Goal: Task Accomplishment & Management: Use online tool/utility

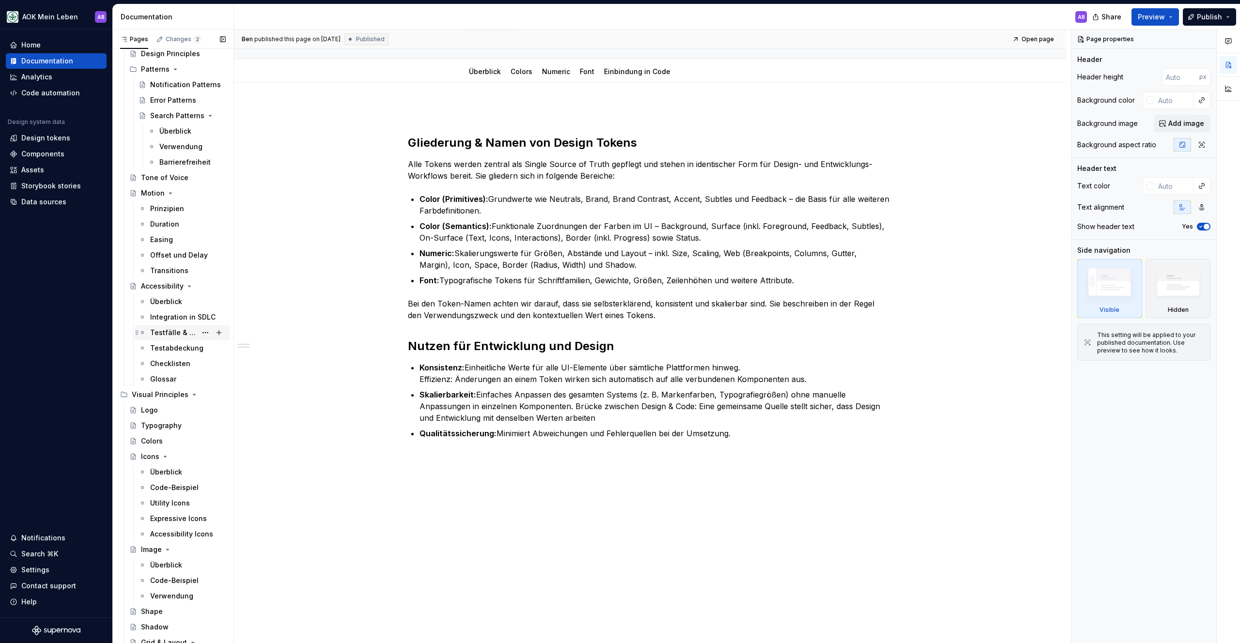
scroll to position [2473, 0]
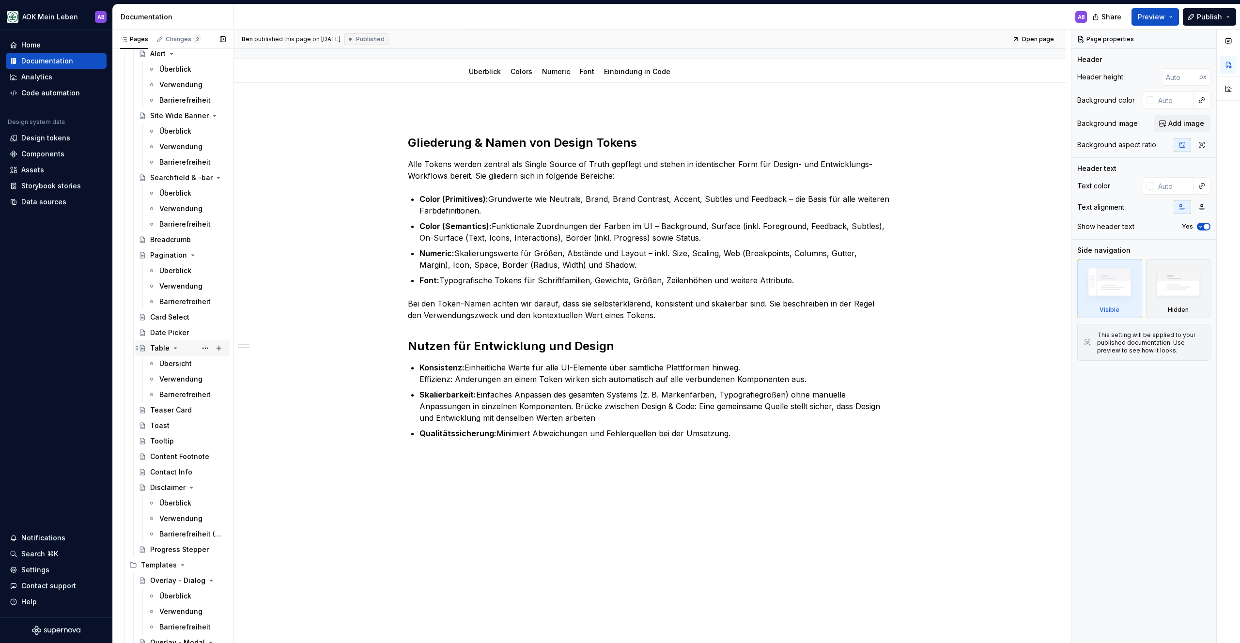
click at [150, 347] on div "Table" at bounding box center [159, 348] width 19 height 10
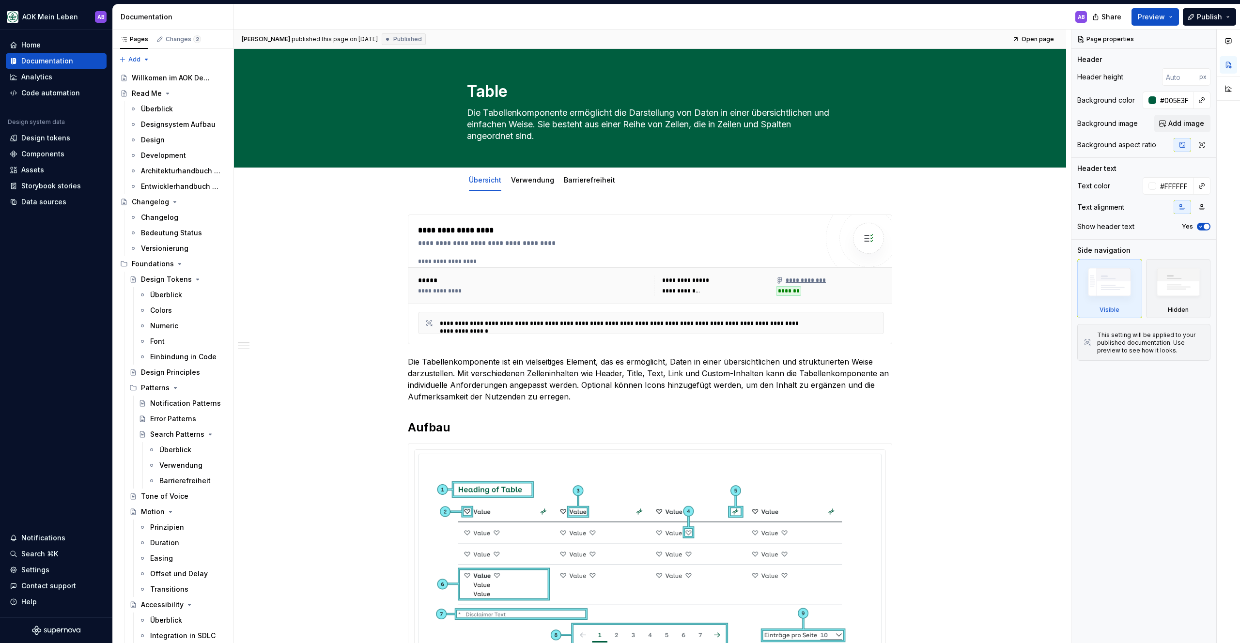
type textarea "*"
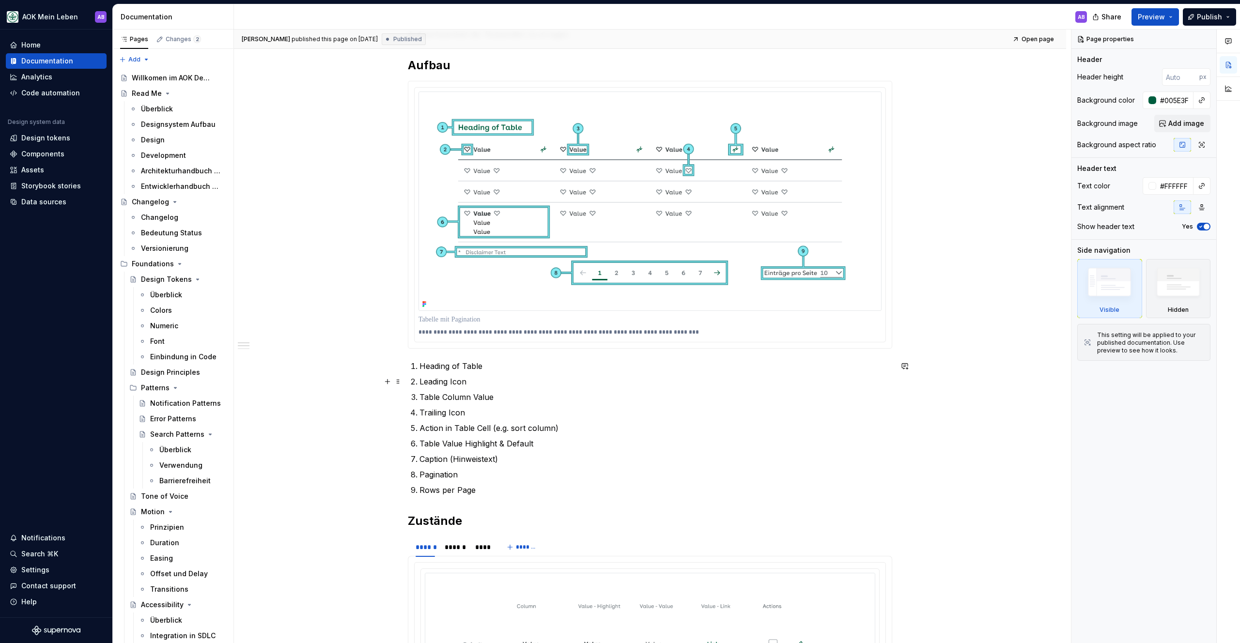
scroll to position [374, 0]
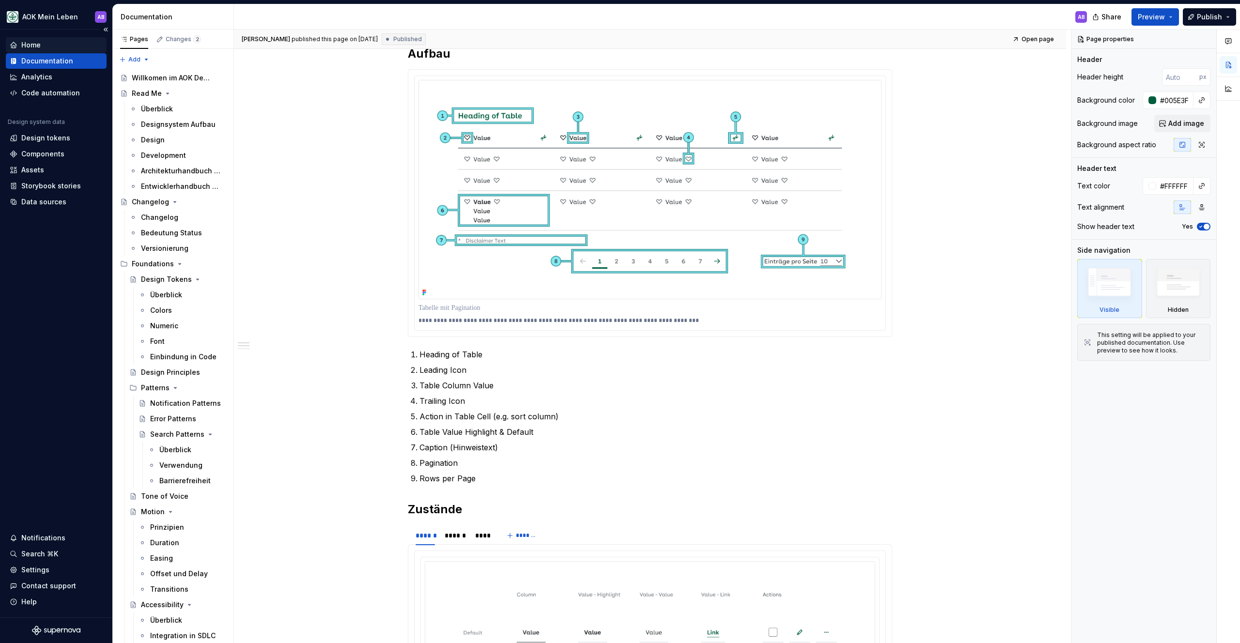
click at [24, 48] on div "Home" at bounding box center [30, 45] width 19 height 10
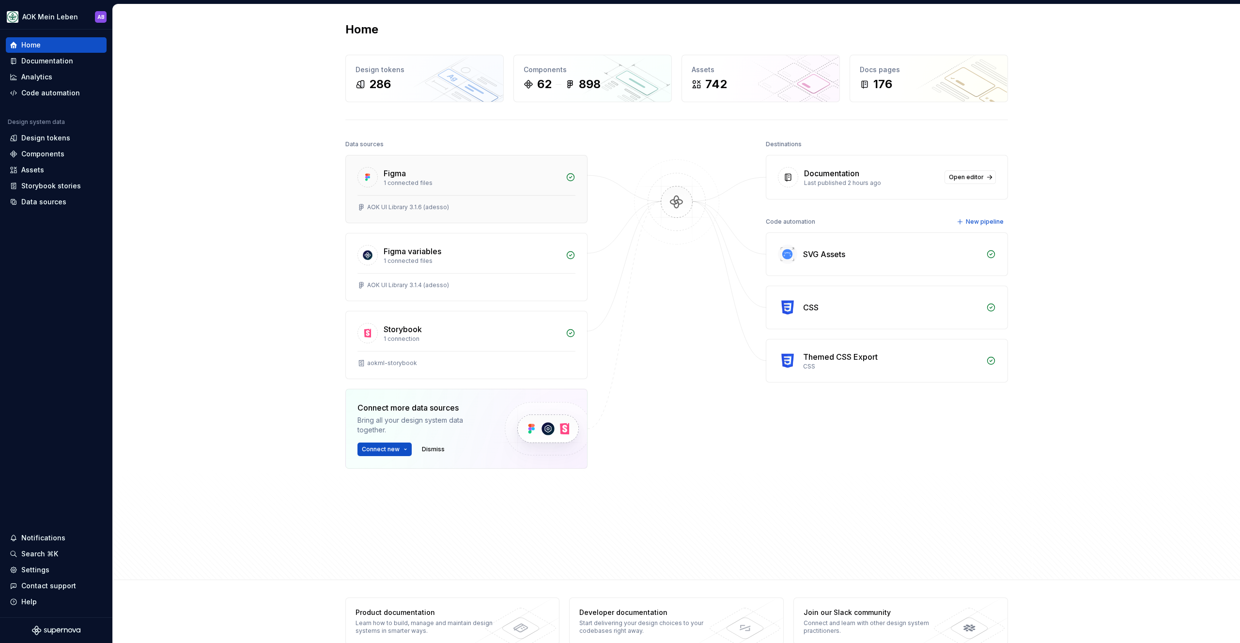
click at [439, 178] on div "Figma" at bounding box center [472, 174] width 176 height 12
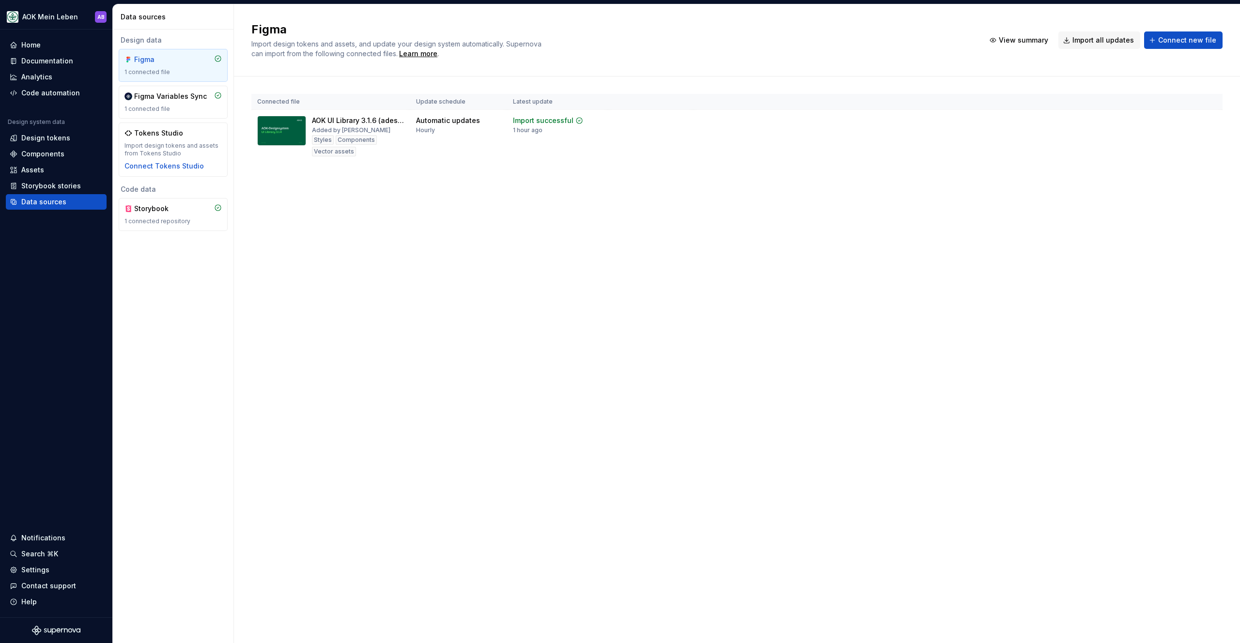
click at [269, 276] on div "Figma Import design tokens and assets, and update your design system automatica…" at bounding box center [737, 323] width 1006 height 639
click at [1174, 134] on div "Import updates" at bounding box center [1173, 136] width 44 height 8
click at [48, 151] on div "Components" at bounding box center [42, 154] width 43 height 10
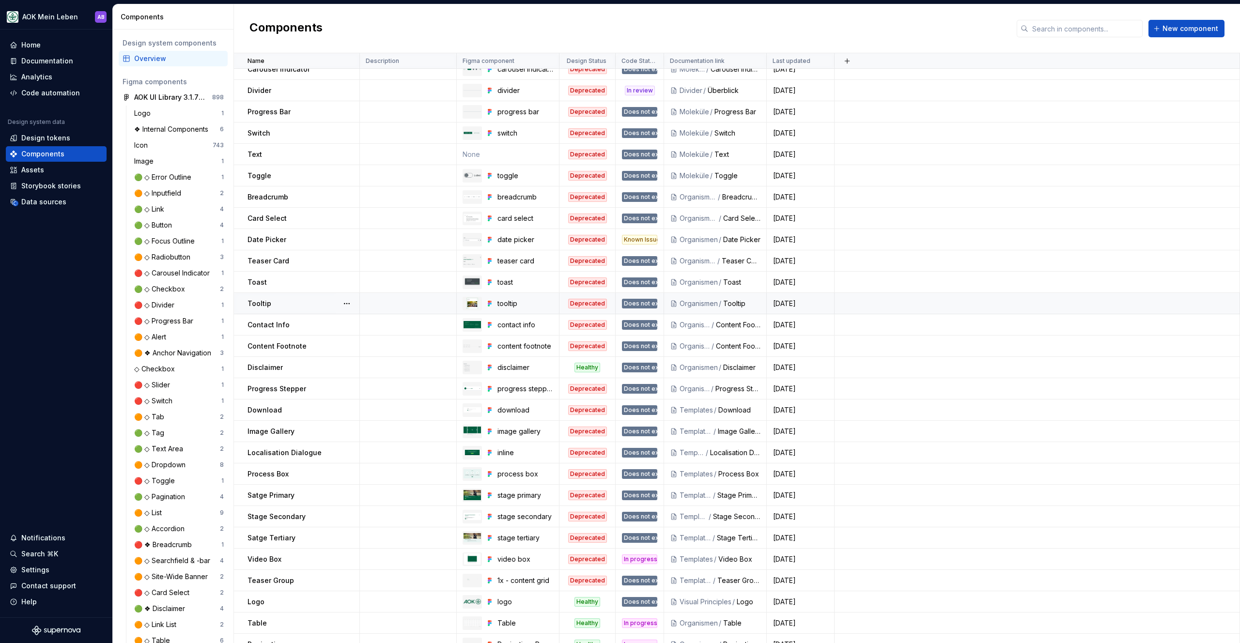
scroll to position [747, 0]
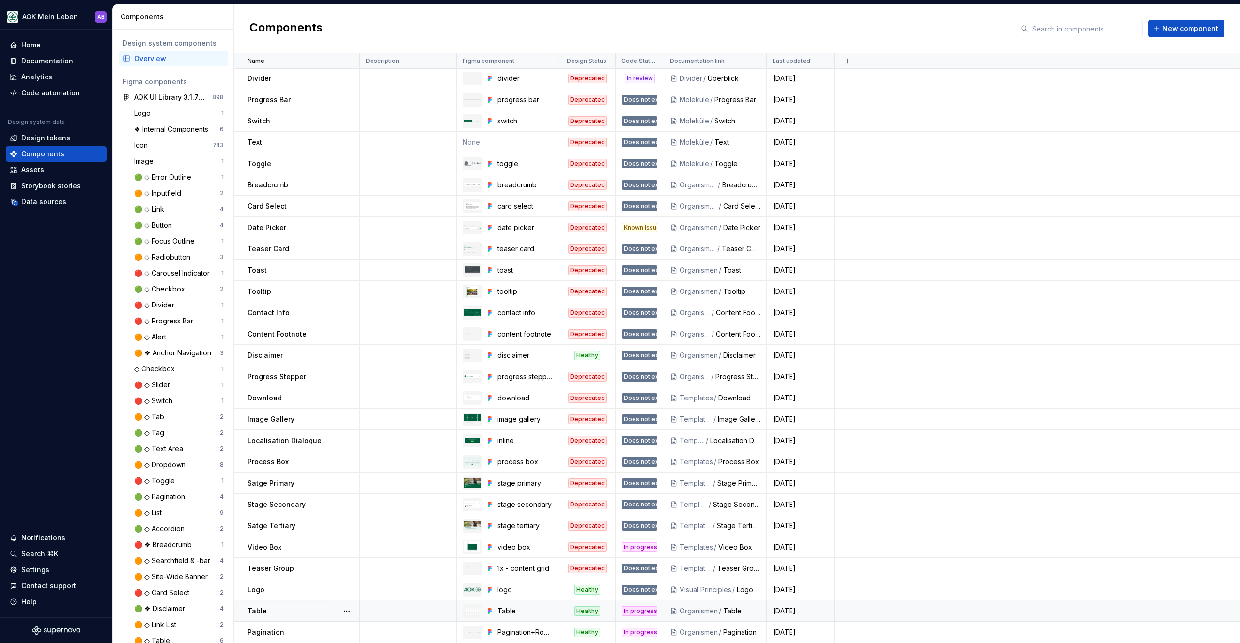
click at [561, 609] on div "Healthy" at bounding box center [587, 611] width 55 height 10
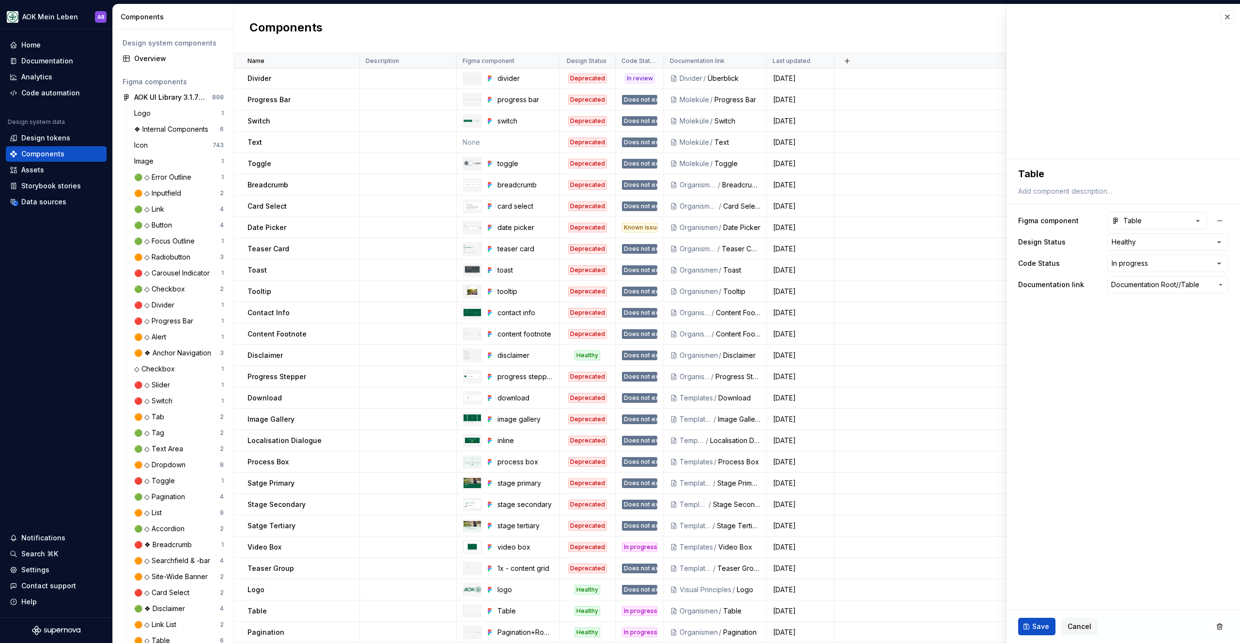
type textarea "*"
click at [1176, 217] on button "Table" at bounding box center [1157, 220] width 100 height 17
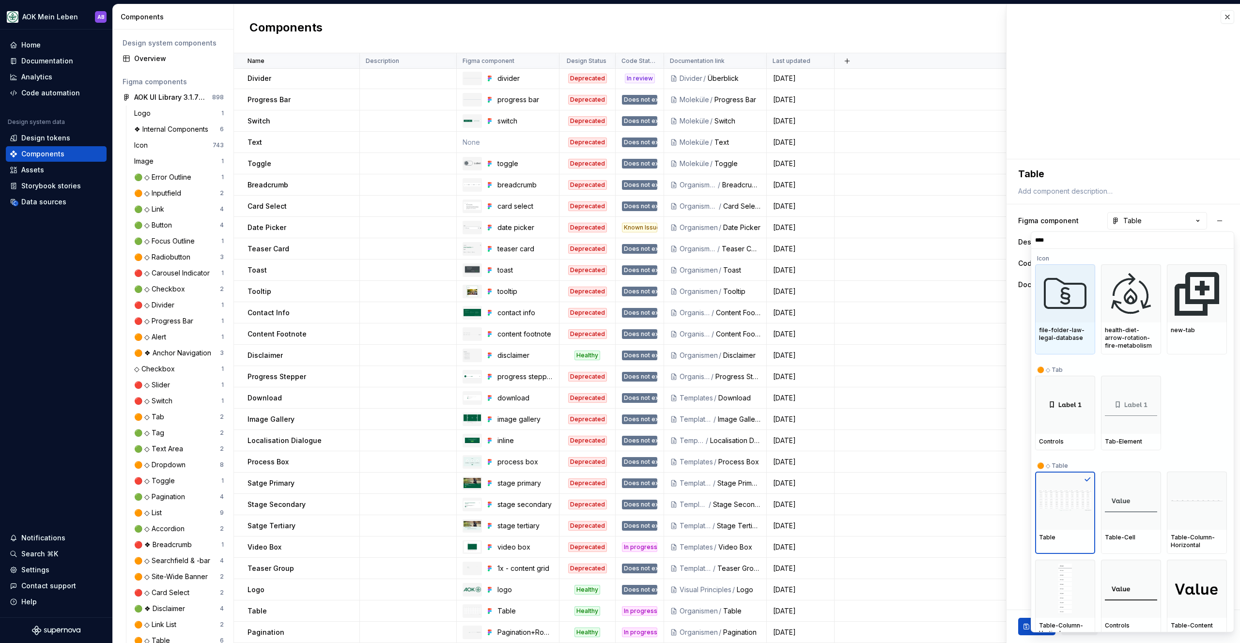
type input "*****"
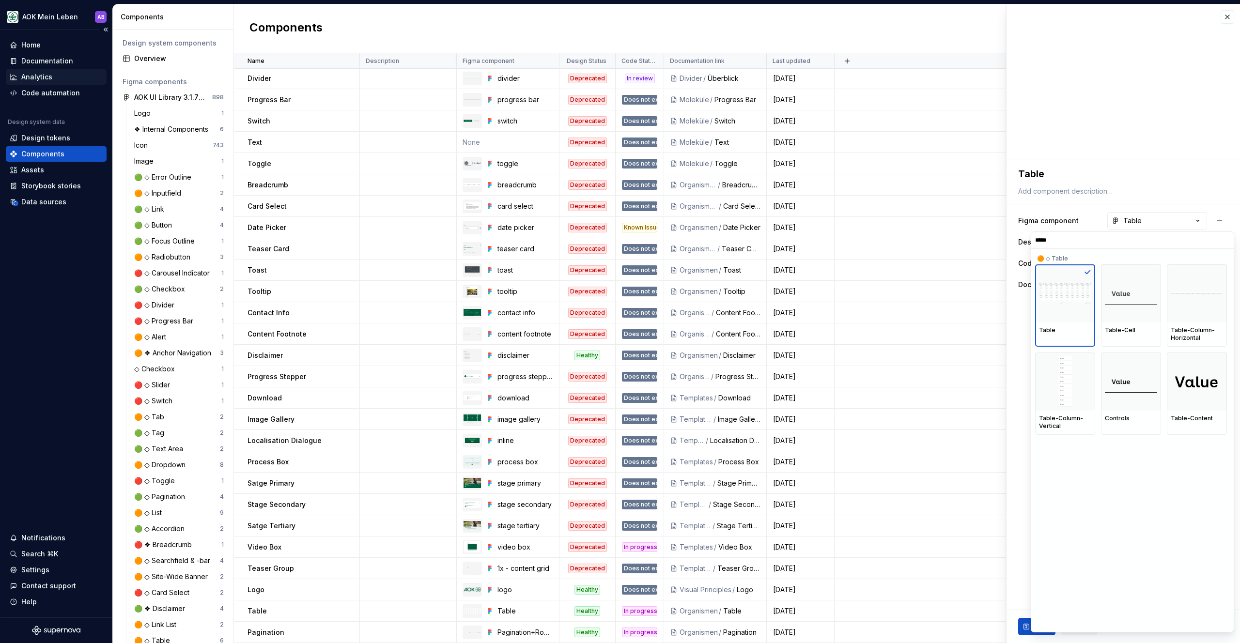
click at [45, 81] on html "AOK Mein Leben AB Home Documentation Analytics Code automation Design system da…" at bounding box center [620, 321] width 1240 height 643
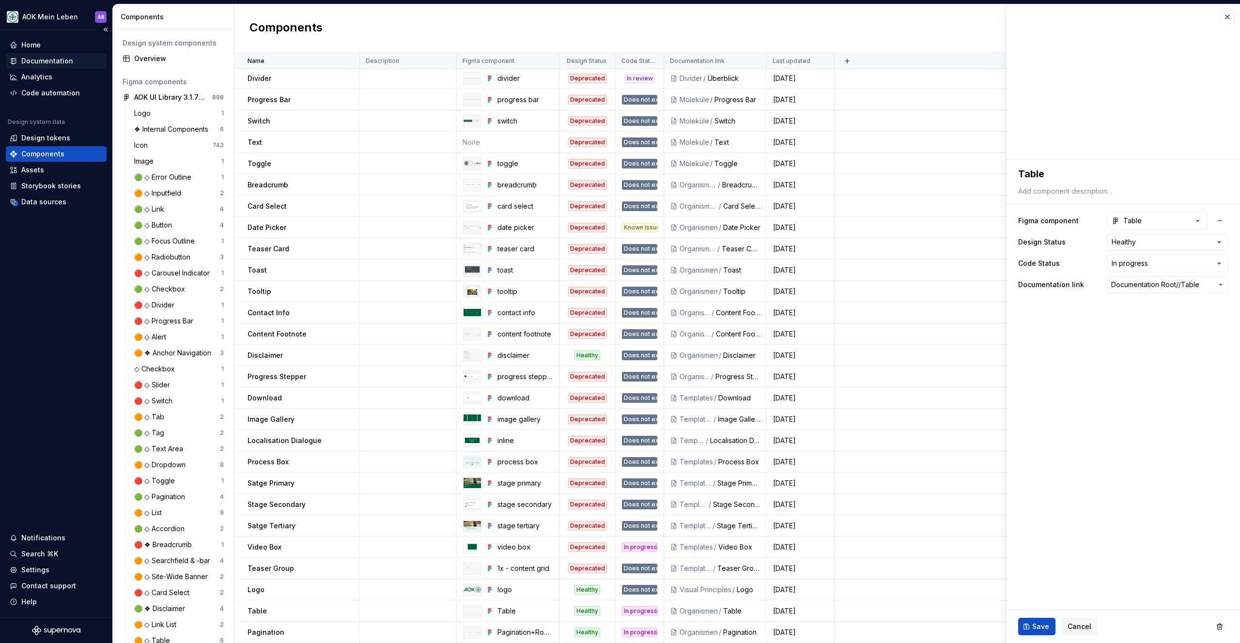
click at [38, 53] on div "Documentation" at bounding box center [56, 60] width 101 height 15
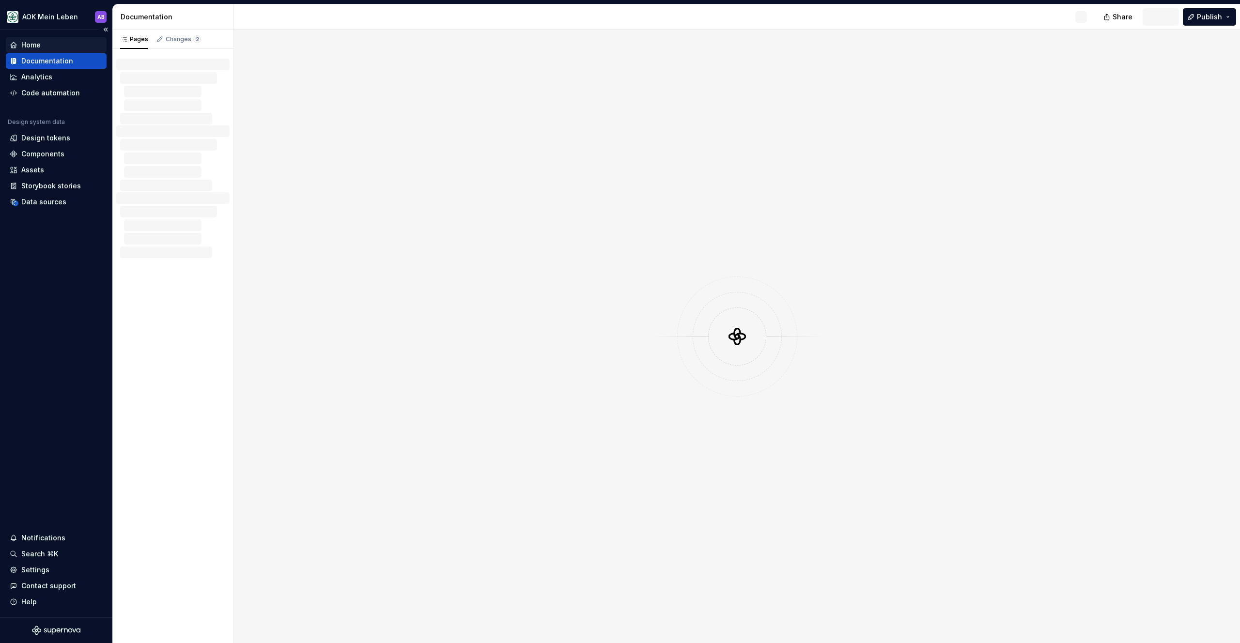
click at [35, 43] on div "Home" at bounding box center [30, 45] width 19 height 10
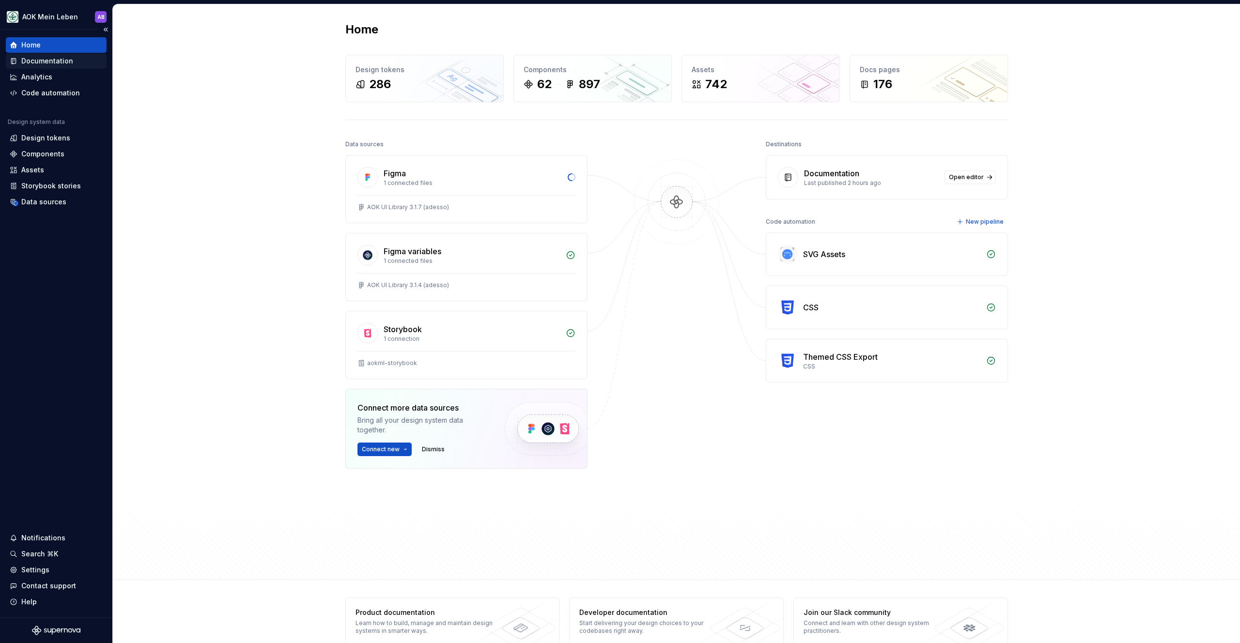
click at [23, 59] on div "Documentation" at bounding box center [47, 61] width 52 height 10
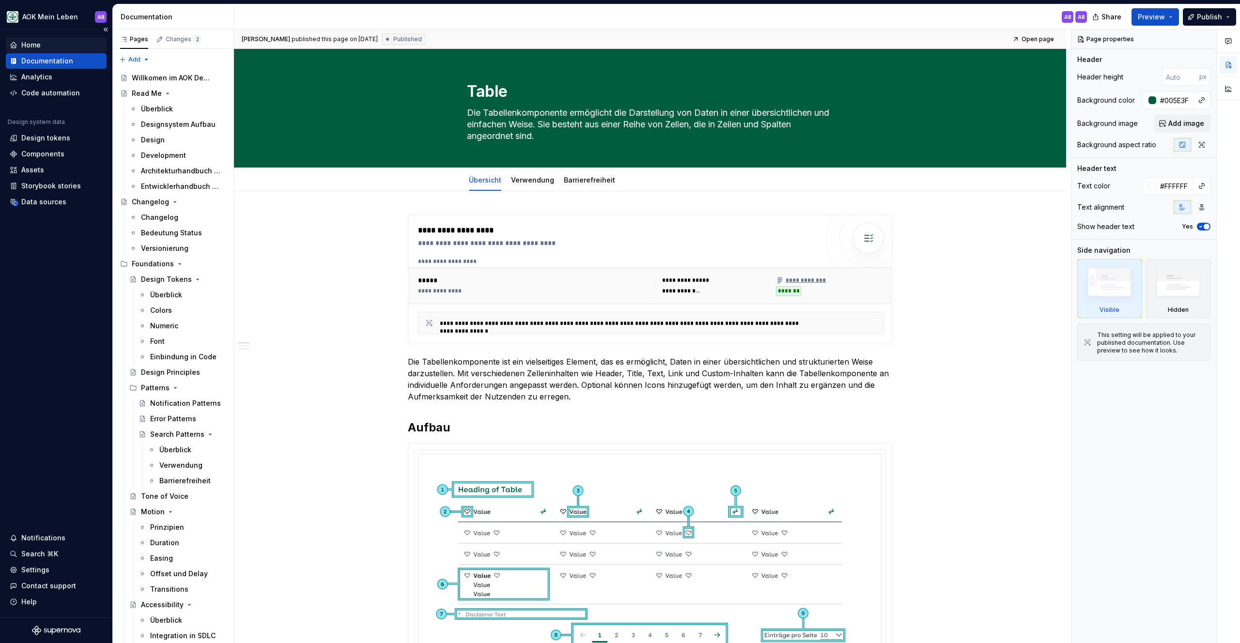
click at [46, 49] on div "Home" at bounding box center [56, 45] width 93 height 10
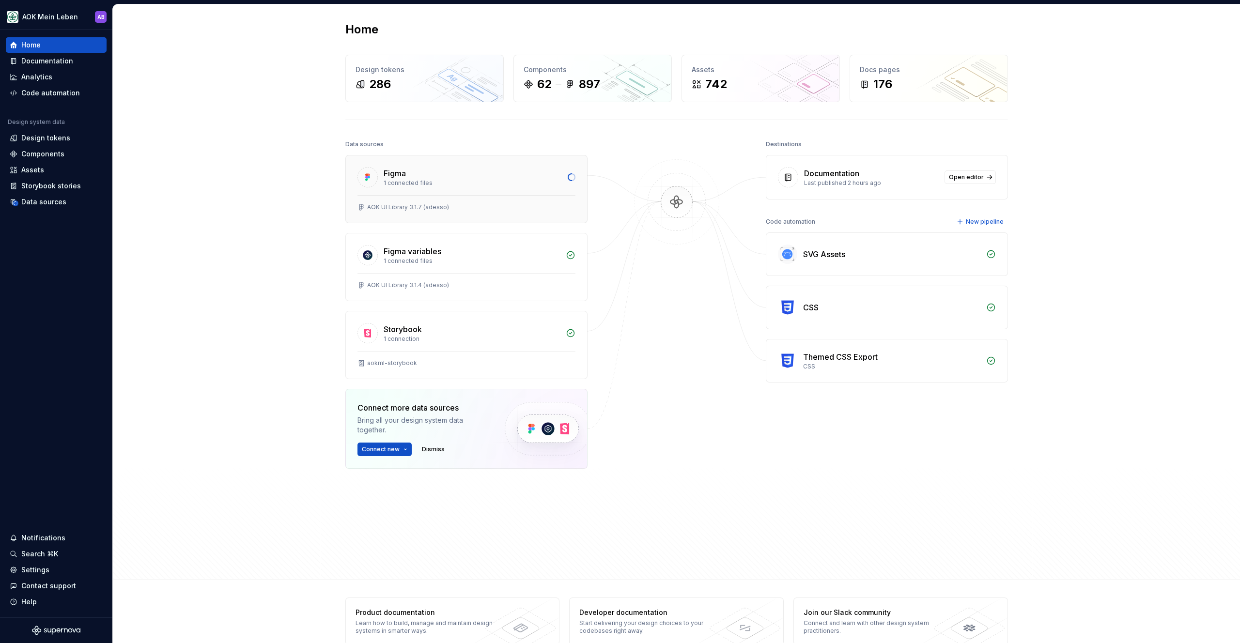
click at [435, 190] on div "Figma 1 connected files" at bounding box center [466, 175] width 241 height 40
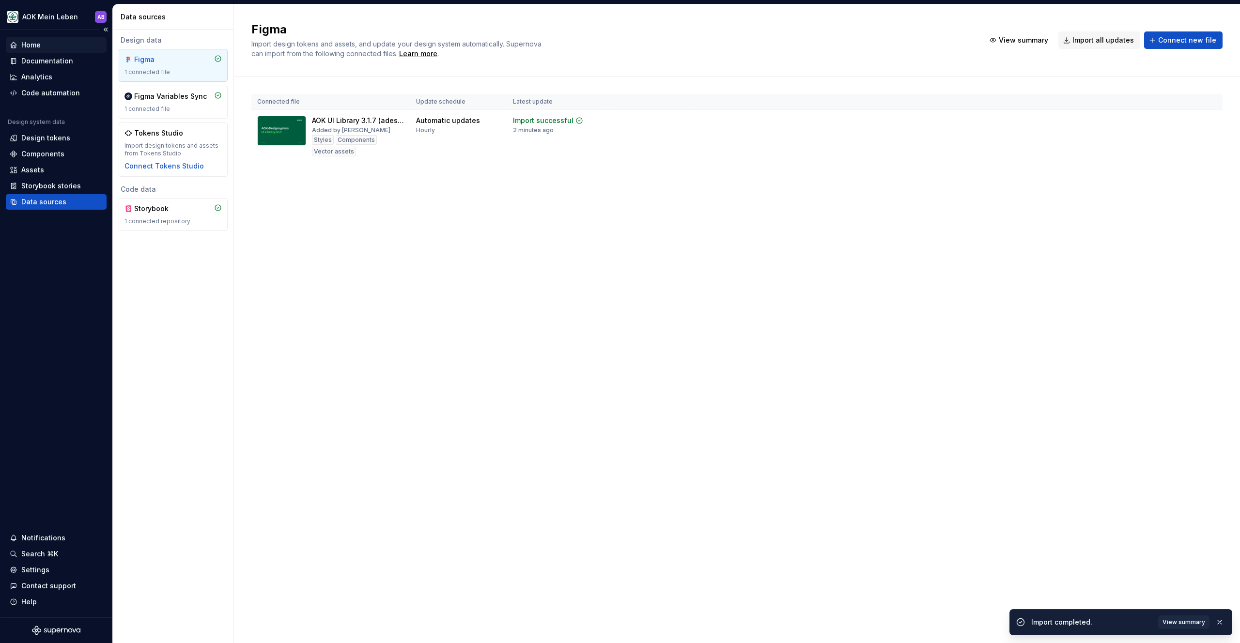
drag, startPoint x: 78, startPoint y: 45, endPoint x: 70, endPoint y: 45, distance: 8.2
click at [77, 45] on div "Home" at bounding box center [56, 45] width 93 height 10
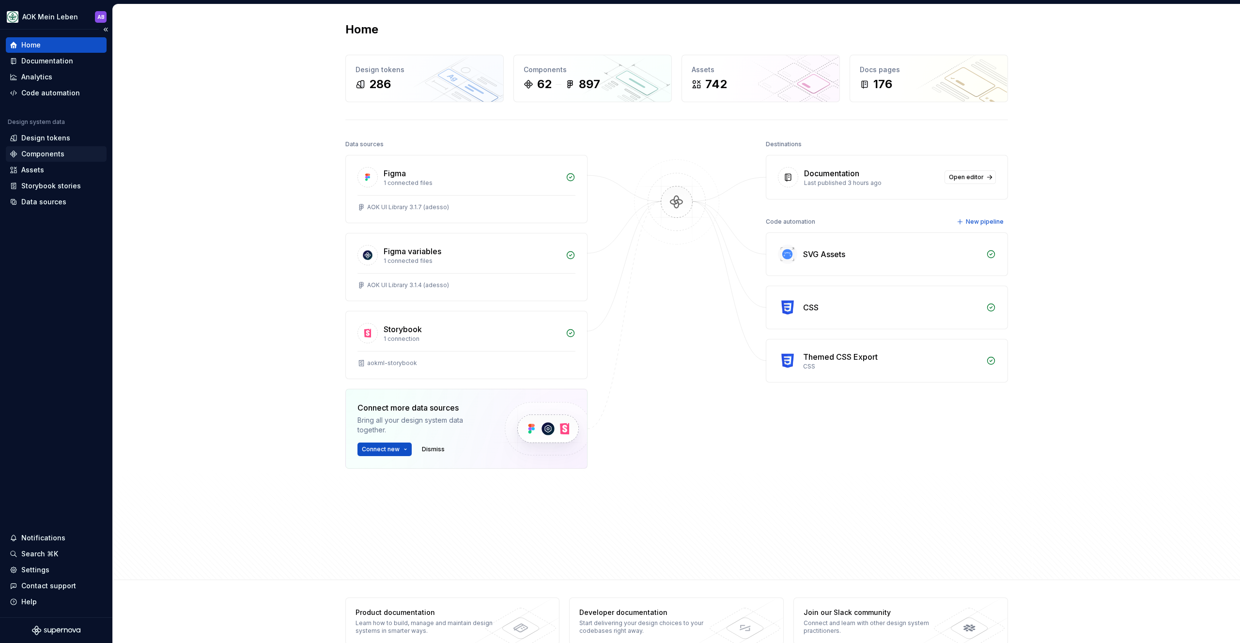
click at [46, 152] on div "Components" at bounding box center [42, 154] width 43 height 10
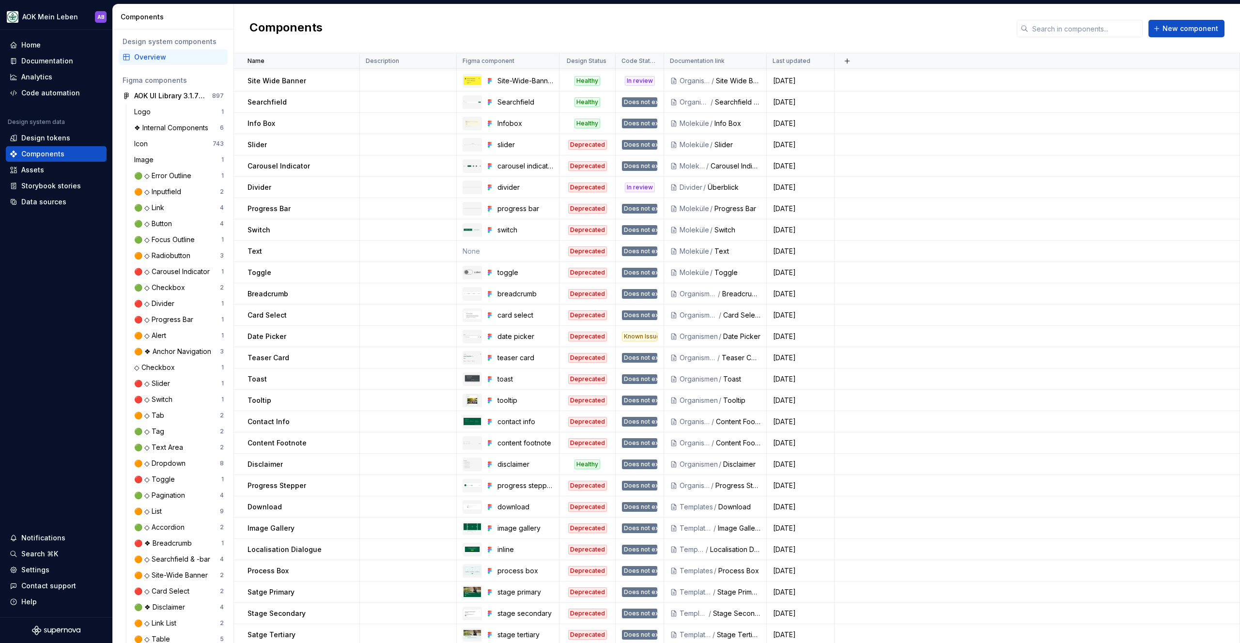
scroll to position [747, 0]
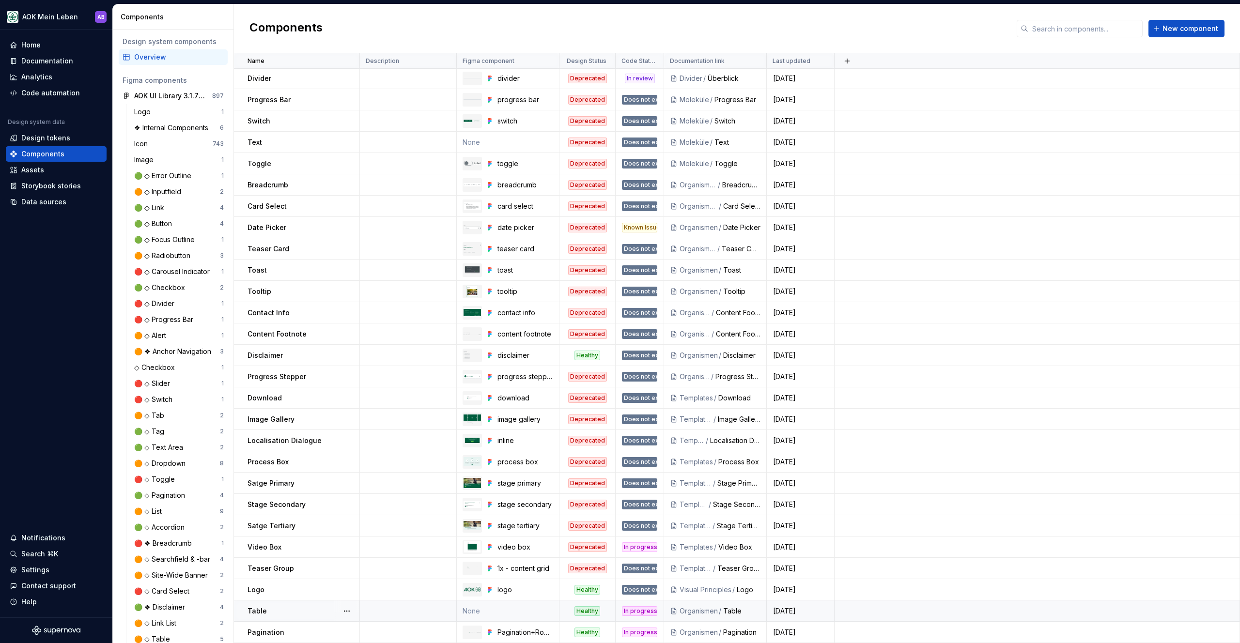
click at [286, 612] on div "Table" at bounding box center [302, 611] width 111 height 10
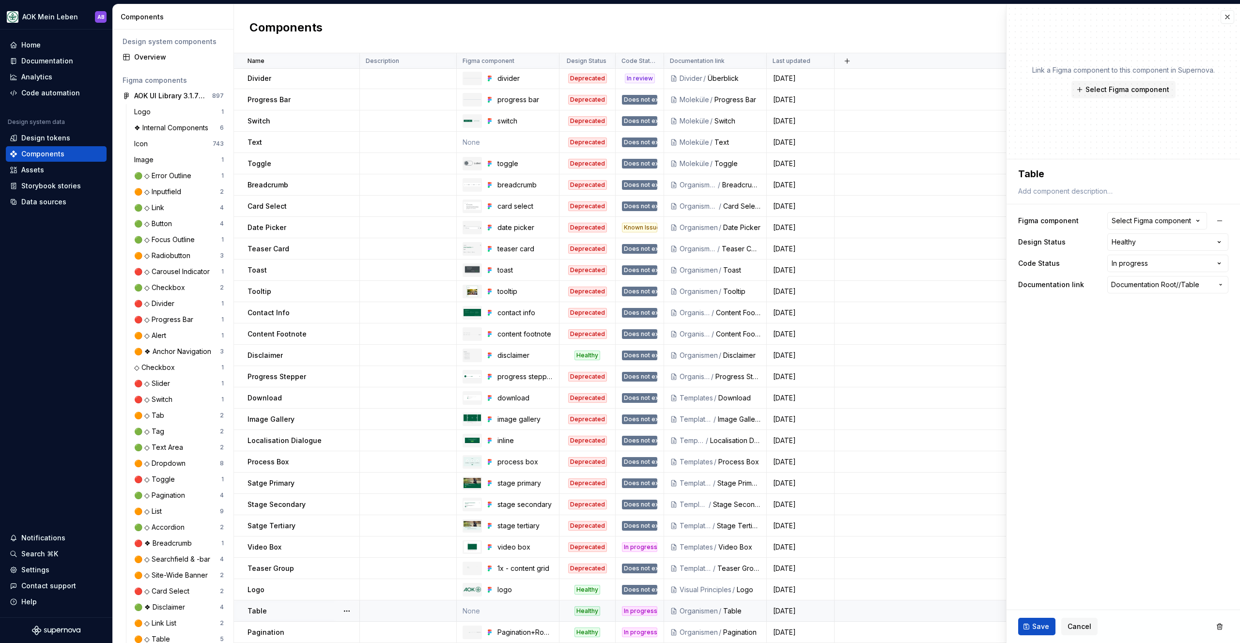
type textarea "*"
click at [1138, 222] on div "Select Figma component" at bounding box center [1150, 221] width 79 height 10
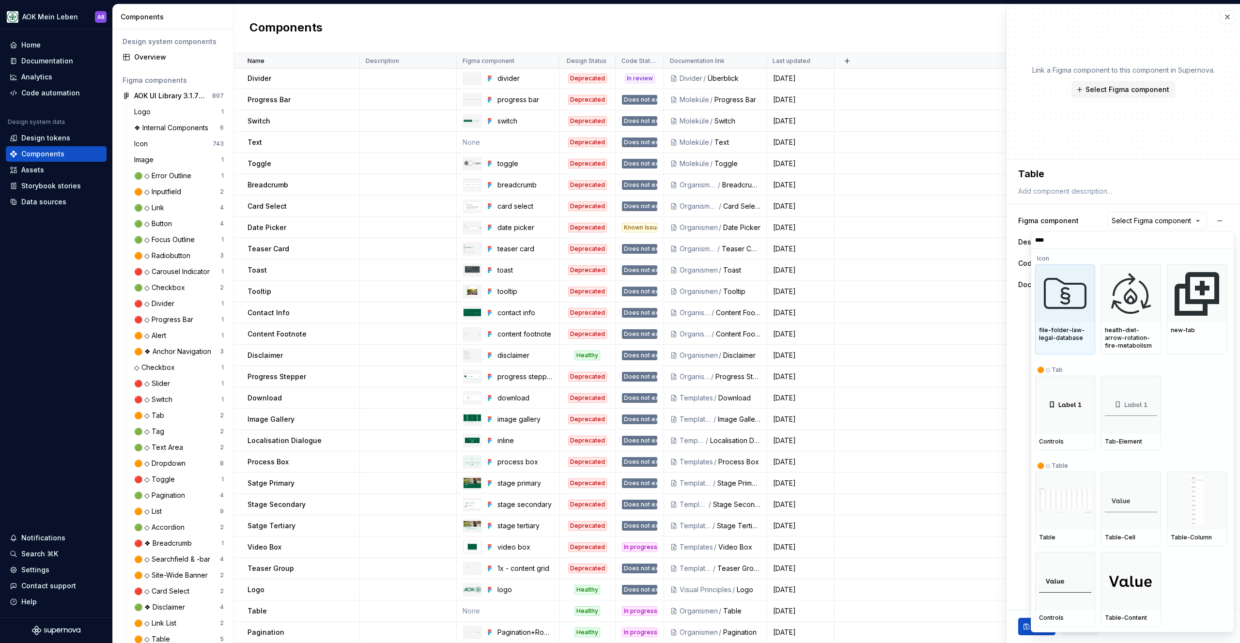
type input "*****"
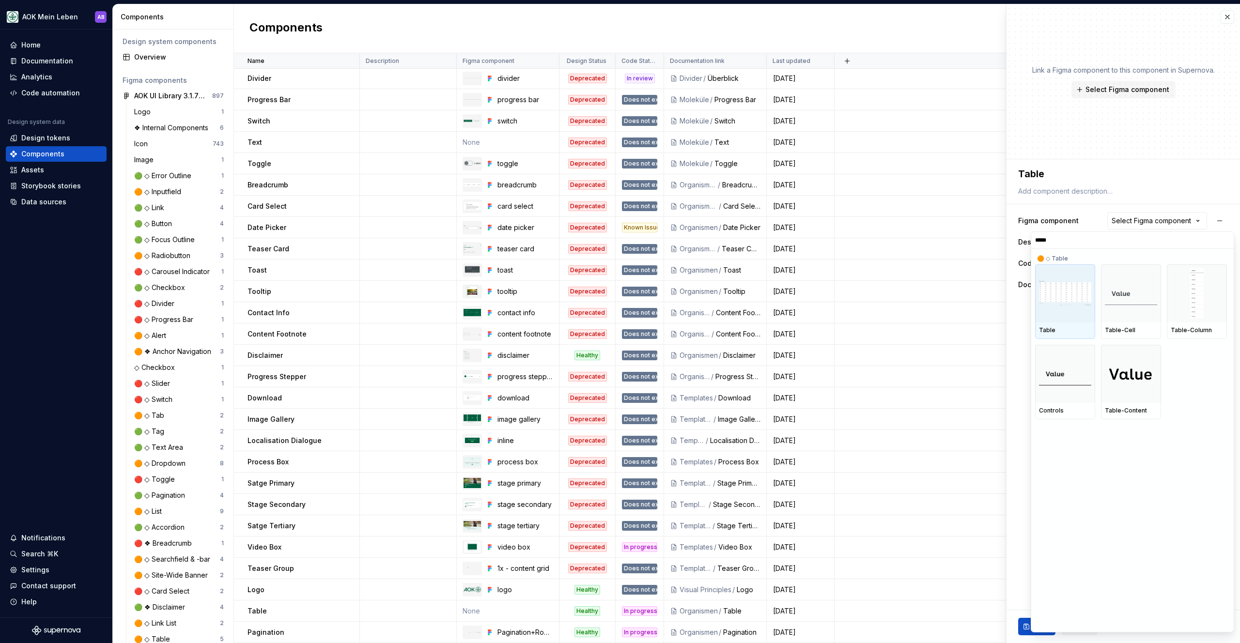
click at [1050, 282] on img at bounding box center [1065, 293] width 52 height 25
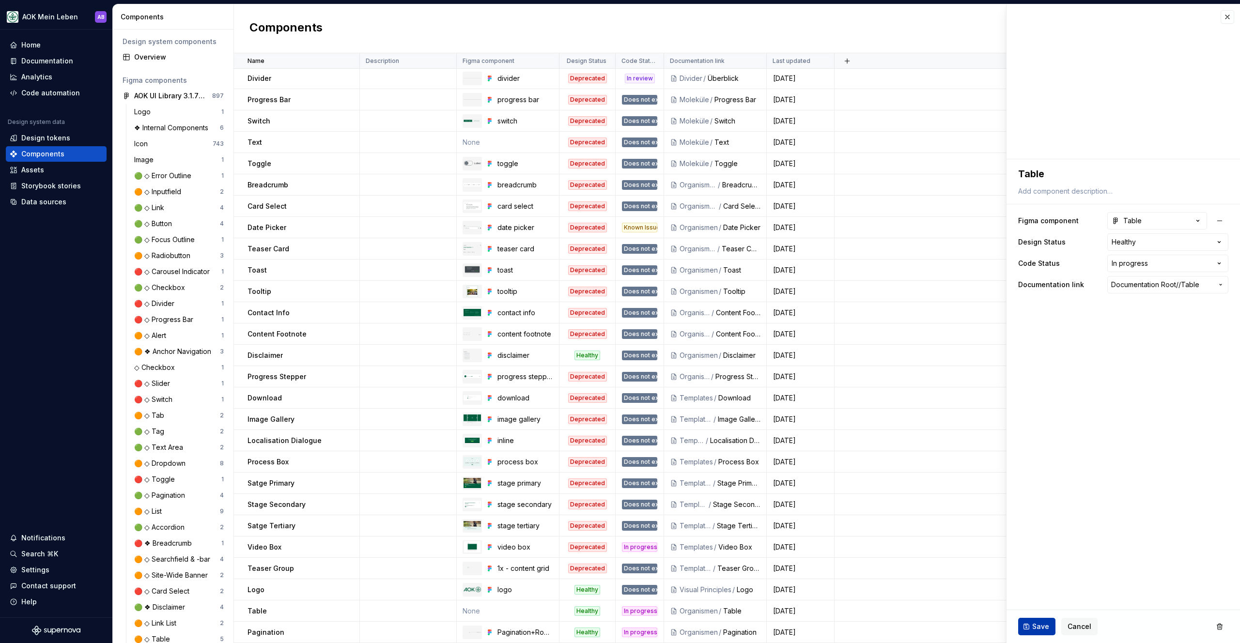
click at [1041, 623] on button "Save" at bounding box center [1036, 626] width 37 height 17
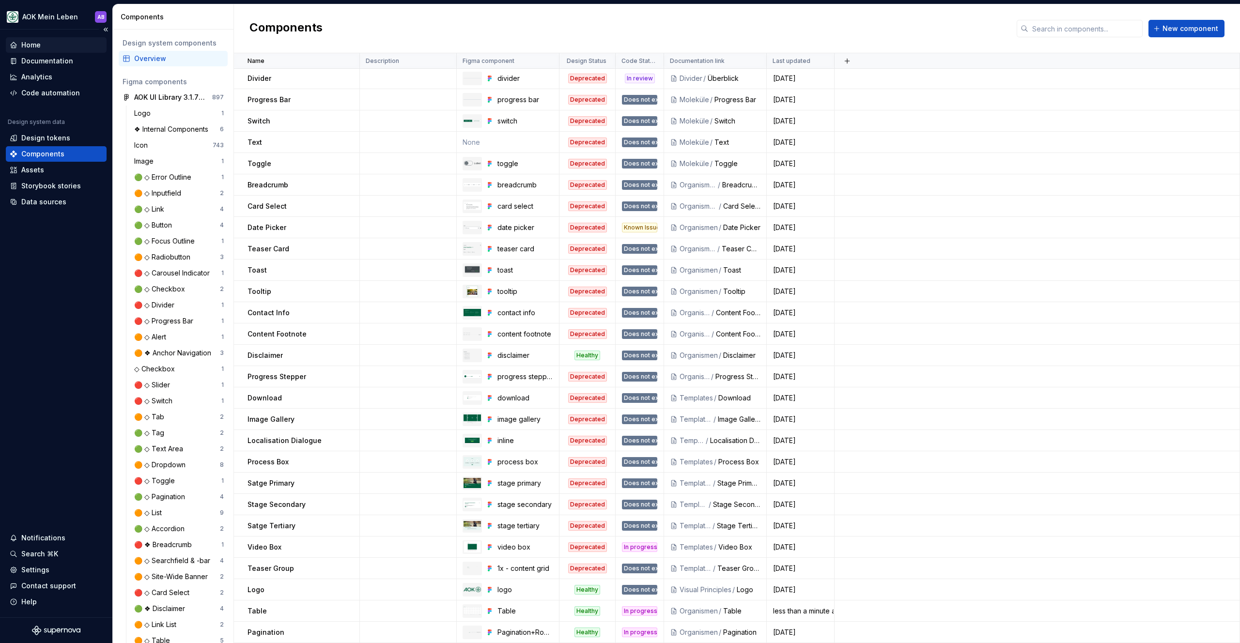
click at [35, 44] on div "Home" at bounding box center [30, 45] width 19 height 10
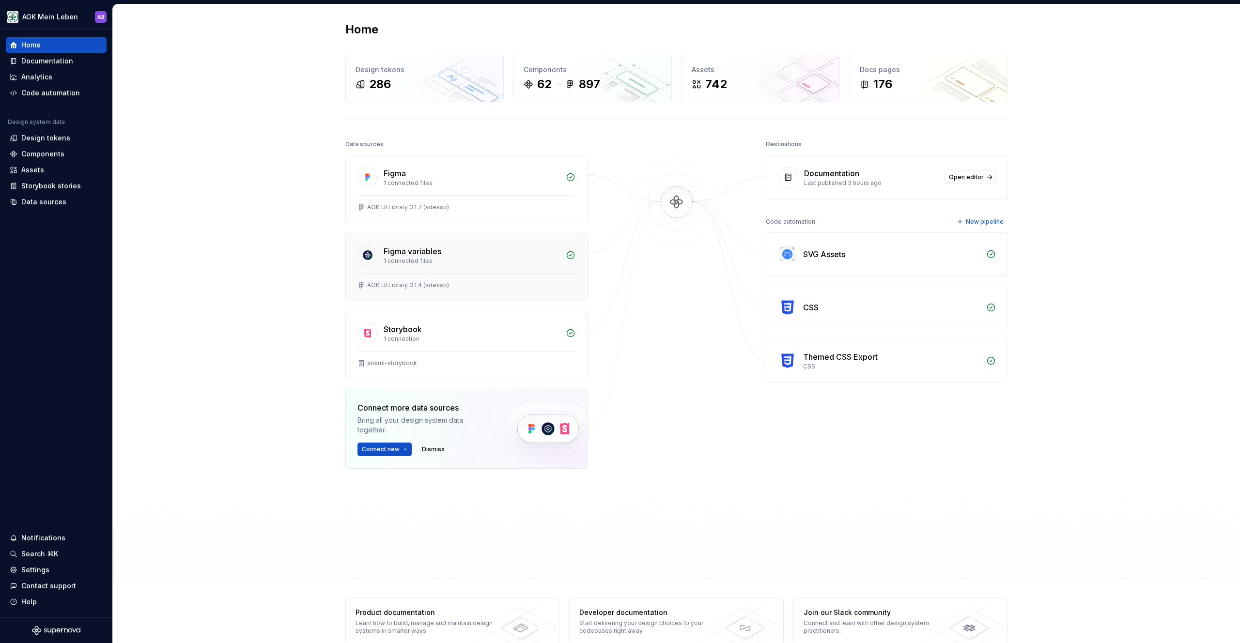
click at [387, 257] on div "1 connected files" at bounding box center [472, 261] width 176 height 8
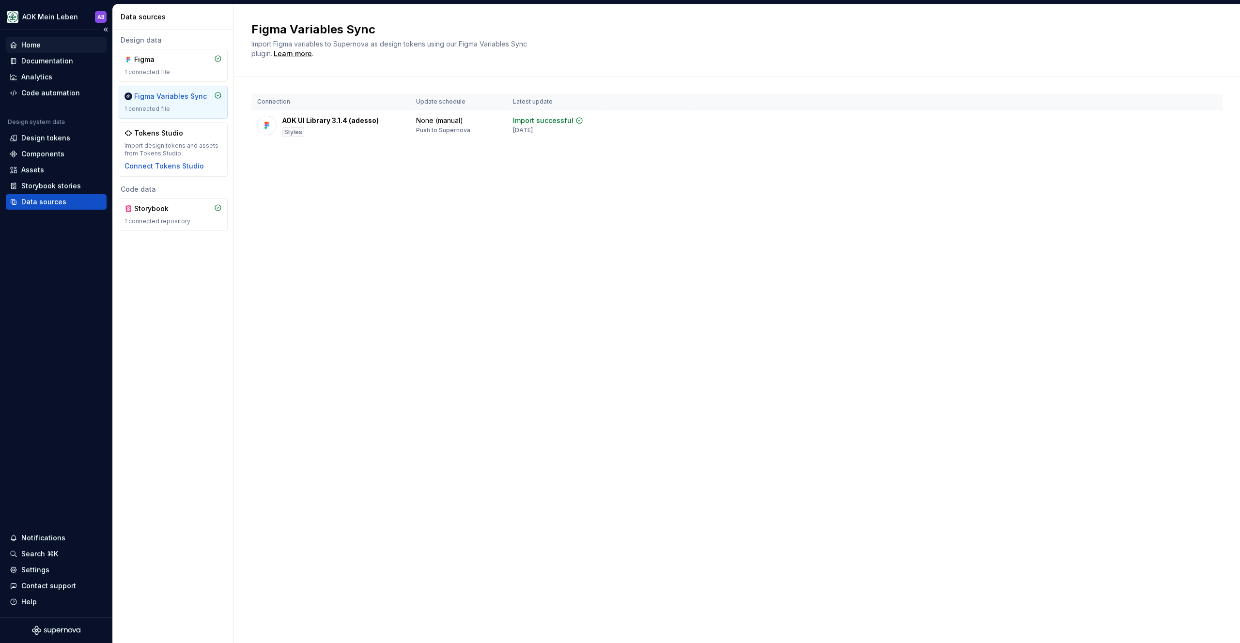
click at [30, 43] on div "Home" at bounding box center [30, 45] width 19 height 10
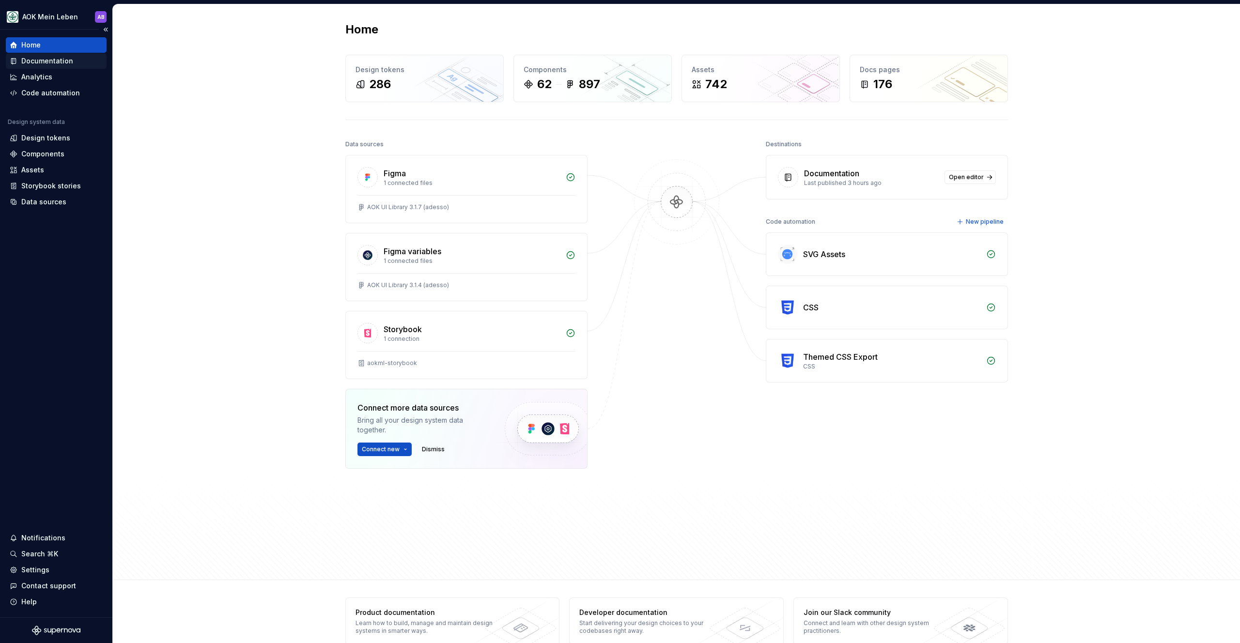
click at [46, 63] on div "Documentation" at bounding box center [47, 61] width 52 height 10
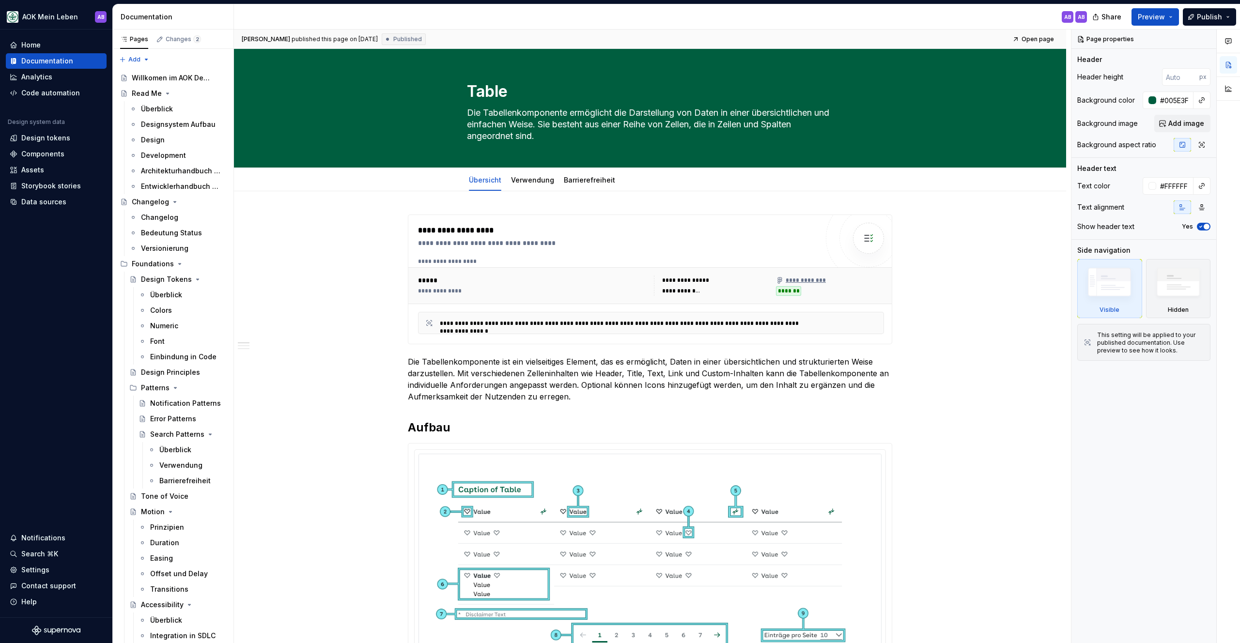
scroll to position [2473, 0]
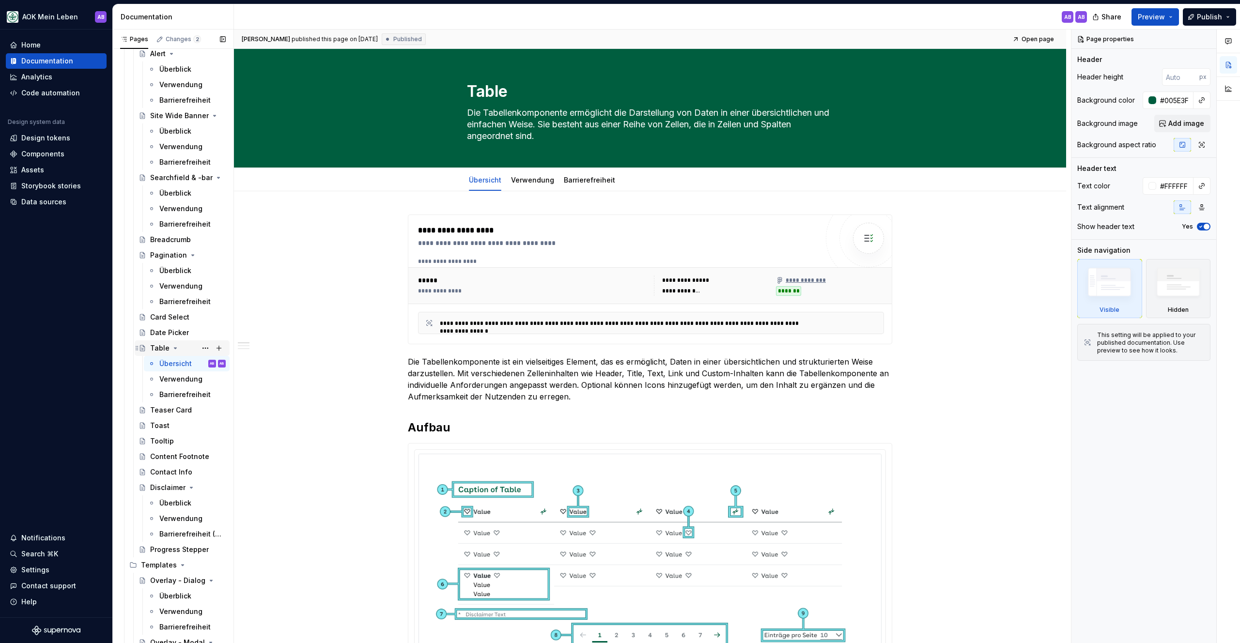
click at [151, 353] on div "Table" at bounding box center [159, 348] width 19 height 10
click at [155, 349] on div "Table" at bounding box center [159, 348] width 19 height 10
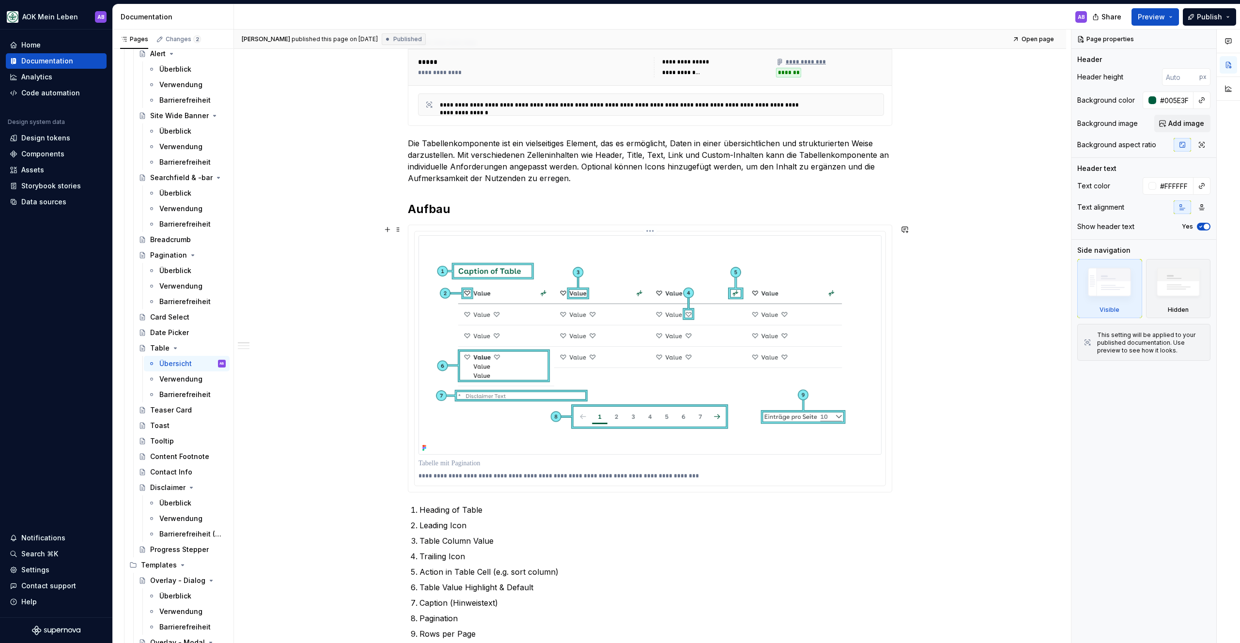
scroll to position [233, 0]
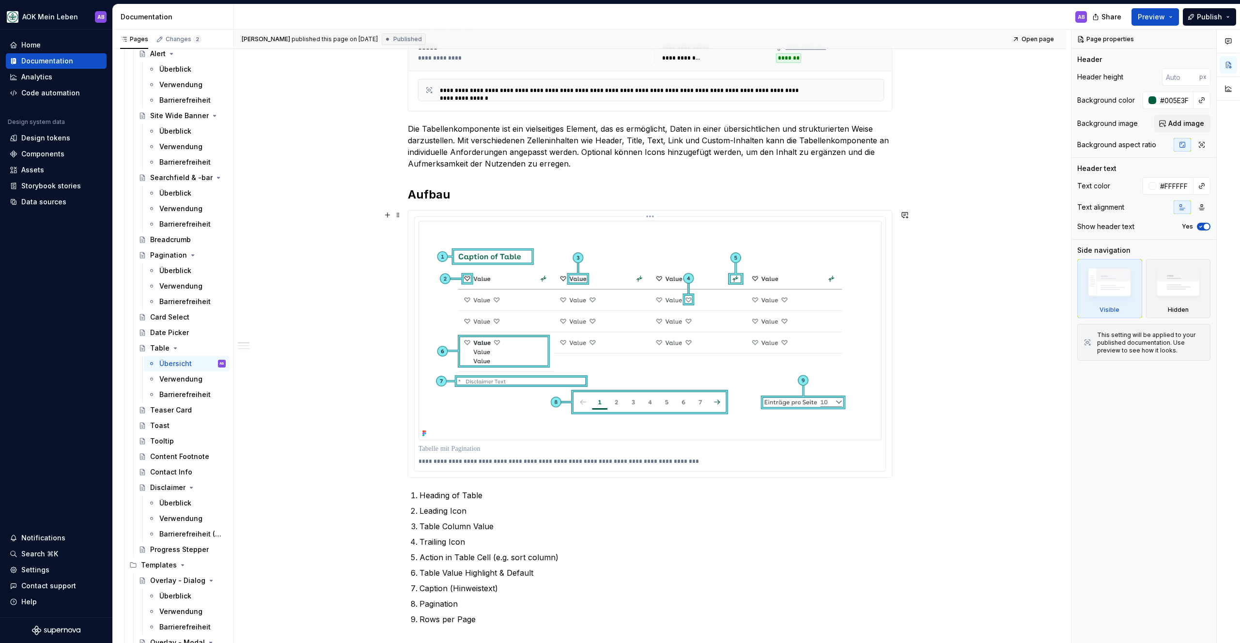
click at [558, 297] on img at bounding box center [649, 330] width 463 height 219
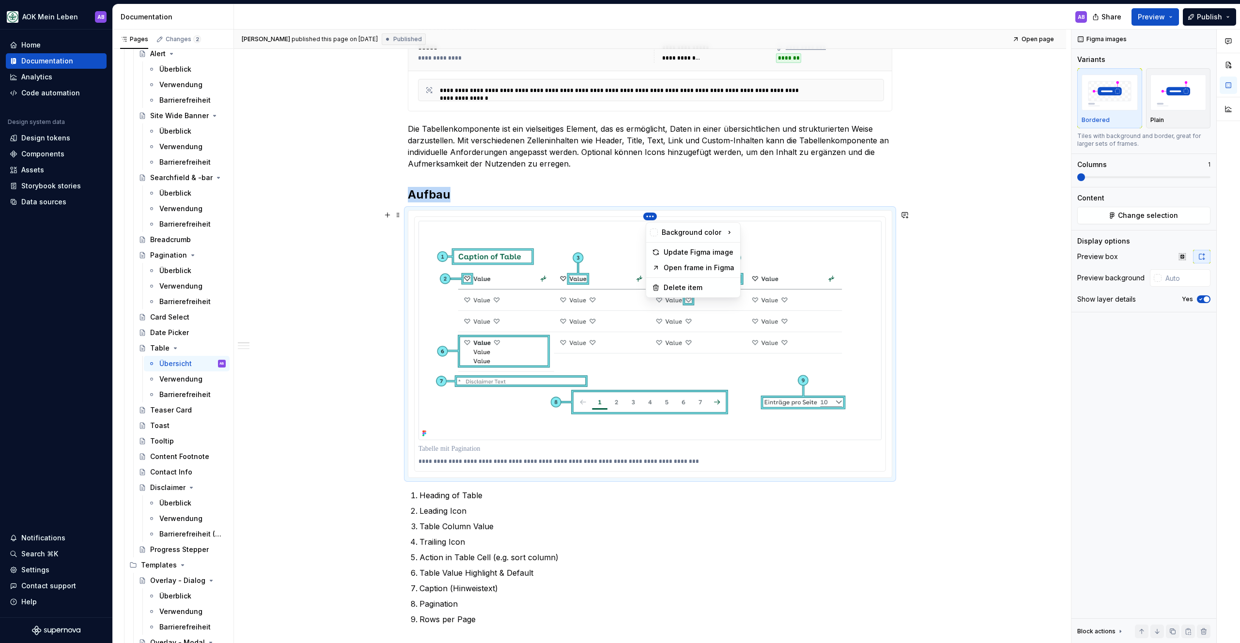
click at [654, 216] on html "AOK Mein Leben AB Home Documentation Analytics Code automation Design system da…" at bounding box center [620, 321] width 1240 height 643
type textarea "*"
click at [684, 252] on div "Update Figma image" at bounding box center [698, 252] width 71 height 10
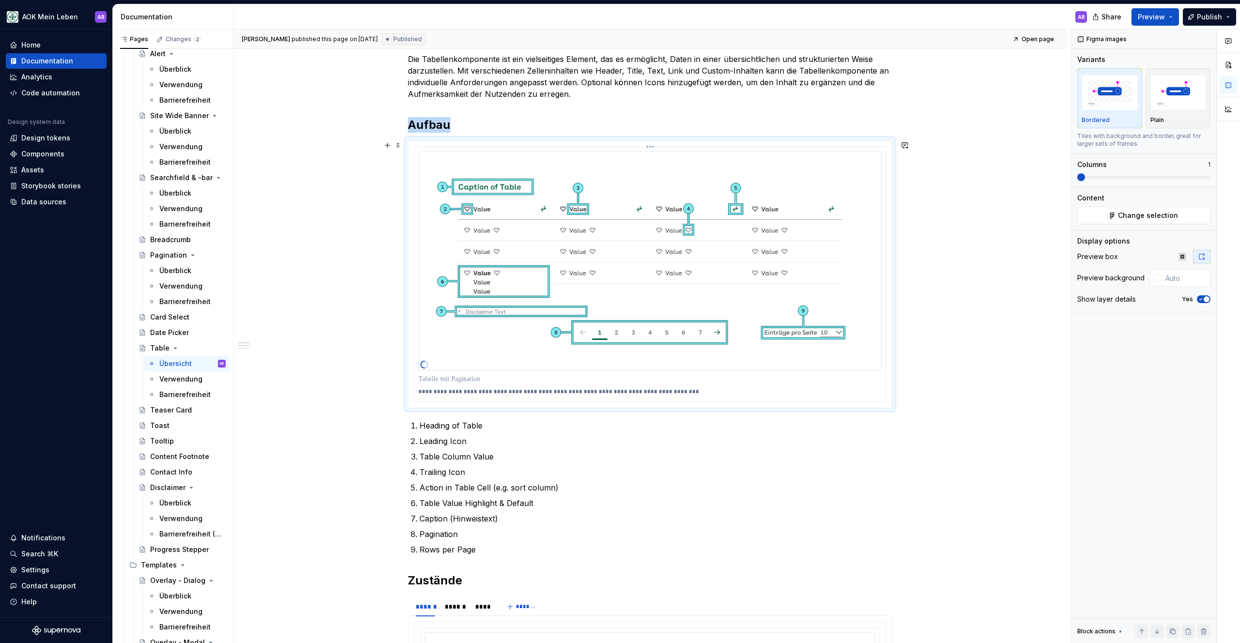
scroll to position [304, 0]
click at [441, 424] on p "Heading of Table" at bounding box center [655, 424] width 473 height 12
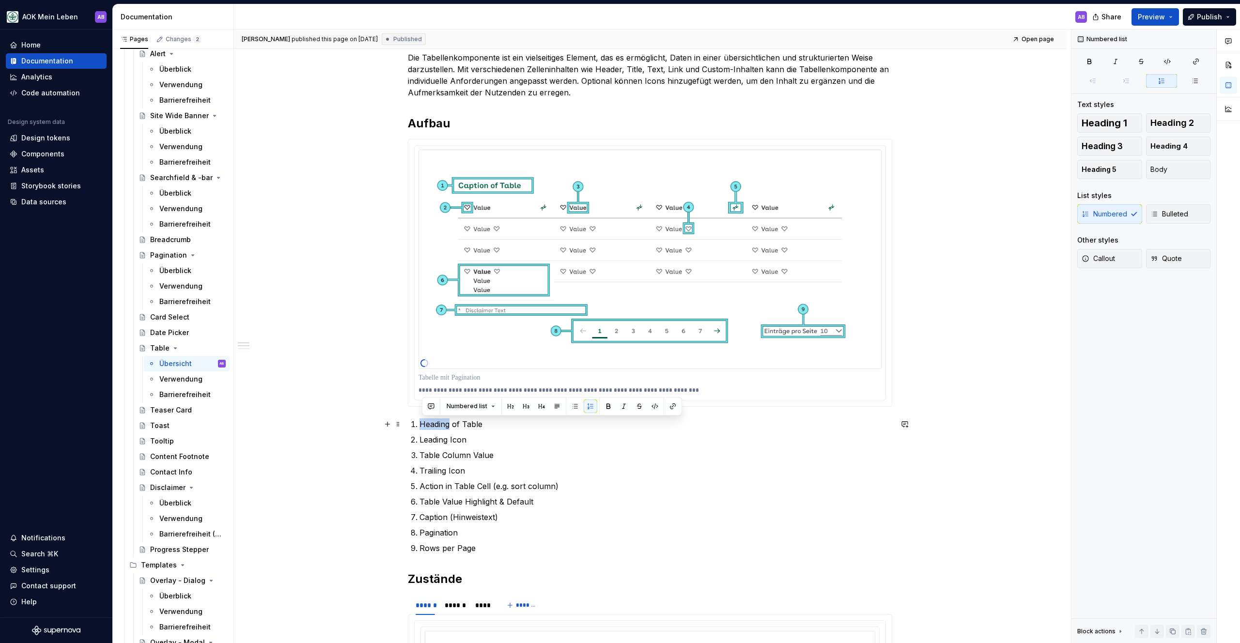
click at [441, 424] on p "Heading of Table" at bounding box center [655, 424] width 473 height 12
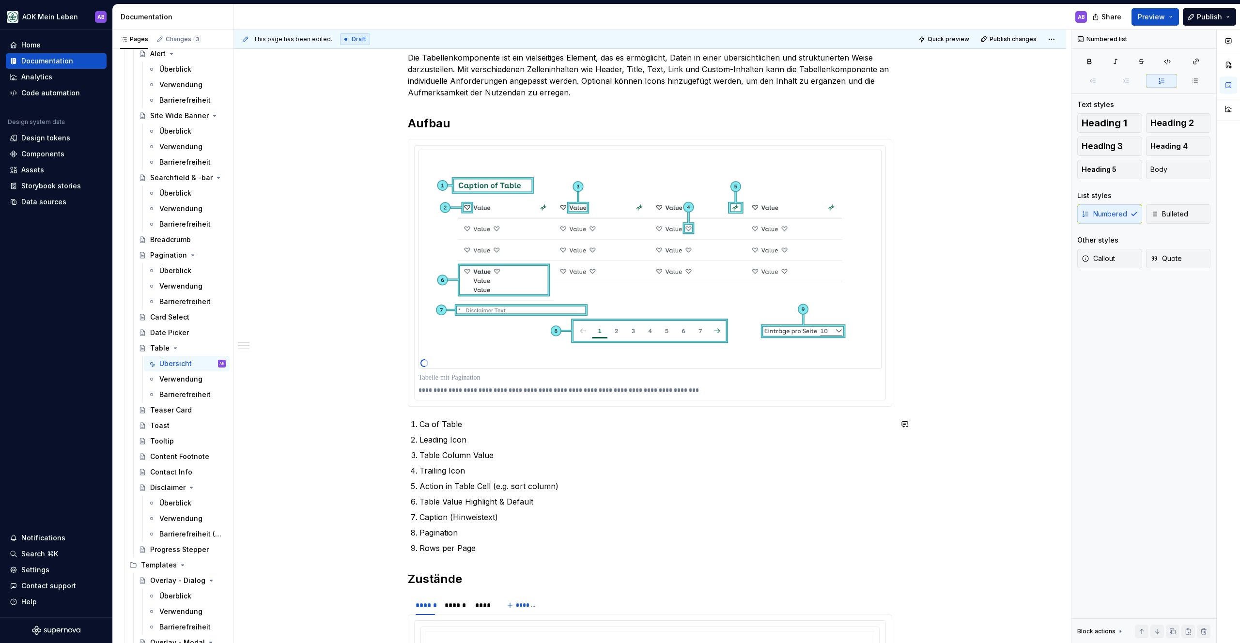
type textarea "*"
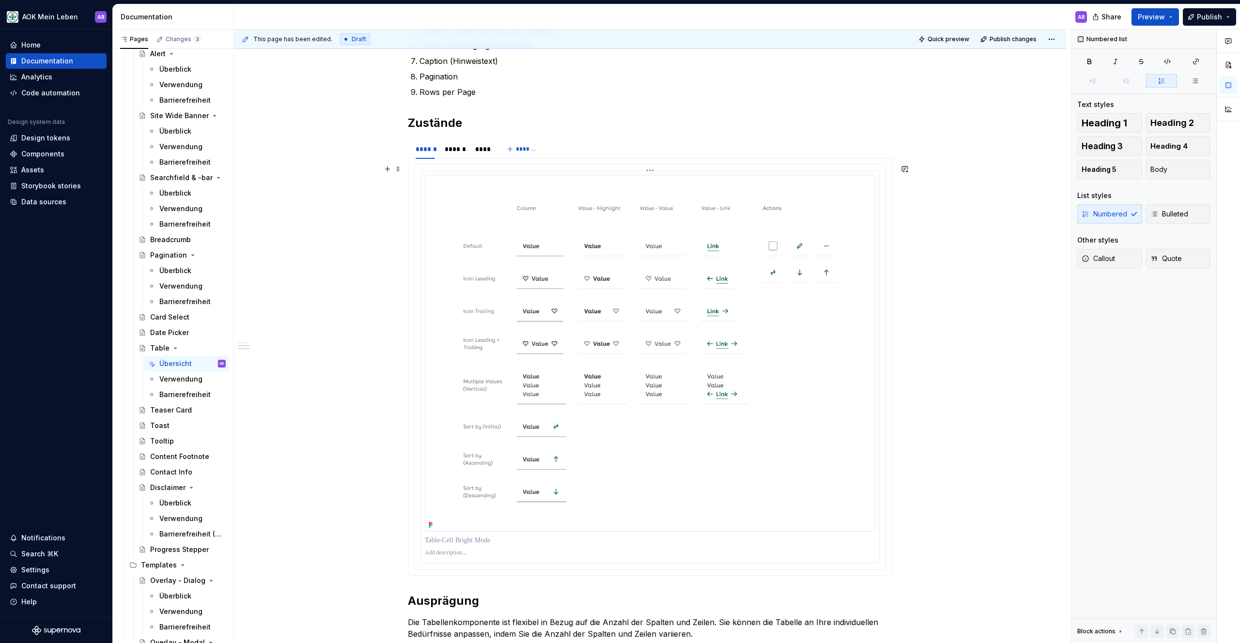
scroll to position [764, 0]
click at [553, 235] on img at bounding box center [650, 349] width 450 height 357
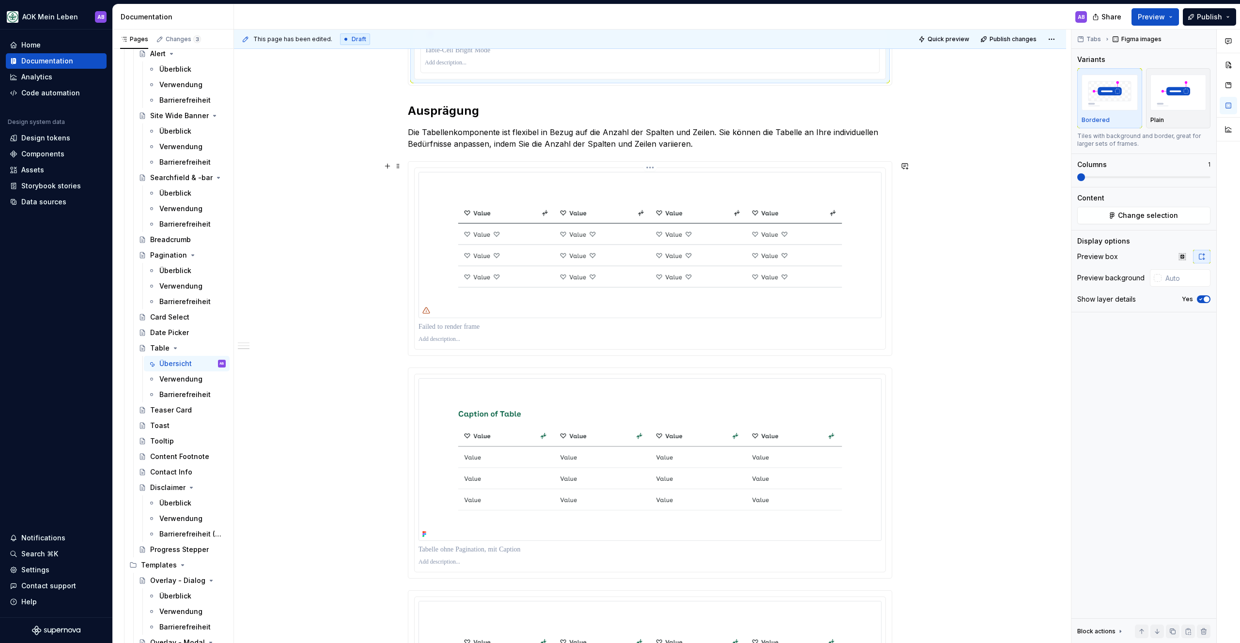
scroll to position [1248, 0]
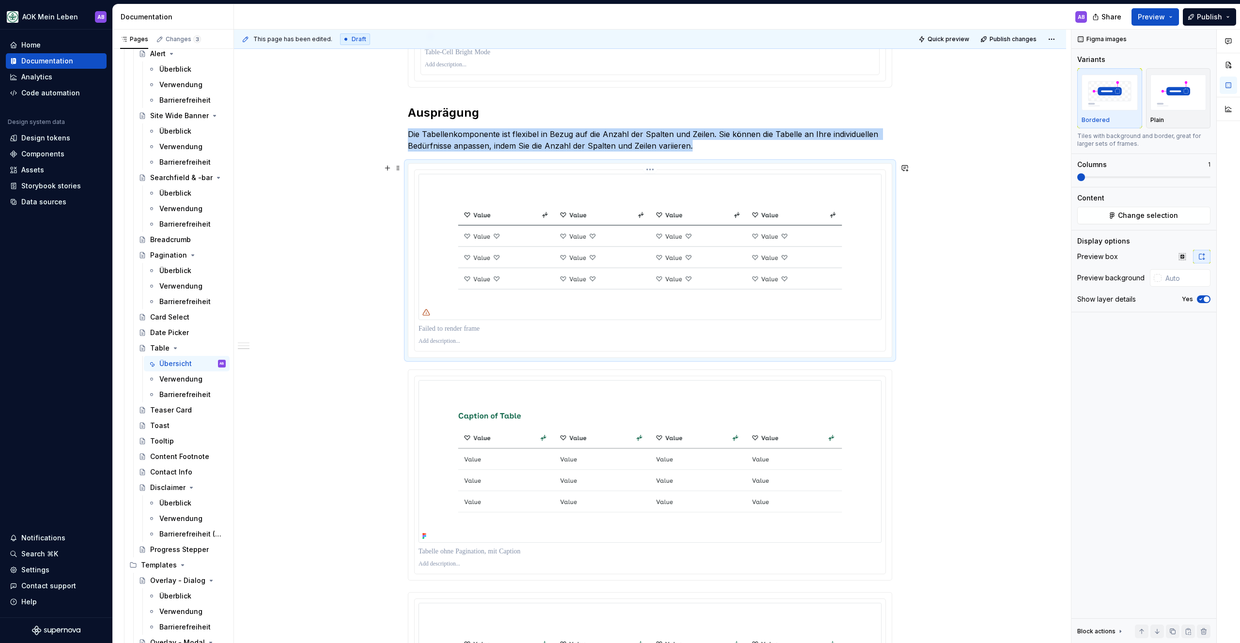
click at [479, 245] on img at bounding box center [649, 247] width 463 height 146
click at [652, 170] on html "AOK Mein Leben AB Home Documentation Analytics Code automation Design system da…" at bounding box center [620, 321] width 1240 height 643
click at [607, 194] on html "AOK Mein Leben AB Home Documentation Analytics Code automation Design system da…" at bounding box center [620, 321] width 1240 height 643
click at [480, 290] on img at bounding box center [649, 247] width 463 height 146
click at [473, 262] on img at bounding box center [649, 247] width 463 height 146
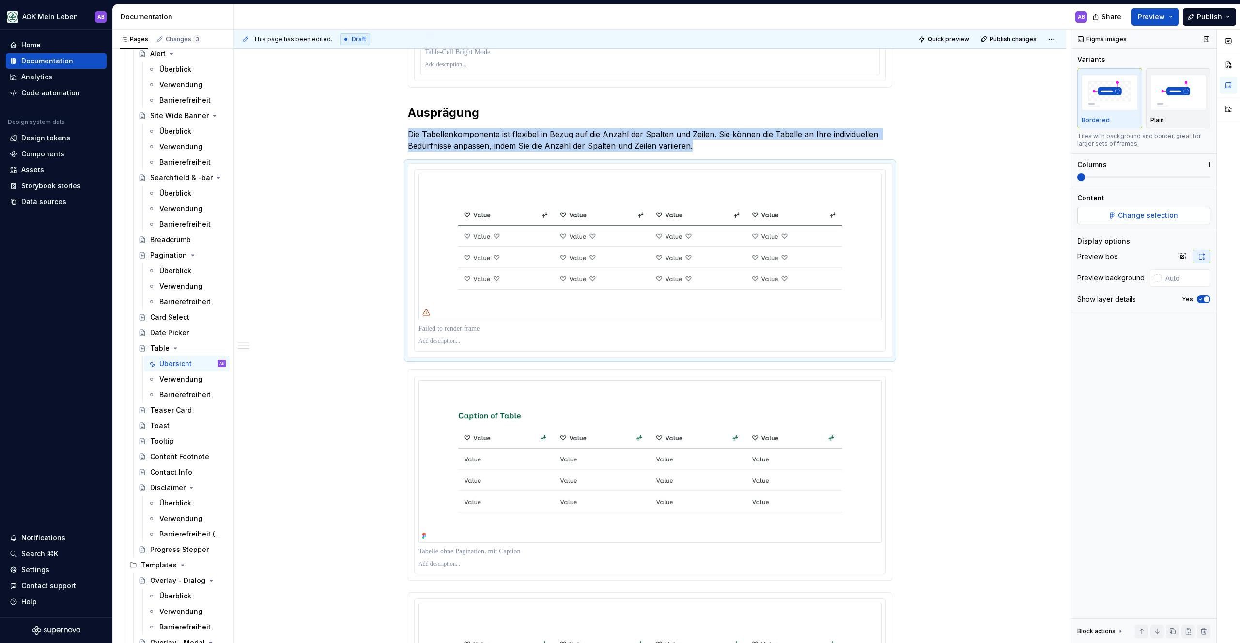
click at [1094, 210] on button "Change selection" at bounding box center [1143, 215] width 133 height 17
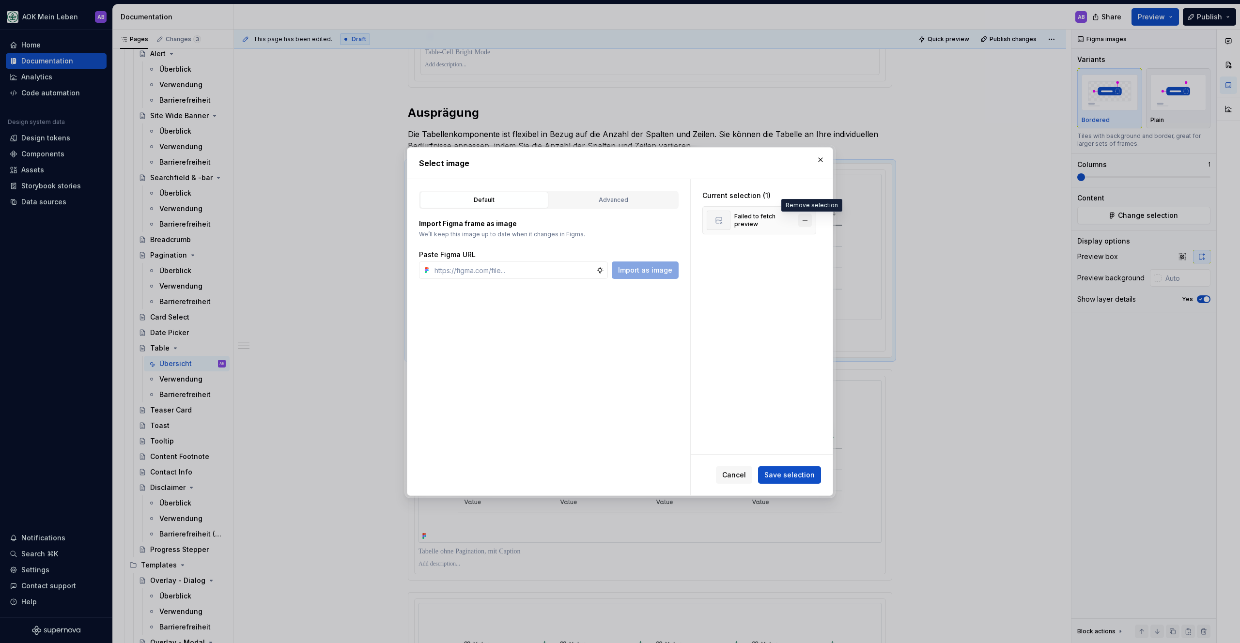
click at [805, 218] on button "button" at bounding box center [805, 221] width 14 height 14
click at [532, 260] on div "Paste Figma URL Import as image" at bounding box center [549, 264] width 260 height 29
click at [531, 267] on input "text" at bounding box center [513, 269] width 166 height 17
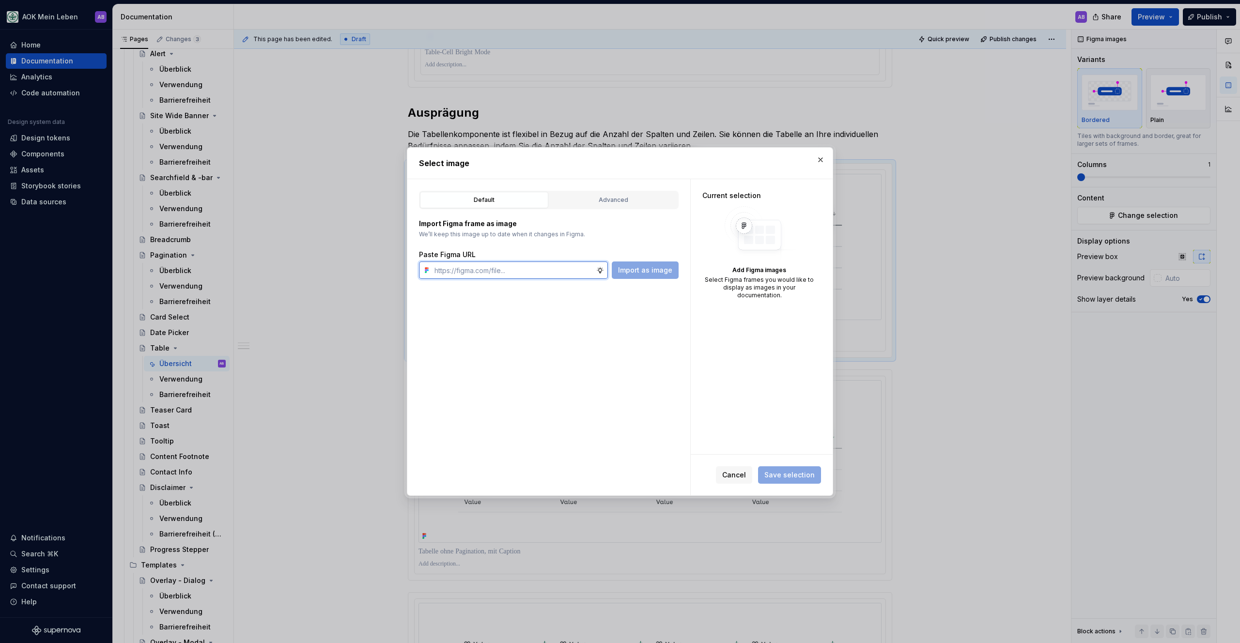
paste input "https://www.figma.com/design/h3quR2me0t8yxvd40CMizU/AOK-UI-Library-3.1.7--adess…"
type input "https://www.figma.com/design/h3quR2me0t8yxvd40CMizU/AOK-UI-Library-3.1.7--adess…"
click at [640, 274] on span "Import as image" at bounding box center [645, 270] width 54 height 10
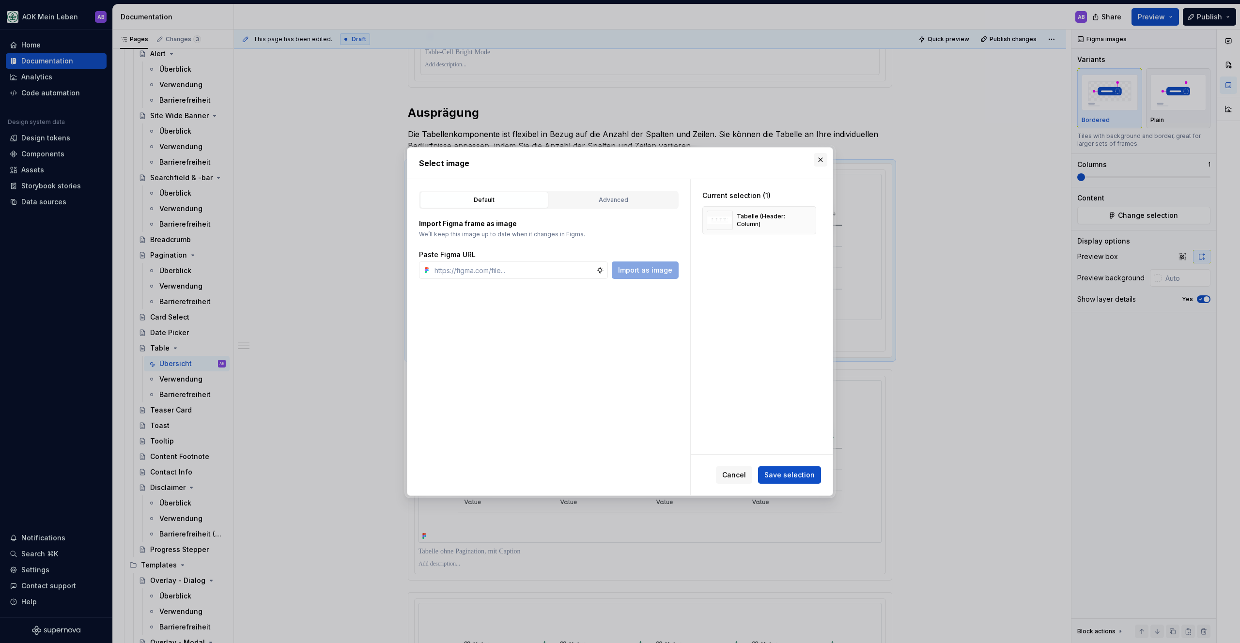
click at [820, 160] on button "button" at bounding box center [821, 160] width 14 height 14
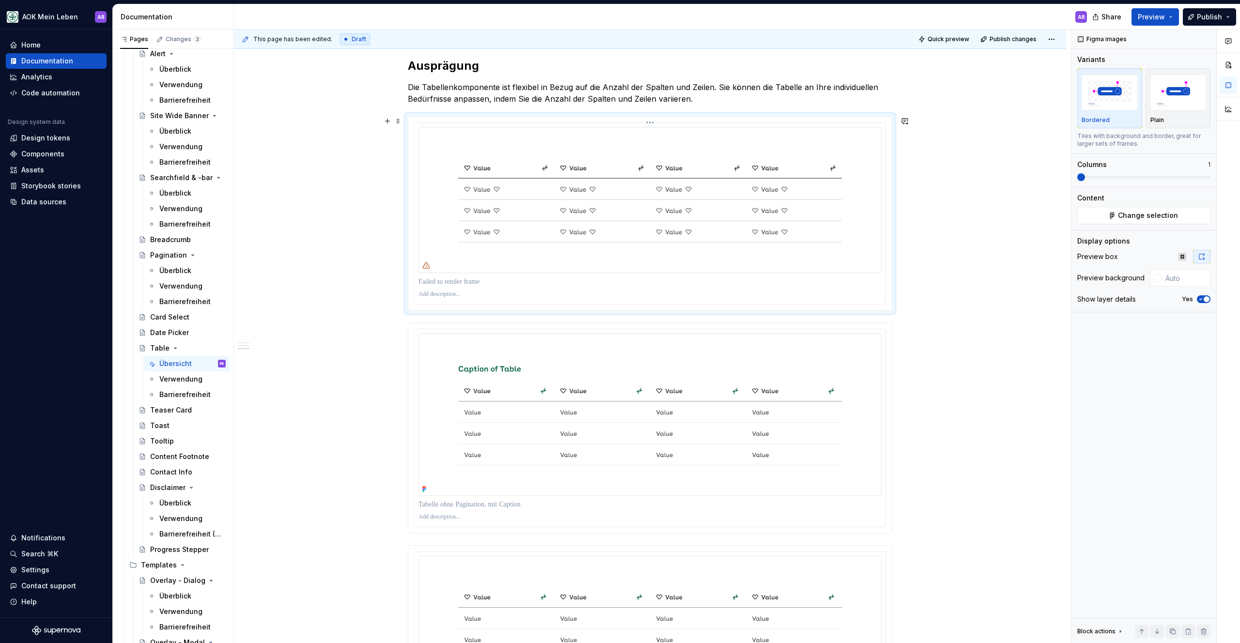
scroll to position [1325, 0]
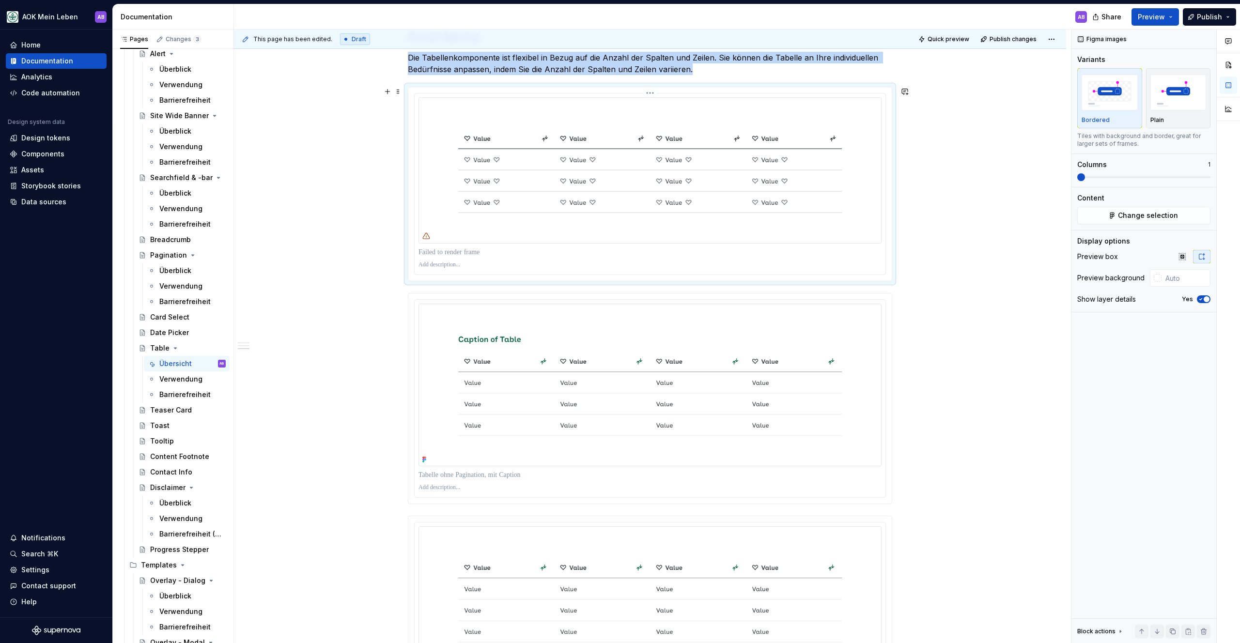
click at [489, 230] on img at bounding box center [649, 170] width 463 height 146
click at [1110, 212] on button "Change selection" at bounding box center [1143, 215] width 133 height 17
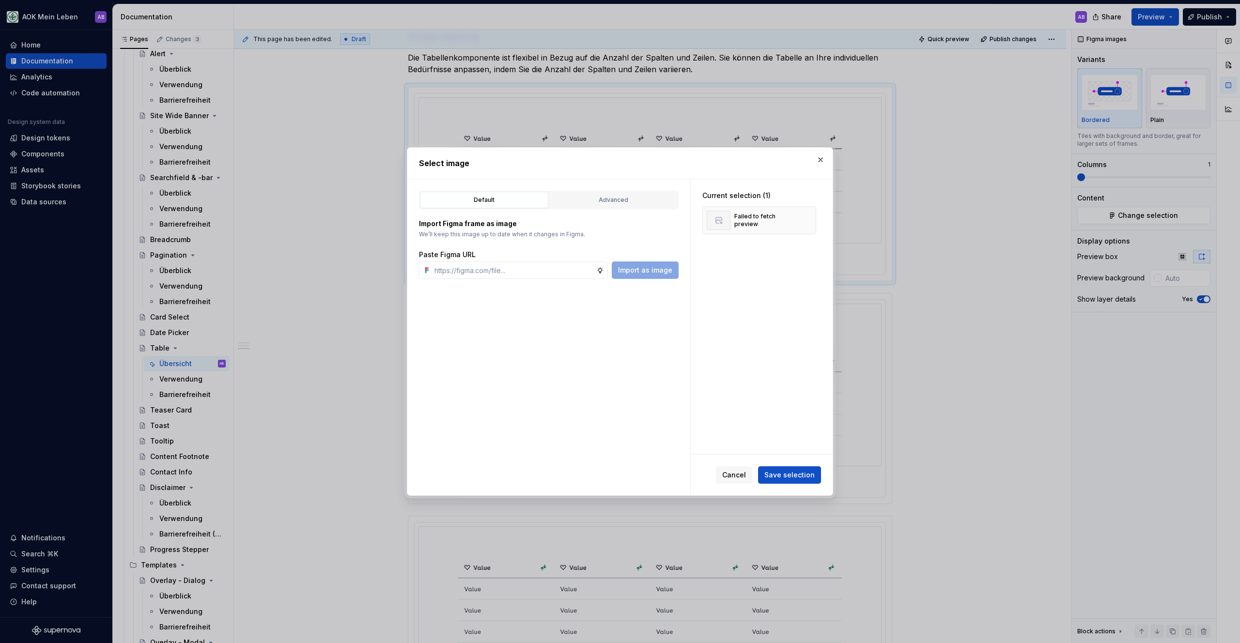
type textarea "*"
type input "https://www.figma.com/design/h3quR2me0t8yxvd40CMizU/AOK-UI-Library-3.1.7--adess…"
type textarea "*"
type input "https://www.figma.com/design/h3quR2me0t8yxvd40CMizU/AOK-UI-Library-3.1.7--adess…"
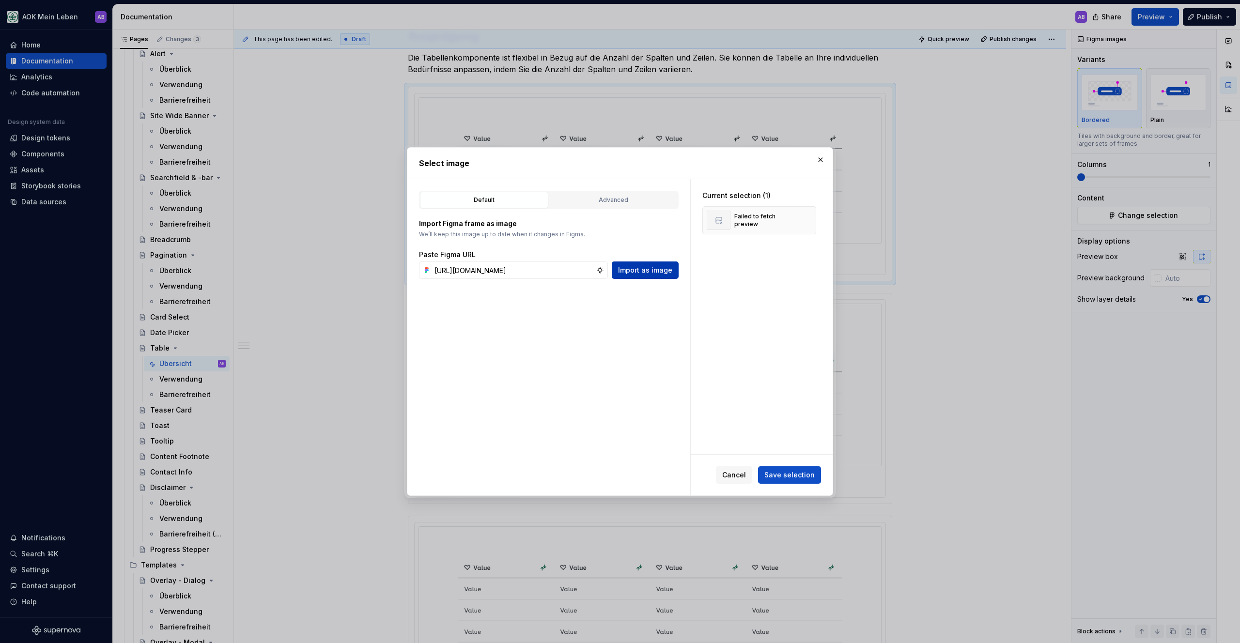
click at [673, 270] on button "Import as image" at bounding box center [645, 269] width 67 height 17
click at [812, 219] on button "button" at bounding box center [805, 221] width 14 height 14
click at [805, 477] on span "Save selection" at bounding box center [789, 475] width 50 height 10
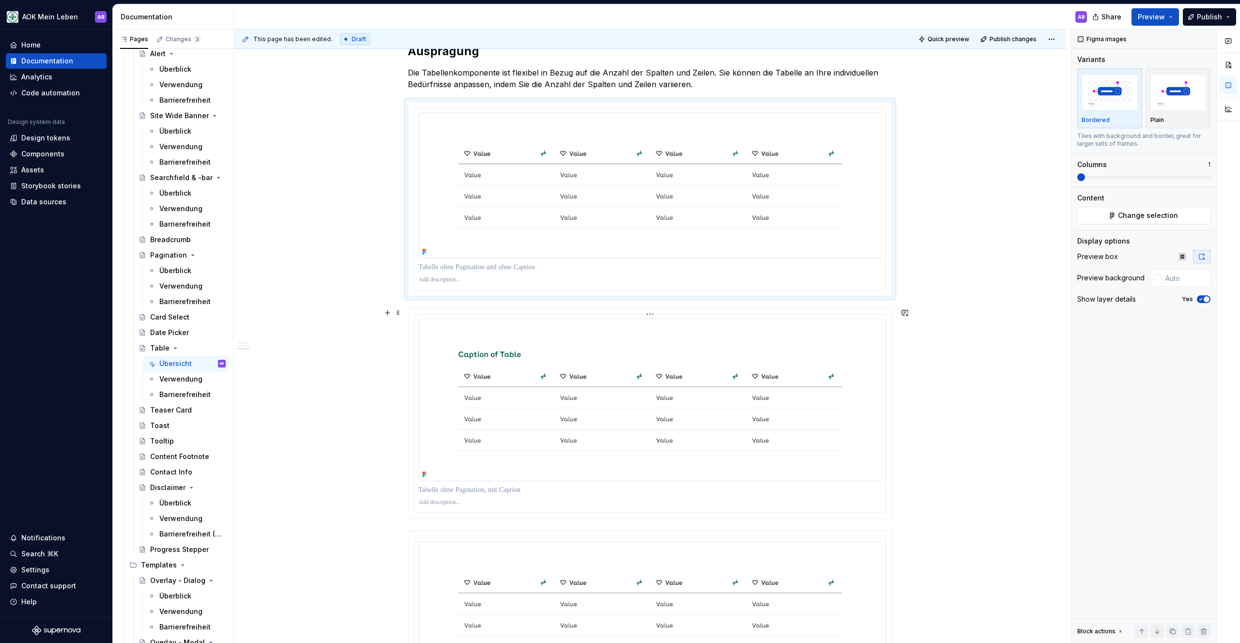
scroll to position [1289, 0]
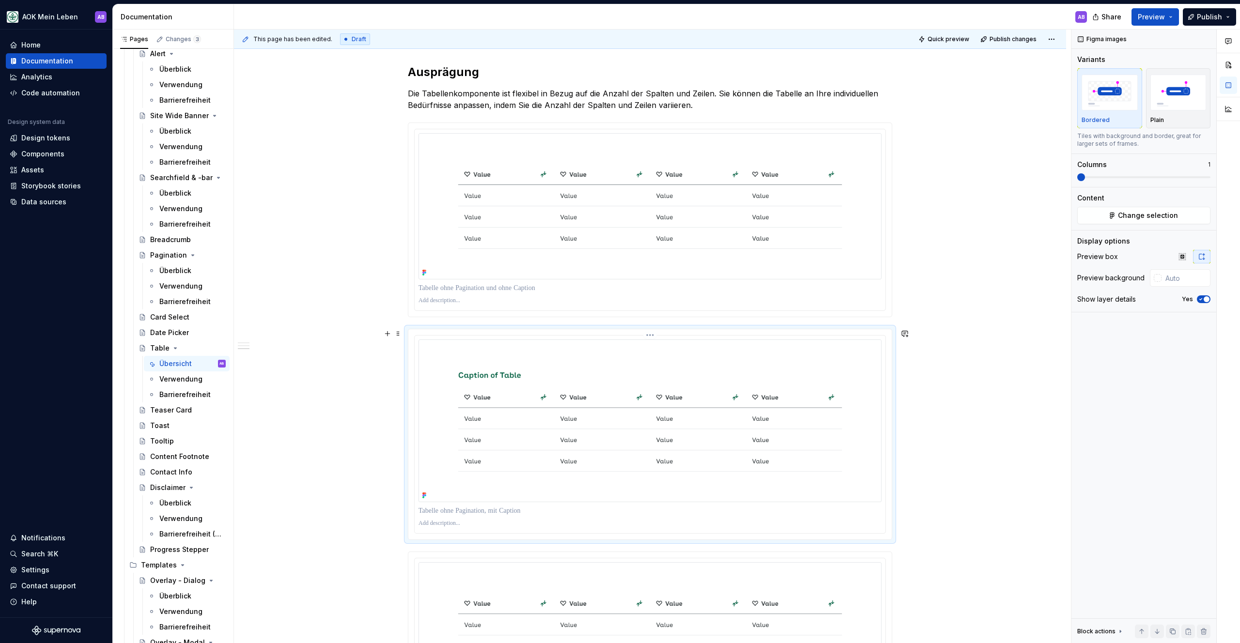
click at [516, 374] on img at bounding box center [649, 420] width 463 height 163
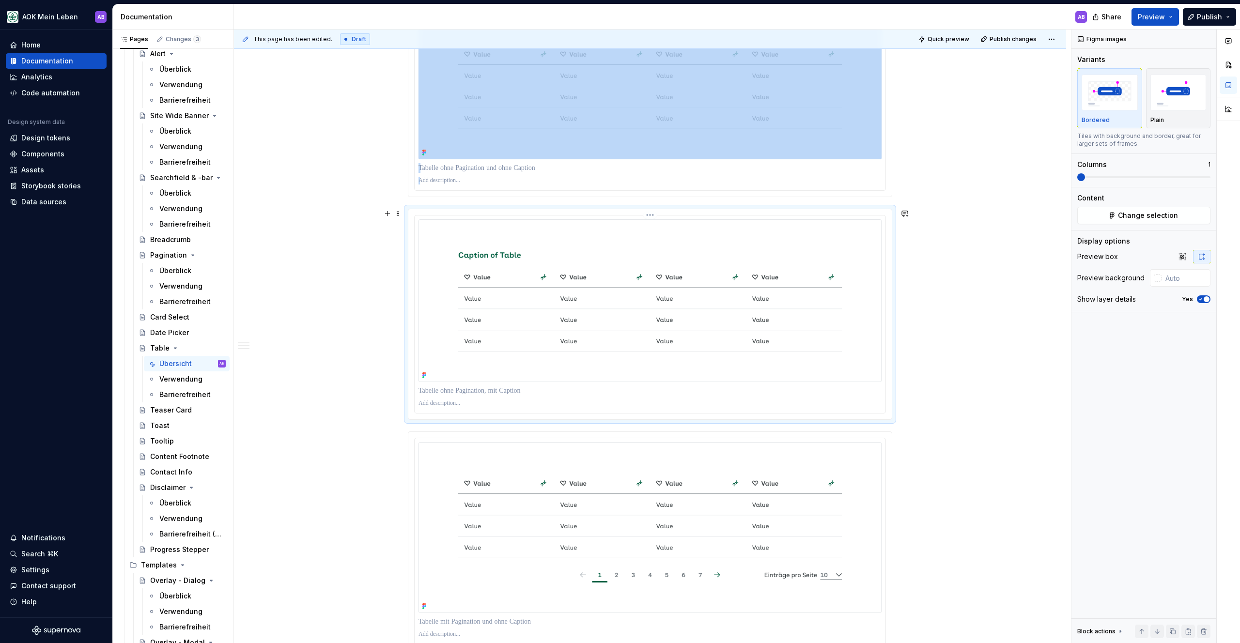
scroll to position [1410, 0]
click at [499, 377] on img at bounding box center [649, 300] width 463 height 163
click at [654, 214] on html "AOK Mein Leben AB Home Documentation Analytics Code automation Design system da…" at bounding box center [620, 321] width 1240 height 643
click at [671, 247] on div "Update Figma image" at bounding box center [698, 251] width 71 height 10
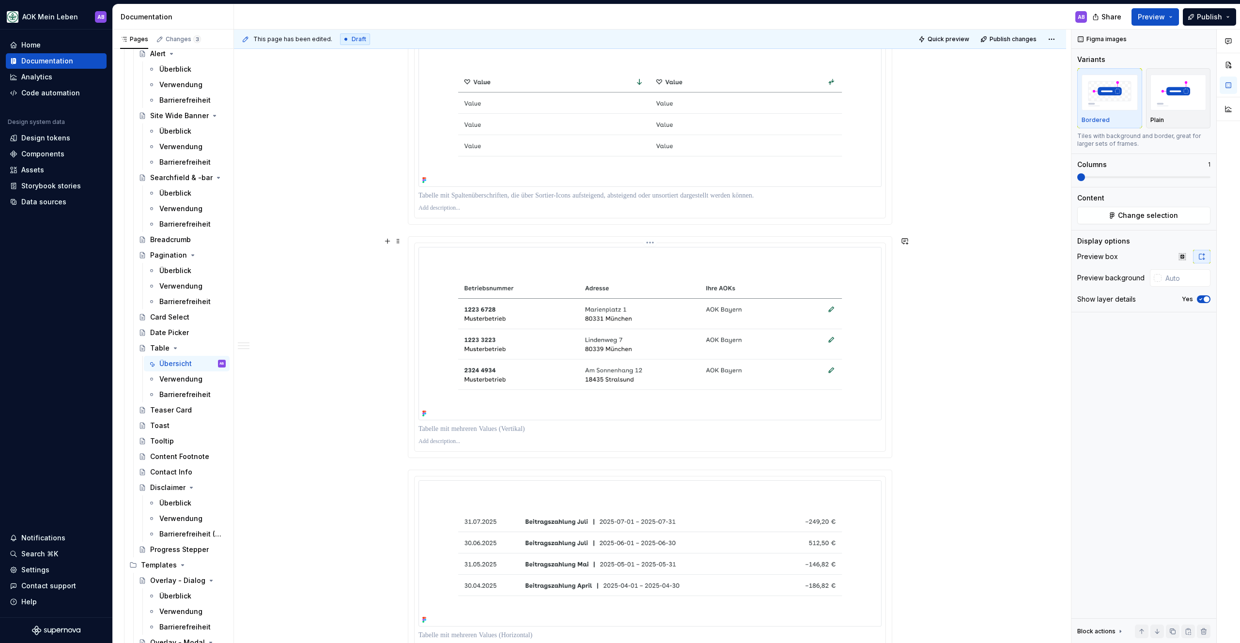
scroll to position [2990, 0]
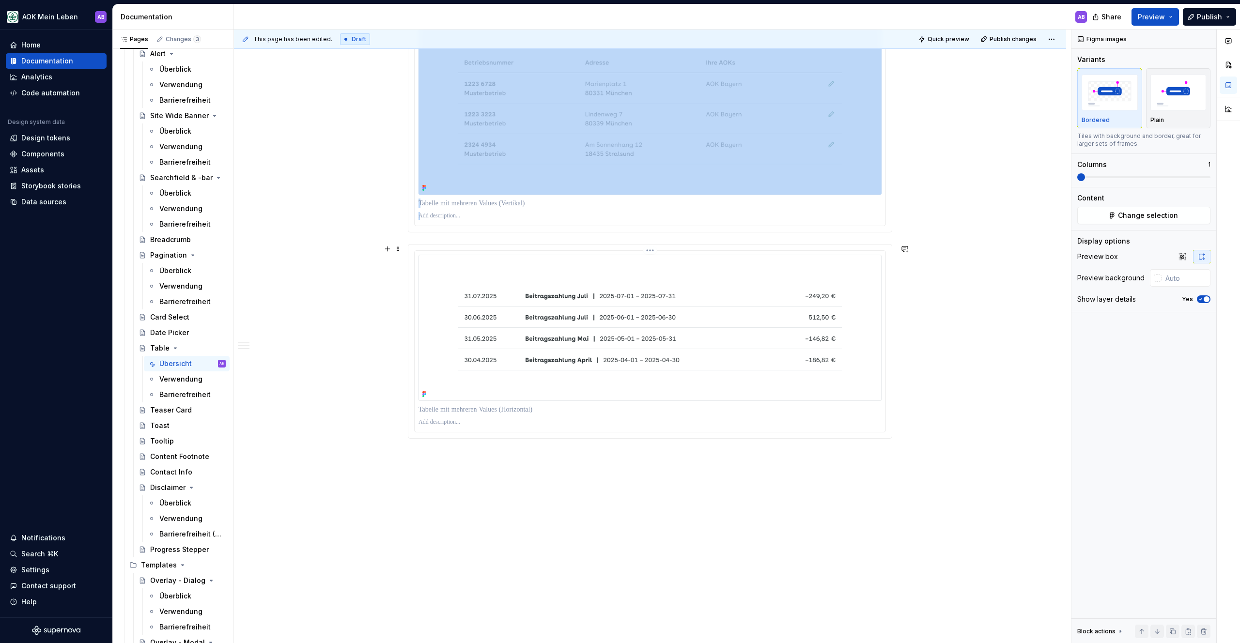
click at [515, 282] on img at bounding box center [649, 328] width 463 height 146
click at [650, 249] on html "AOK Mein Leben AB Home Documentation Analytics Code automation Design system da…" at bounding box center [620, 321] width 1240 height 643
click at [670, 283] on div "Update Figma image" at bounding box center [698, 286] width 71 height 10
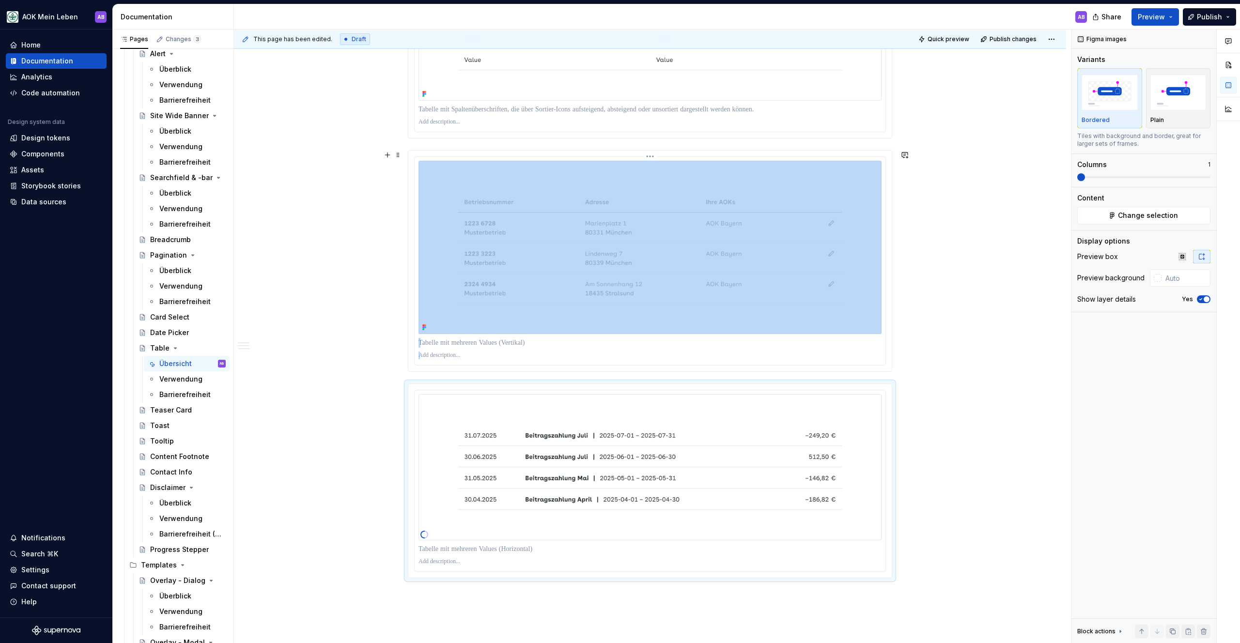
scroll to position [2833, 0]
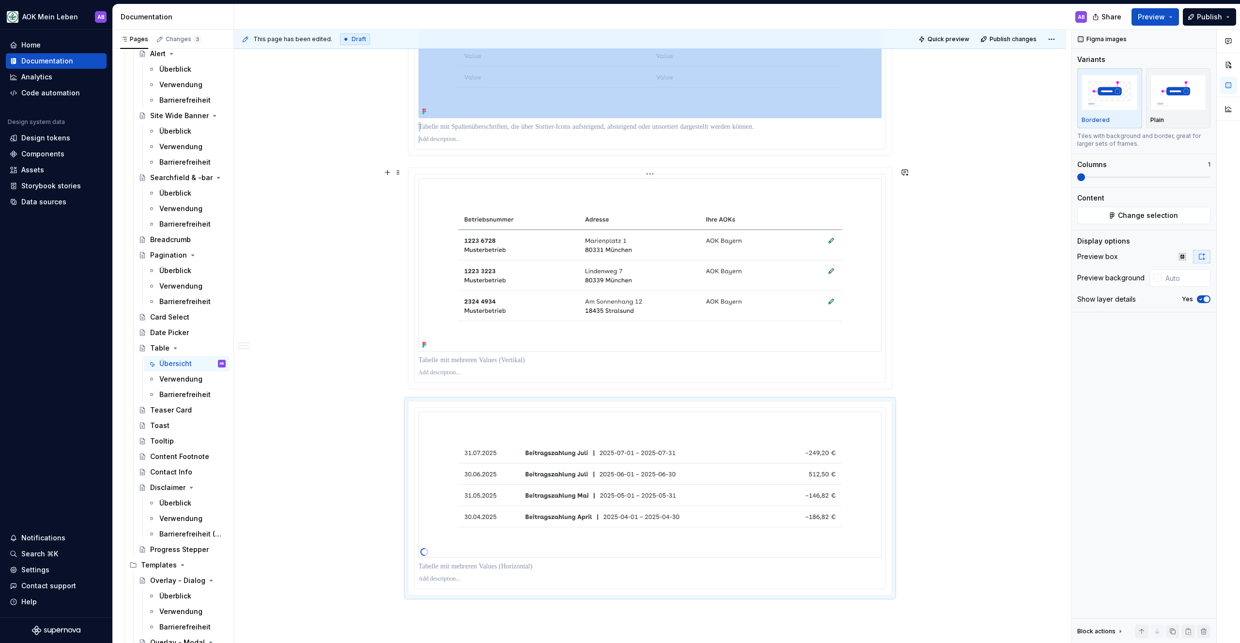
click at [571, 307] on img at bounding box center [649, 265] width 463 height 174
click at [654, 170] on html "AOK Mein Leben AB Home Documentation Analytics Code automation Design system da…" at bounding box center [620, 321] width 1240 height 643
click at [670, 204] on div "Update Figma image" at bounding box center [693, 209] width 90 height 15
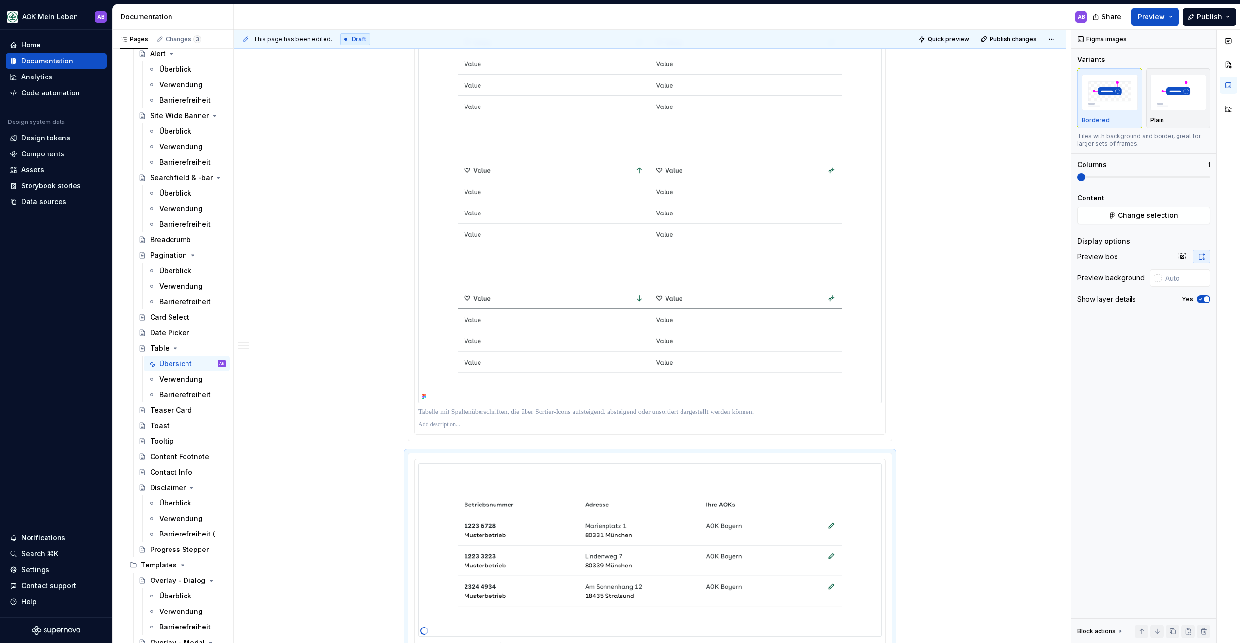
click at [588, 270] on img at bounding box center [649, 202] width 463 height 402
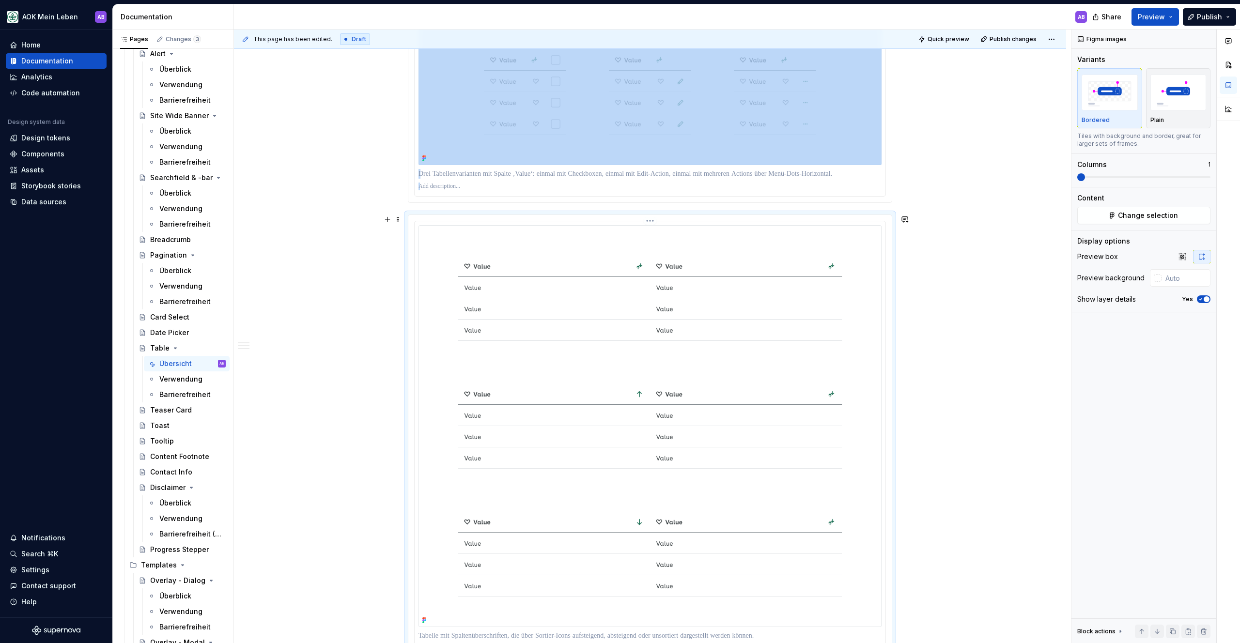
scroll to position [2316, 0]
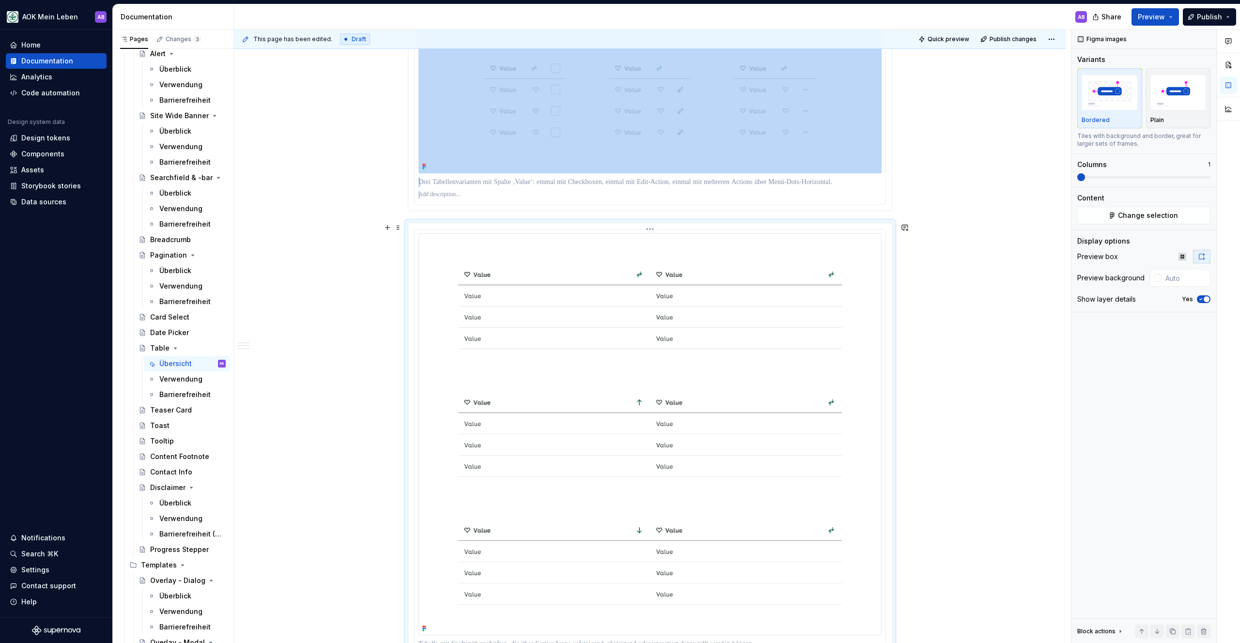
click at [655, 229] on html "AOK Mein Leben AB Home Documentation Analytics Code automation Design system da…" at bounding box center [620, 321] width 1240 height 643
click at [669, 261] on div "Update Figma image" at bounding box center [698, 265] width 71 height 10
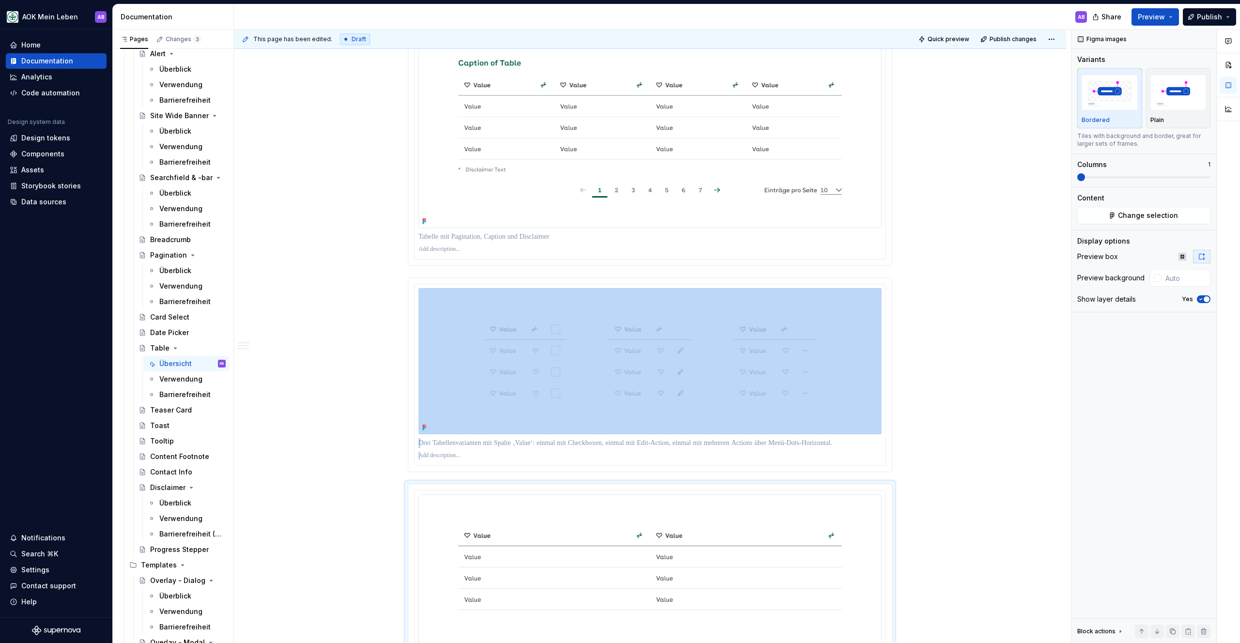
scroll to position [2028, 0]
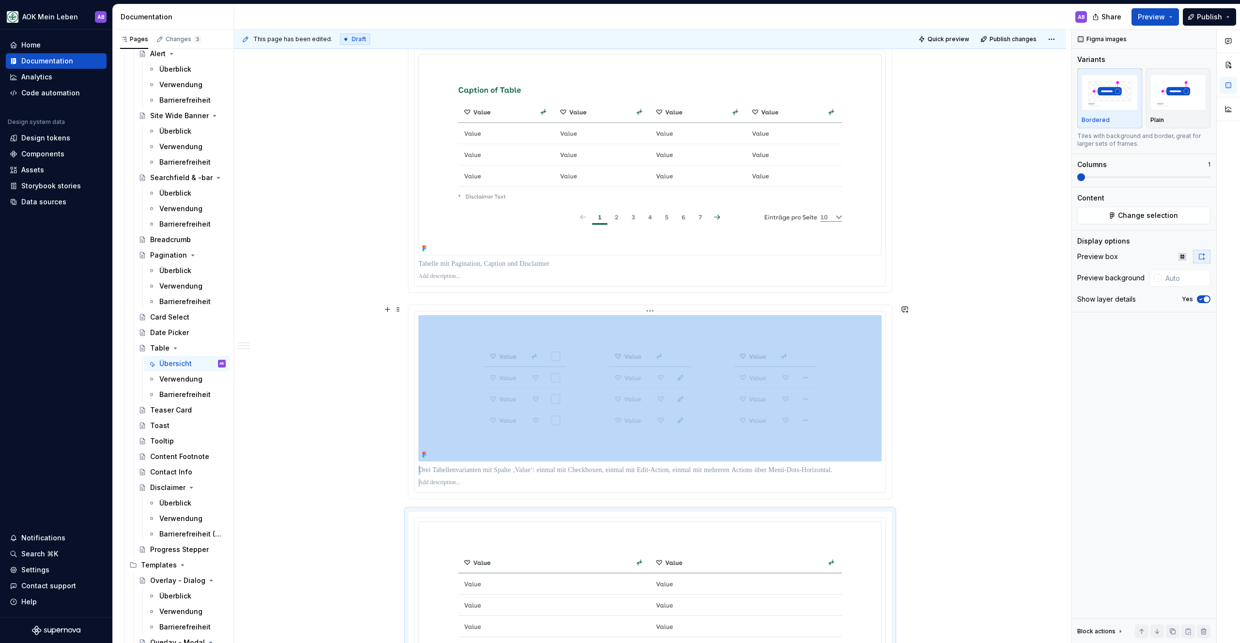
click at [558, 336] on img at bounding box center [649, 388] width 463 height 146
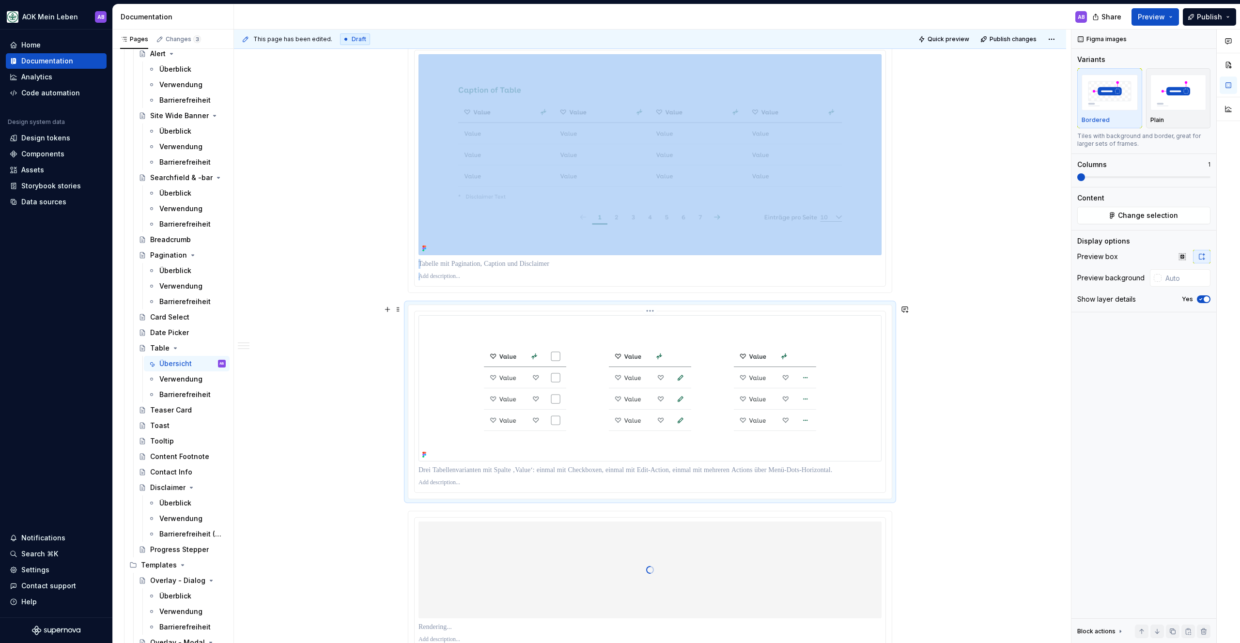
click at [651, 312] on html "AOK Mein Leben AB Home Documentation Analytics Code automation Design system da…" at bounding box center [620, 321] width 1240 height 643
click at [667, 344] on div "Update Figma image" at bounding box center [698, 347] width 71 height 10
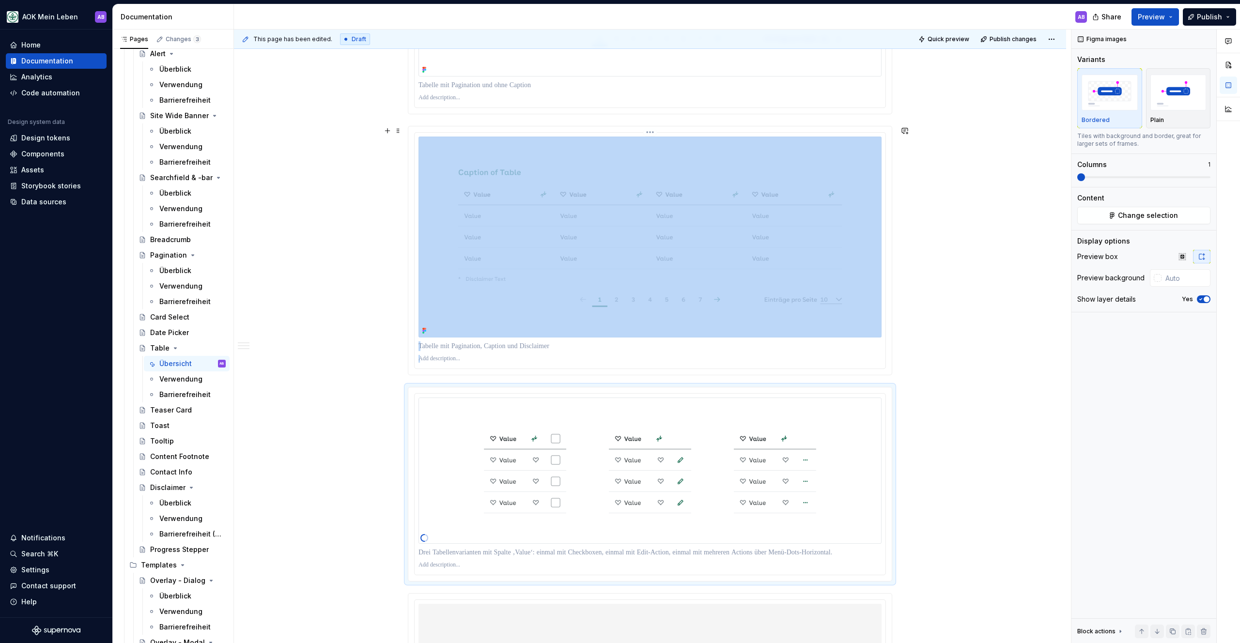
scroll to position [1894, 0]
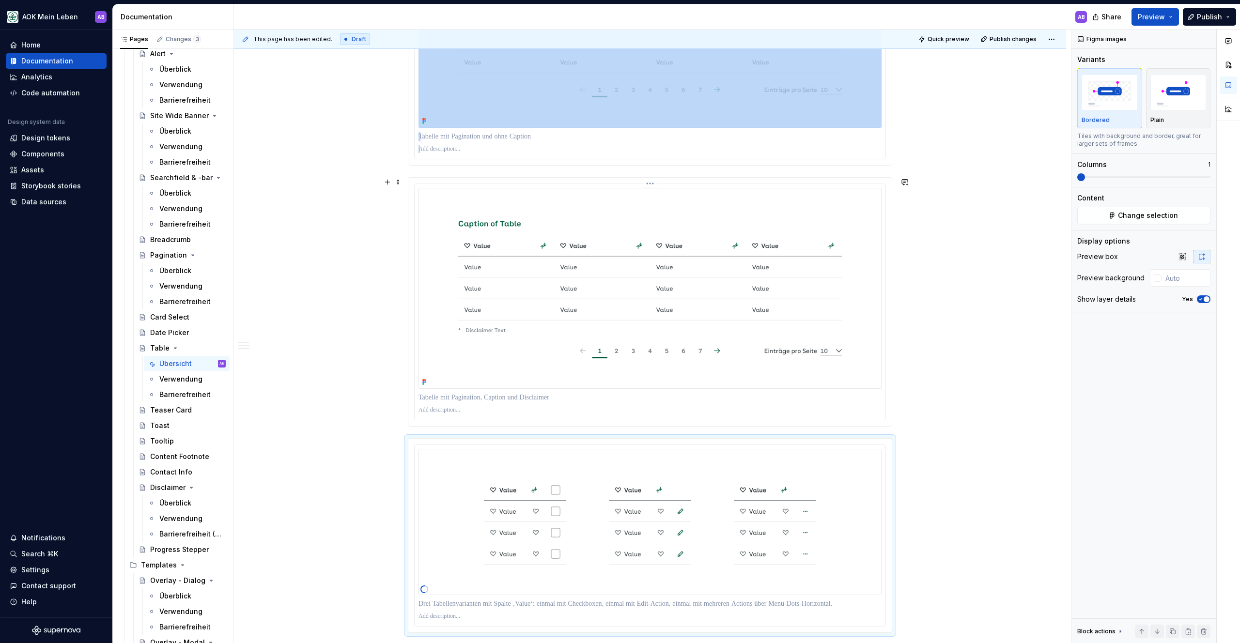
drag, startPoint x: 585, startPoint y: 324, endPoint x: 441, endPoint y: 322, distance: 144.3
click at [583, 324] on img at bounding box center [649, 288] width 463 height 201
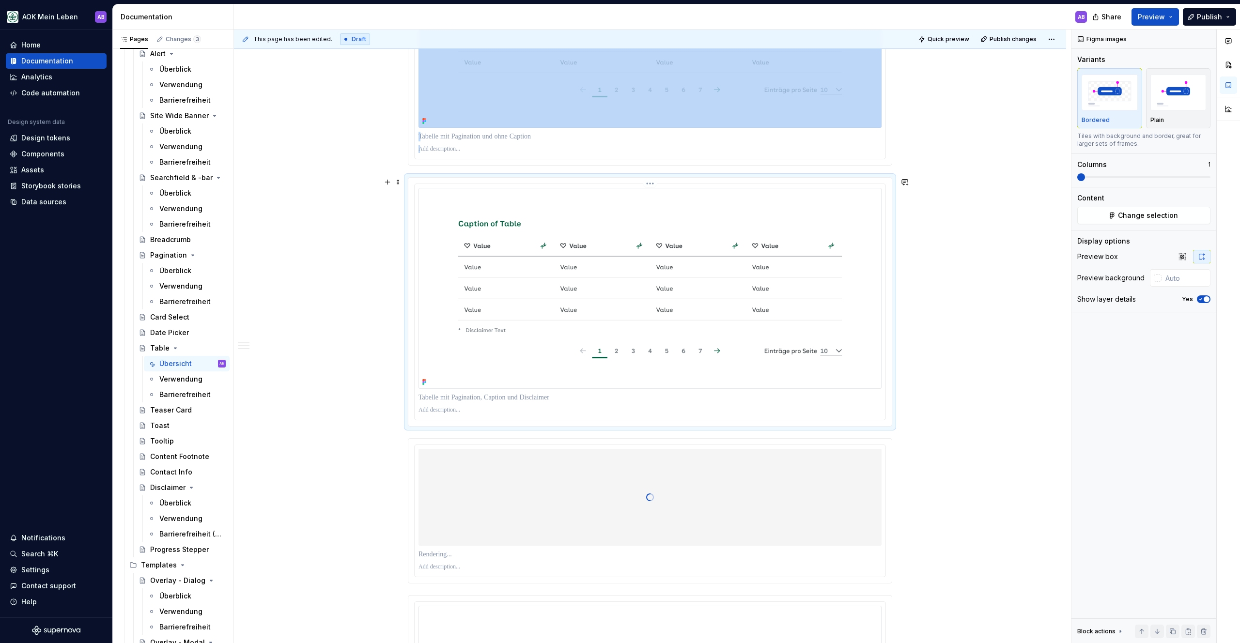
click at [605, 319] on img at bounding box center [649, 288] width 463 height 201
click at [651, 183] on html "AOK Mein Leben AB Home Documentation Analytics Code automation Design system da…" at bounding box center [620, 321] width 1240 height 643
click at [667, 215] on div "Update Figma image" at bounding box center [698, 220] width 71 height 10
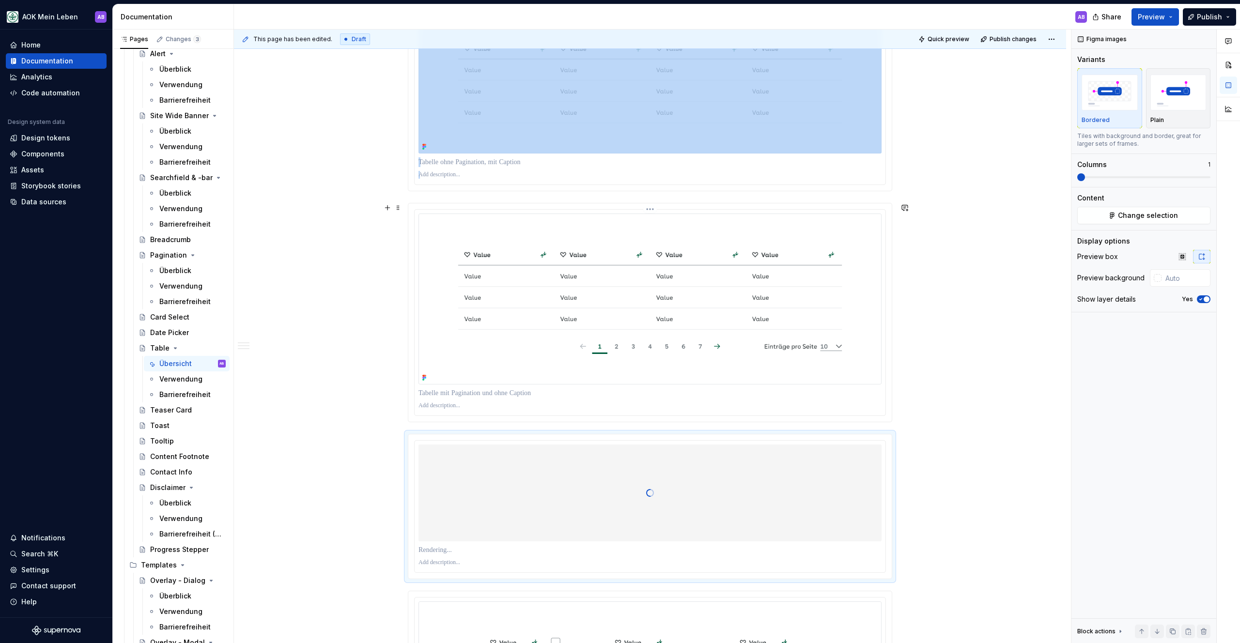
click at [627, 286] on img at bounding box center [649, 299] width 463 height 170
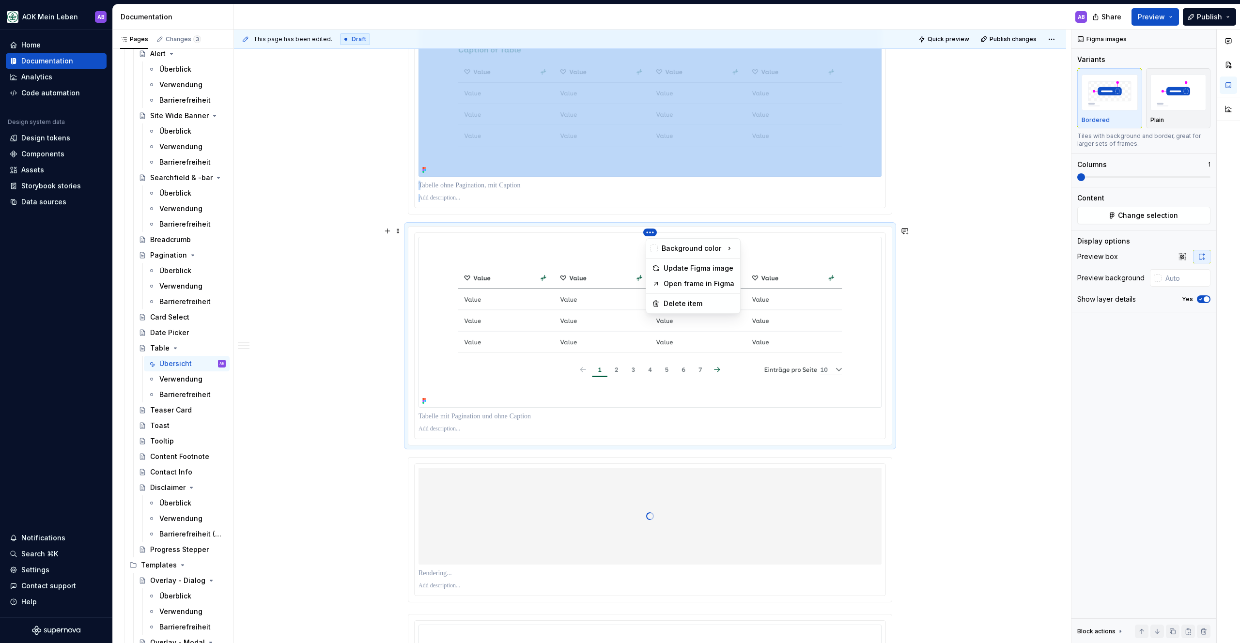
click at [652, 231] on html "AOK Mein Leben AB Home Documentation Analytics Code automation Design system da…" at bounding box center [620, 321] width 1240 height 643
click at [661, 264] on div "Update Figma image" at bounding box center [693, 268] width 90 height 15
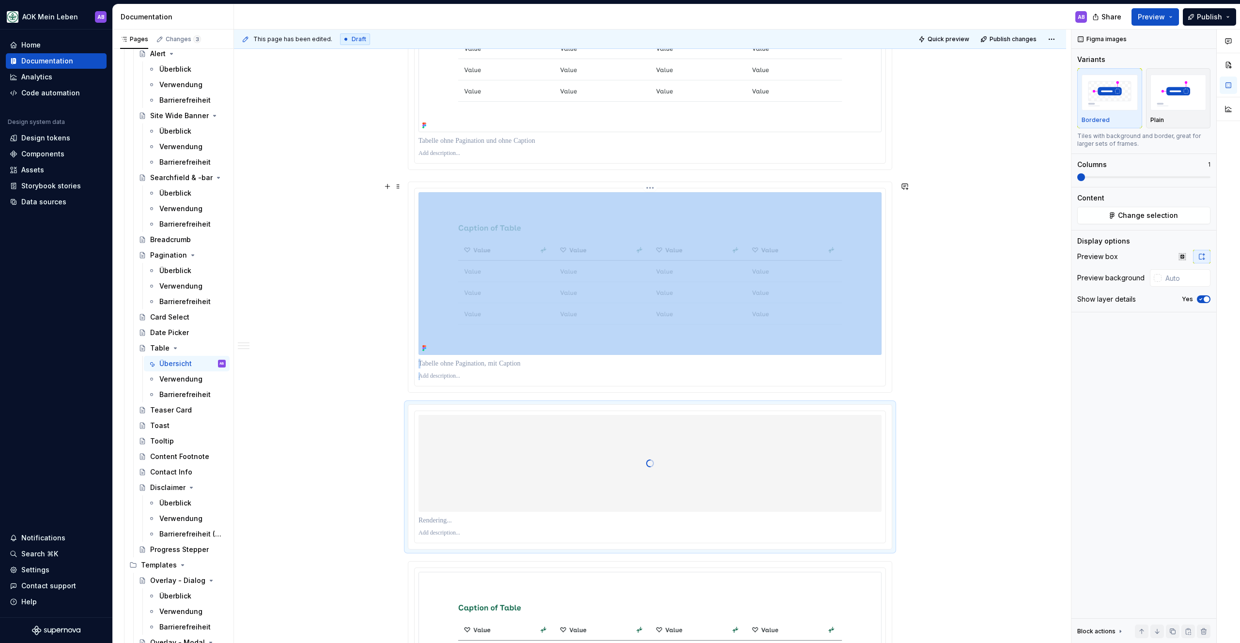
scroll to position [1434, 0]
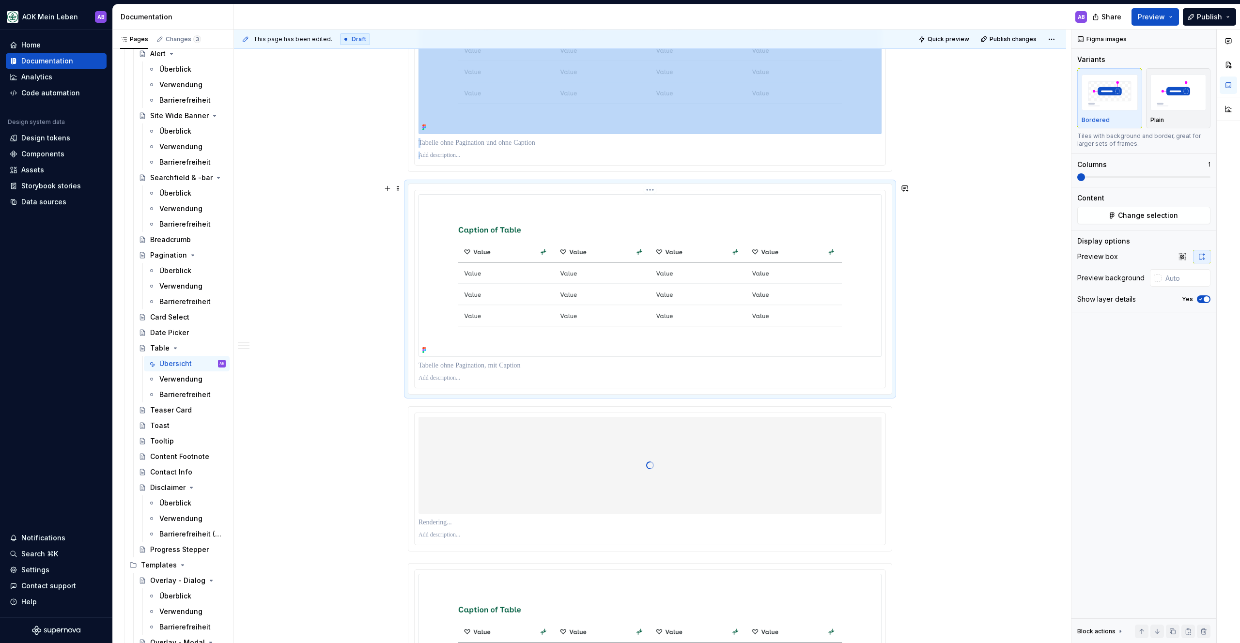
click at [485, 315] on img at bounding box center [649, 275] width 463 height 163
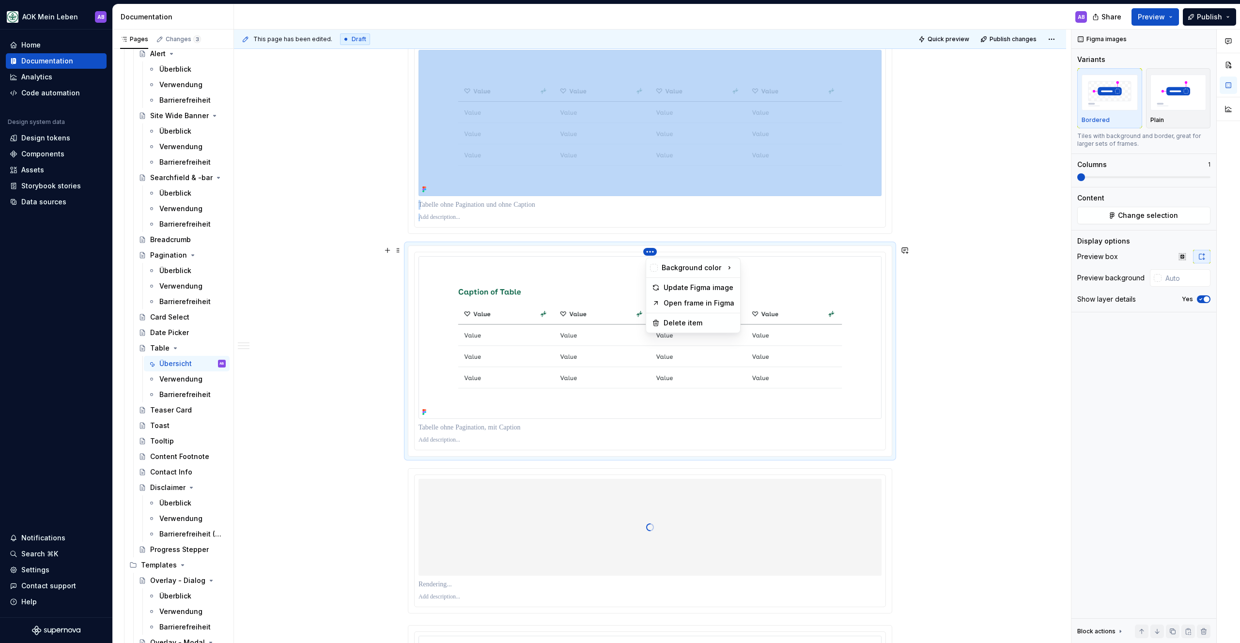
click at [648, 251] on html "AOK Mein Leben AB Home Documentation Analytics Code automation Design system da…" at bounding box center [620, 321] width 1240 height 643
drag, startPoint x: 666, startPoint y: 284, endPoint x: 660, endPoint y: 285, distance: 5.9
click at [666, 284] on div "Update Figma image" at bounding box center [698, 288] width 71 height 10
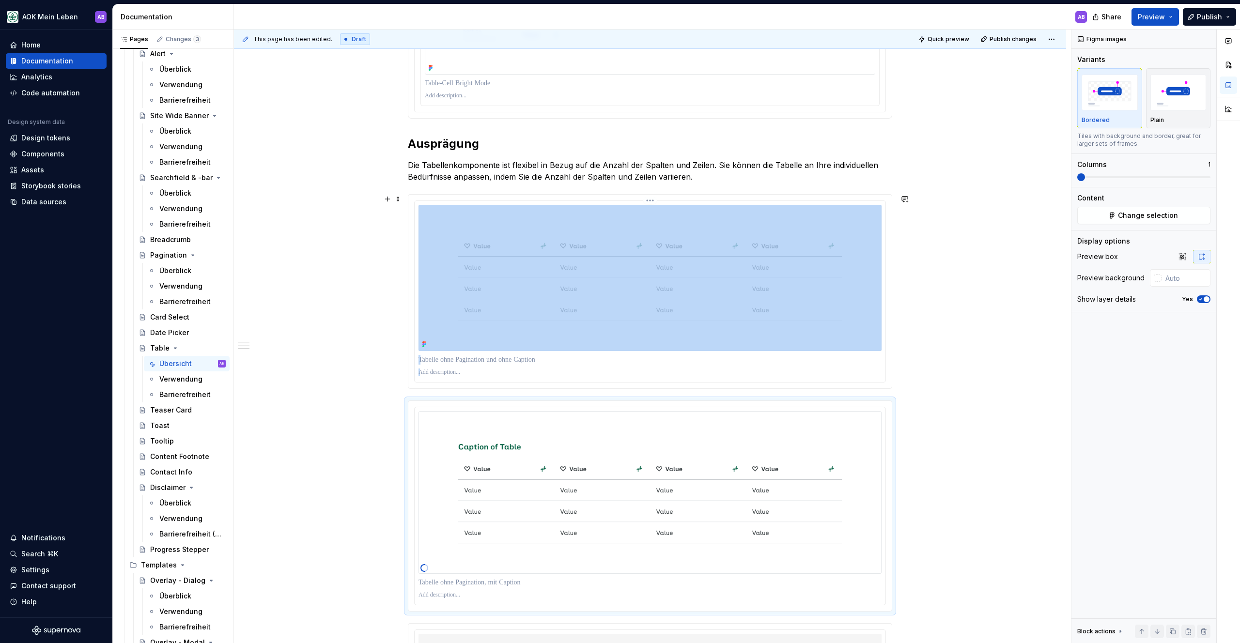
scroll to position [1197, 0]
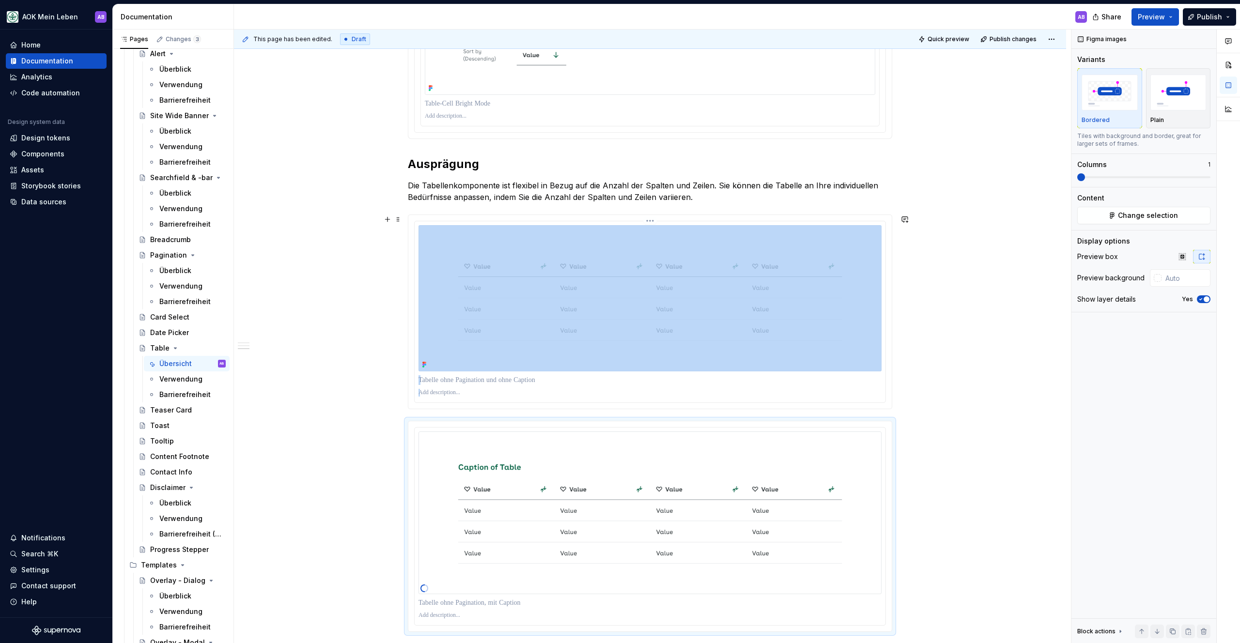
click at [582, 305] on img at bounding box center [649, 298] width 463 height 146
click at [472, 465] on img at bounding box center [649, 512] width 463 height 163
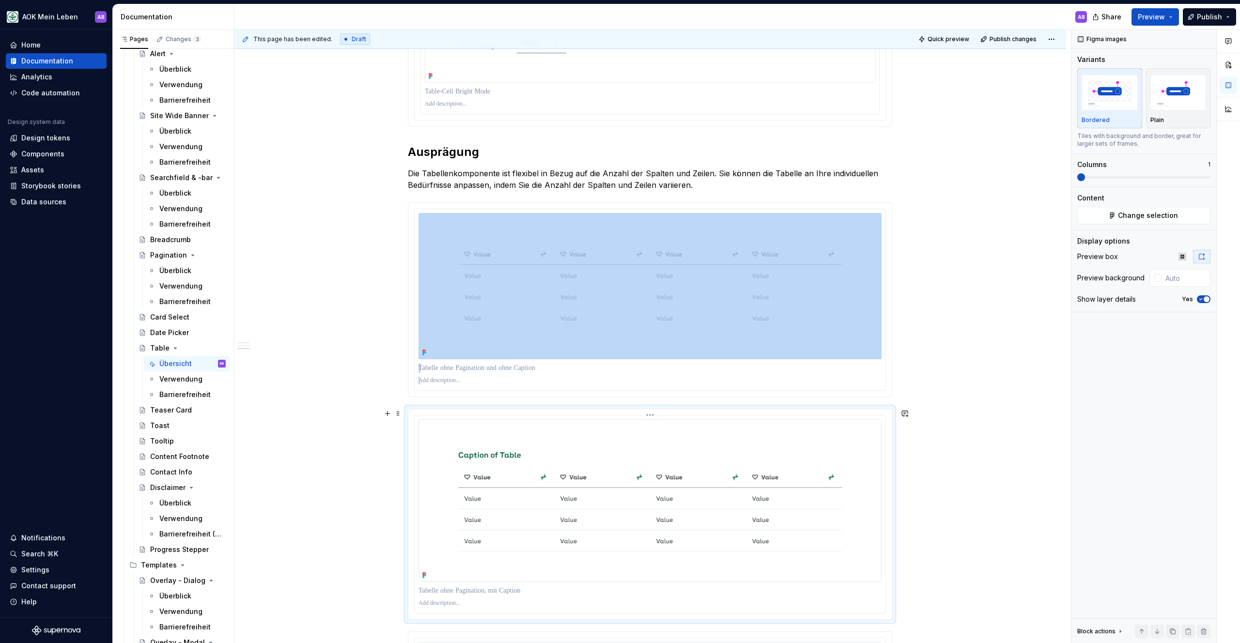
click at [652, 415] on html "AOK Mein Leben AB Home Documentation Analytics Code automation Design system da…" at bounding box center [620, 321] width 1240 height 643
click at [674, 445] on div "Update Figma image" at bounding box center [693, 450] width 90 height 15
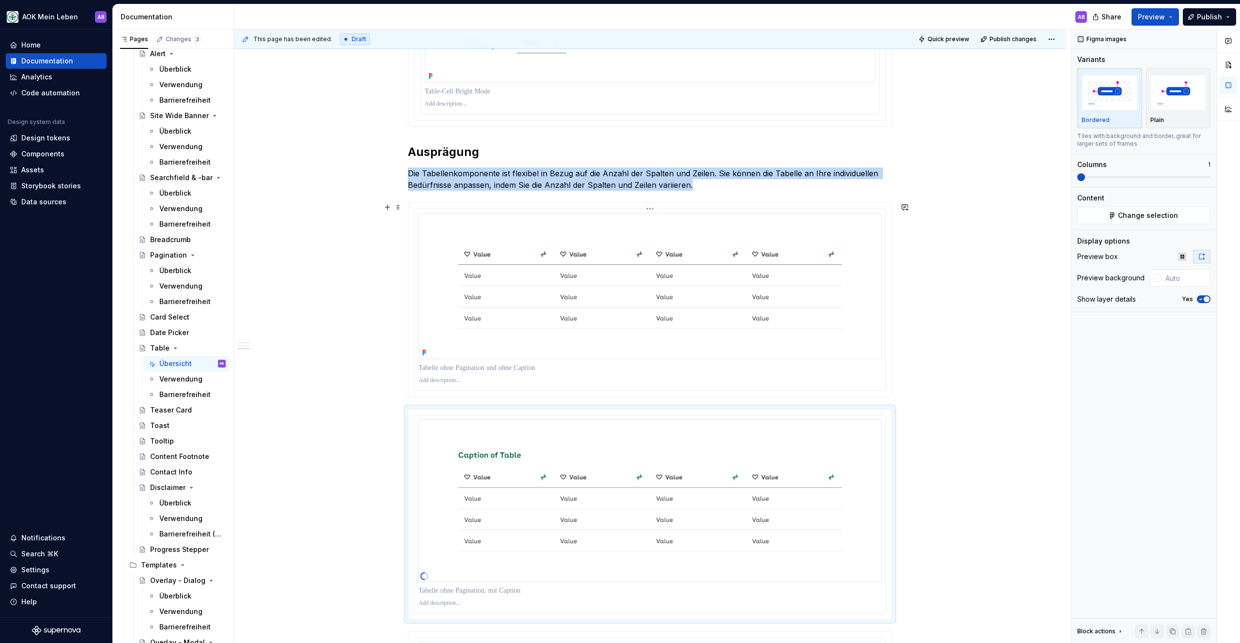
click at [812, 316] on img at bounding box center [649, 286] width 463 height 146
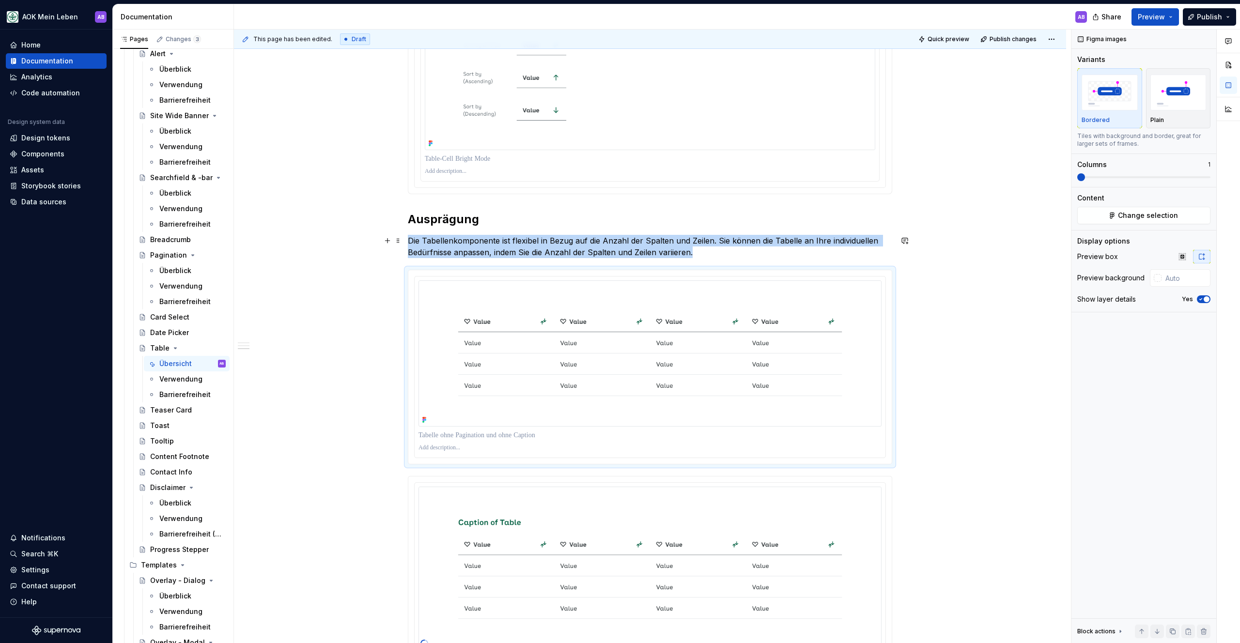
scroll to position [1106, 0]
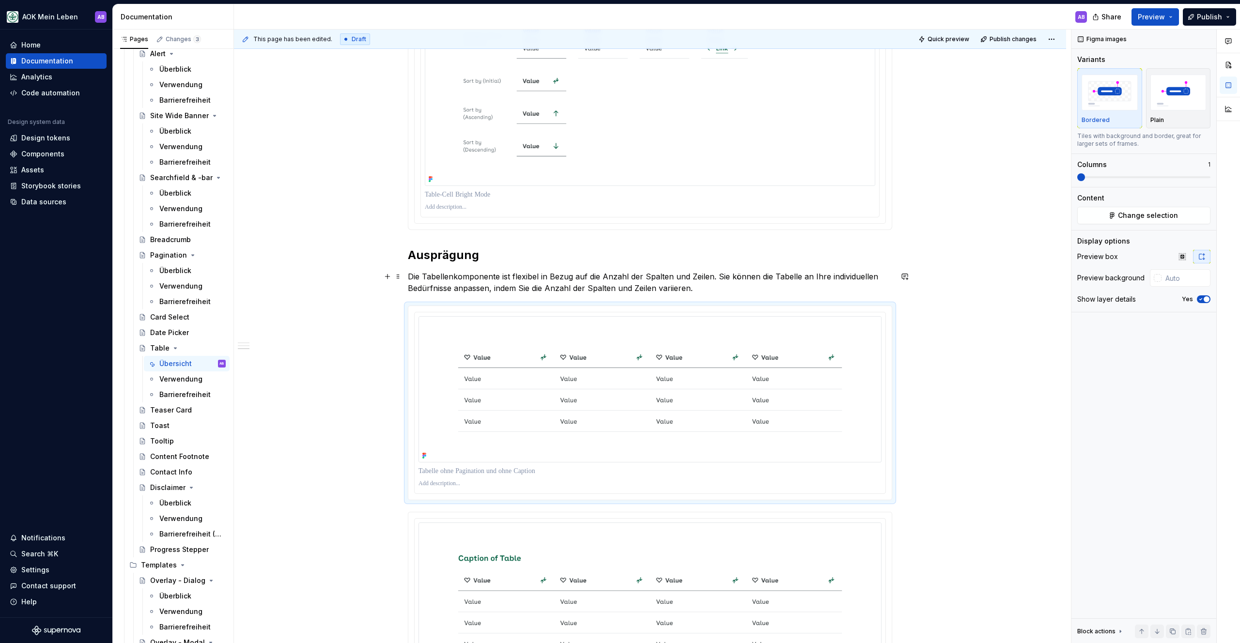
click at [713, 292] on p "Die Tabellenkomponente ist flexibel in Bezug auf die Anzahl der Spalten und Zei…" at bounding box center [650, 282] width 484 height 23
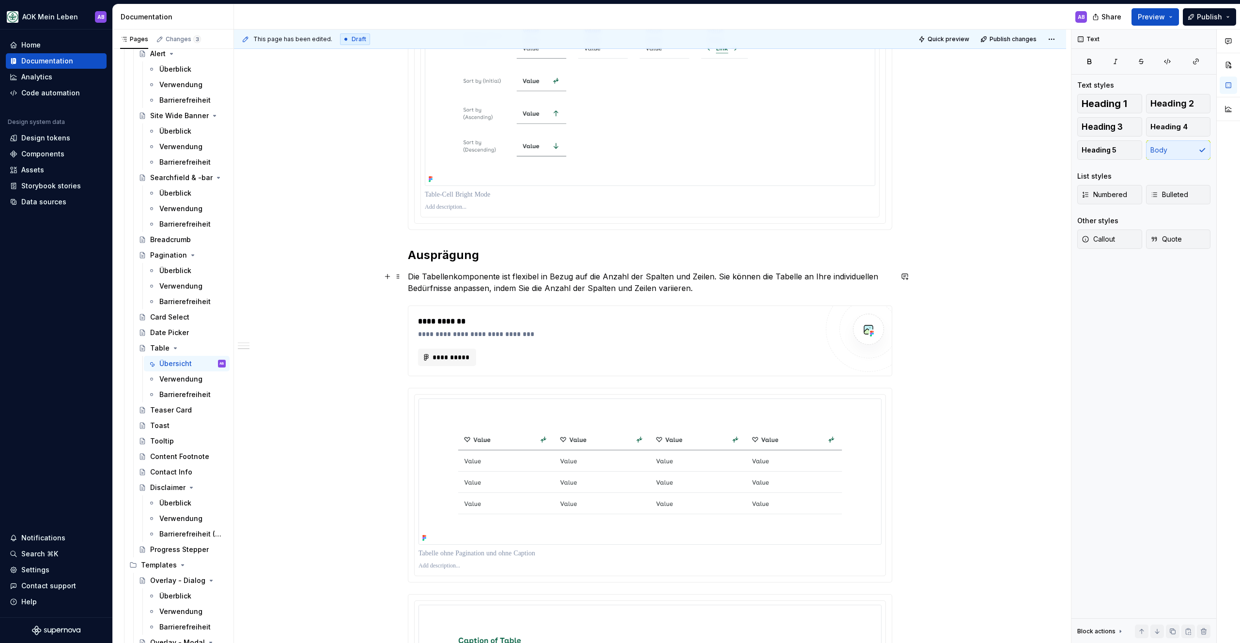
click at [757, 290] on p "Die Tabellenkomponente ist flexibel in Bezug auf die Anzahl der Spalten und Zei…" at bounding box center [650, 282] width 484 height 23
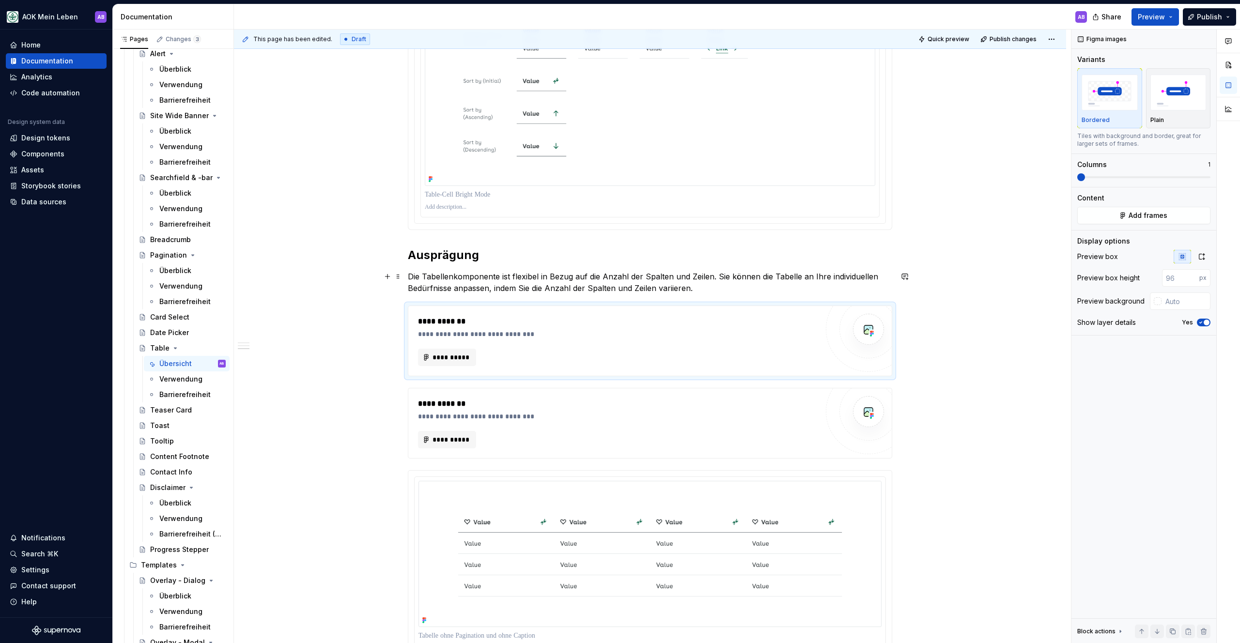
click at [682, 283] on p "Die Tabellenkomponente ist flexibel in Bezug auf die Anzahl der Spalten und Zei…" at bounding box center [650, 282] width 484 height 23
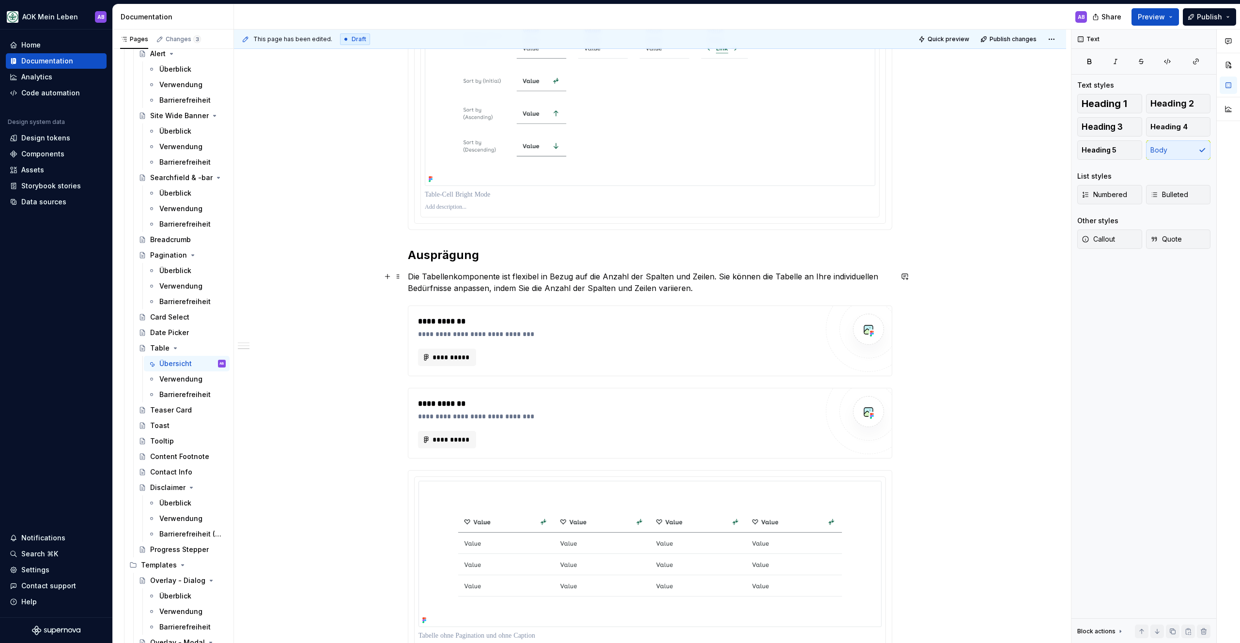
click at [705, 288] on p "Die Tabellenkomponente ist flexibel in Bezug auf die Anzahl der Spalten und Zei…" at bounding box center [650, 282] width 484 height 23
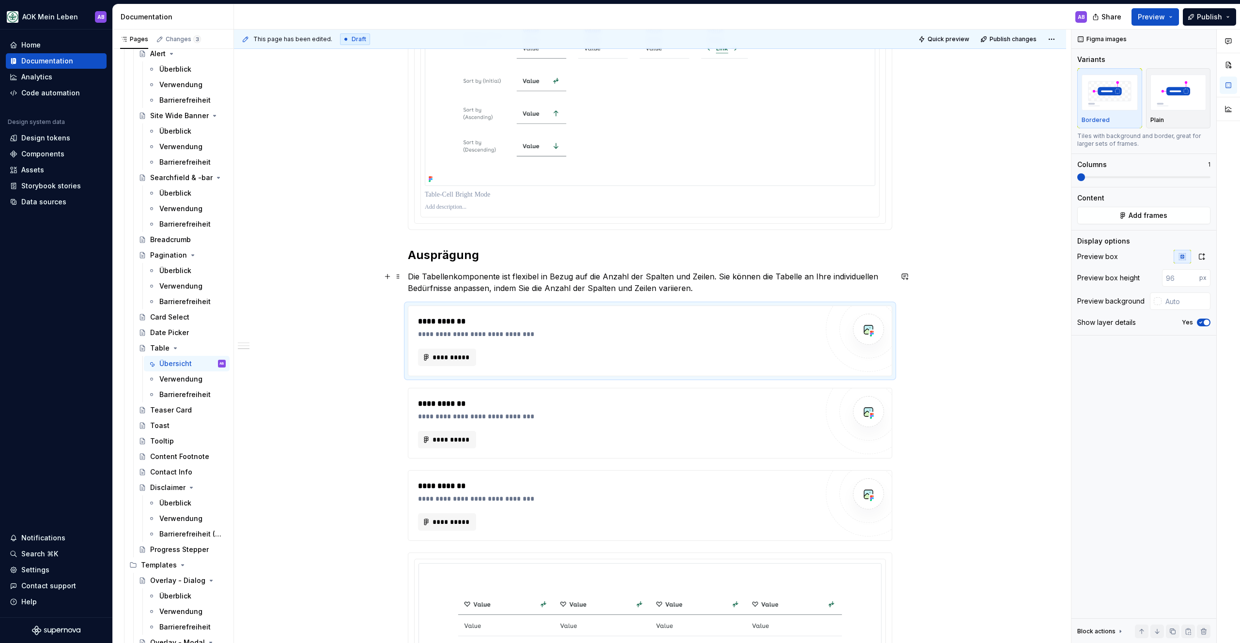
click at [706, 294] on p "Die Tabellenkomponente ist flexibel in Bezug auf die Anzahl der Spalten und Zei…" at bounding box center [650, 282] width 484 height 23
click at [448, 358] on span "**********" at bounding box center [451, 358] width 38 height 10
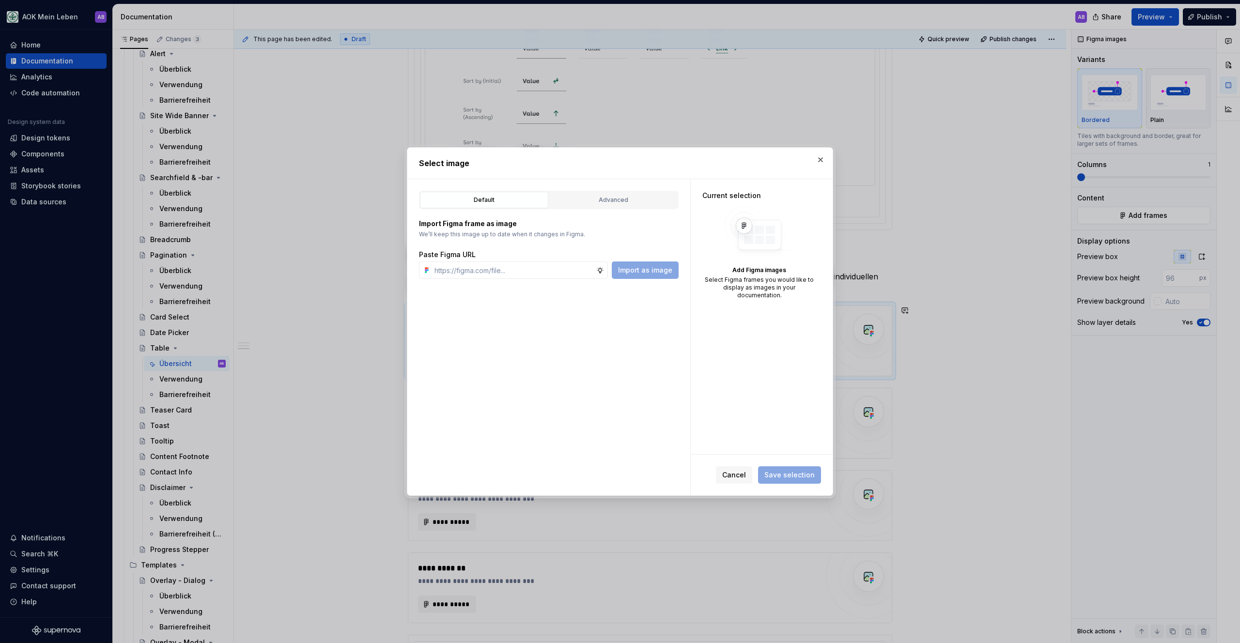
type textarea "*"
type input "https://www.figma.com/design/h3quR2me0t8yxvd40CMizU/AOK-UI-Library-3.1.7--adess…"
click at [653, 269] on span "Import as image" at bounding box center [645, 270] width 54 height 10
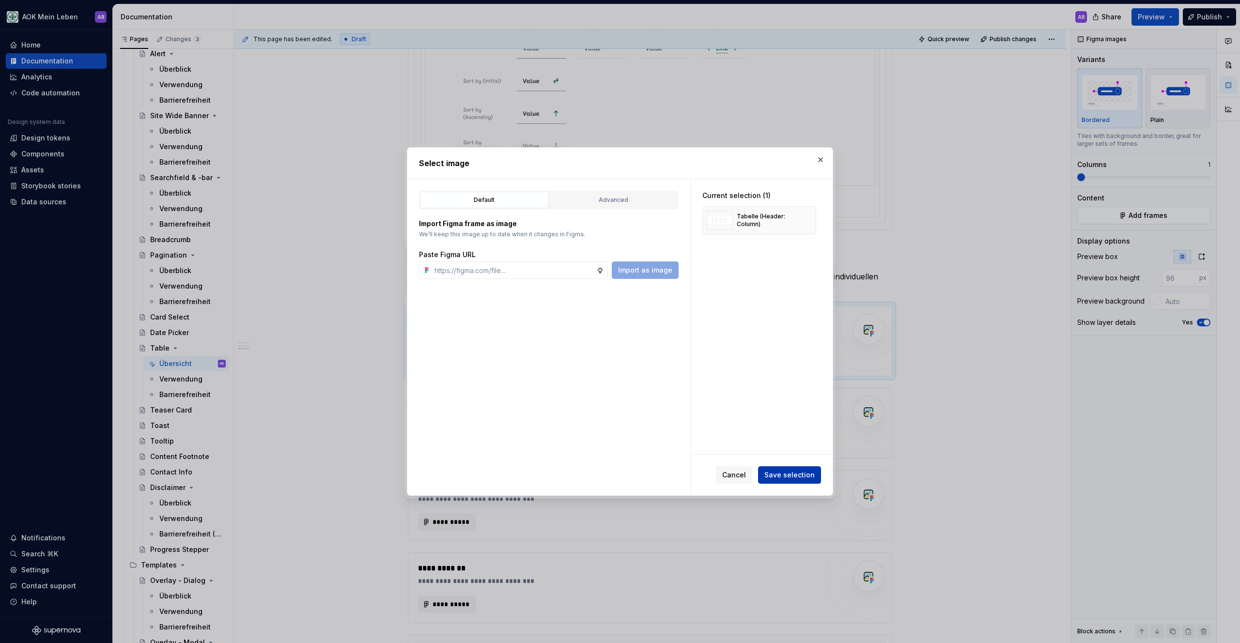
click at [776, 473] on span "Save selection" at bounding box center [789, 475] width 50 height 10
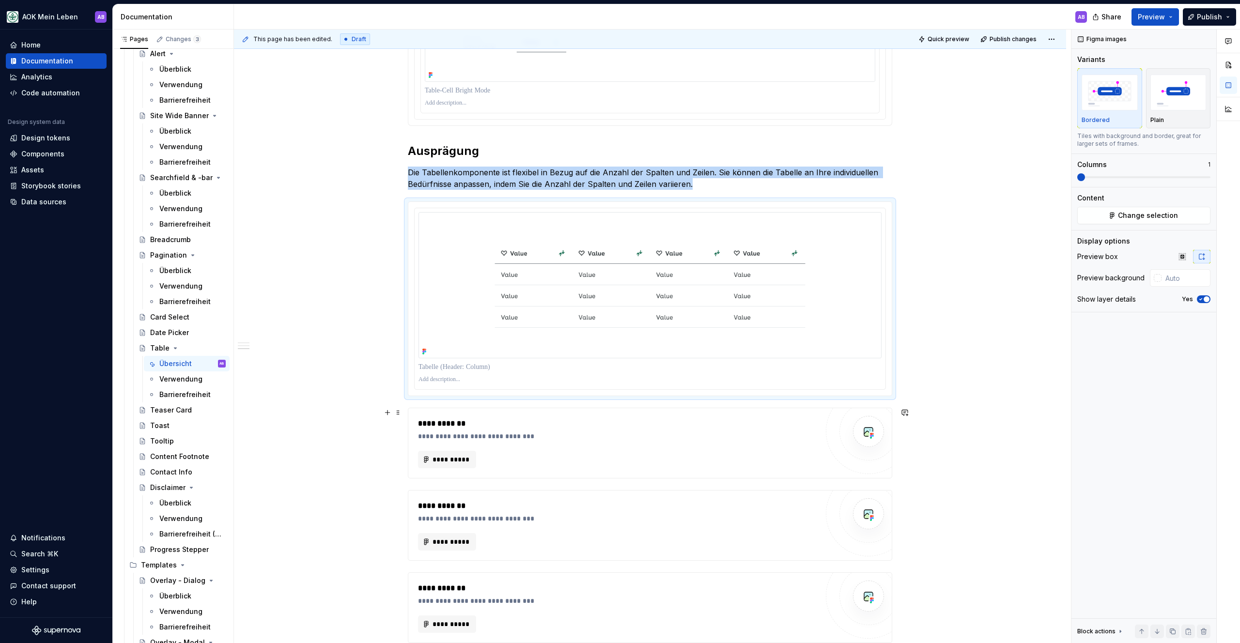
scroll to position [1212, 0]
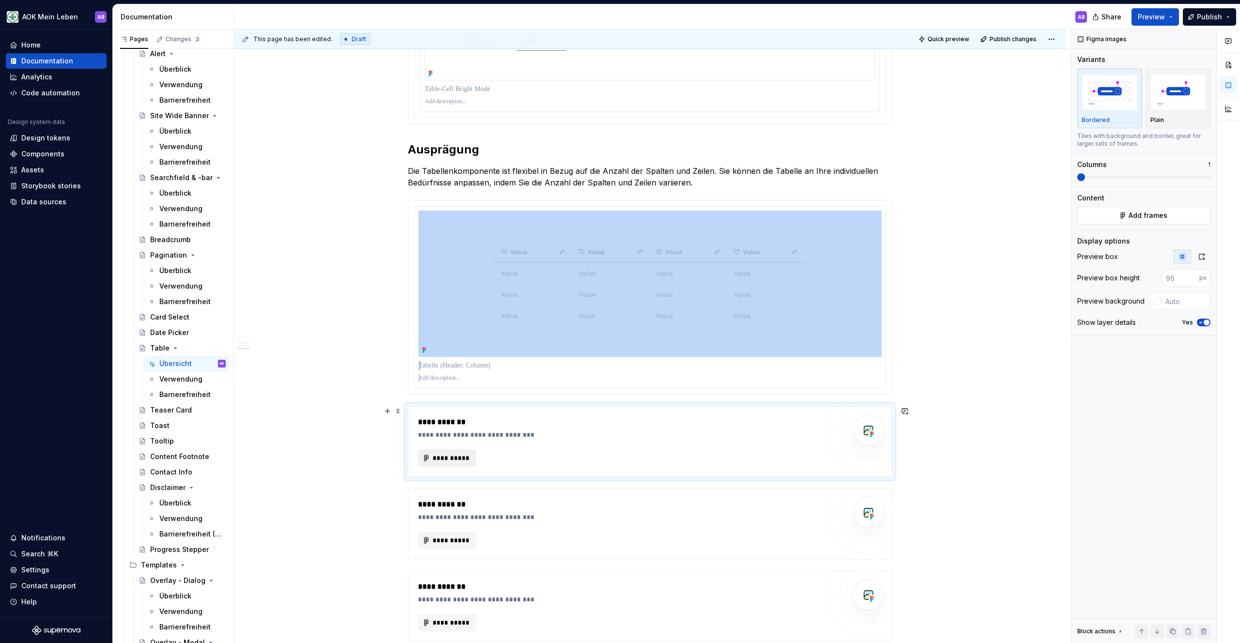
click at [457, 451] on button "**********" at bounding box center [447, 457] width 58 height 17
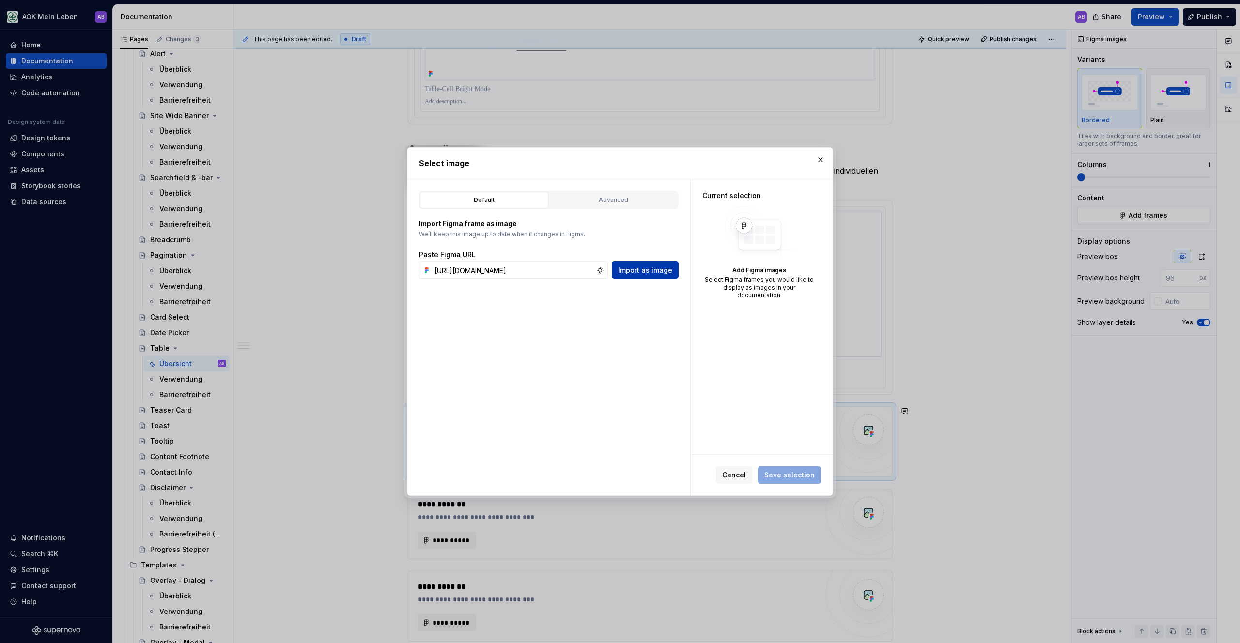
scroll to position [0, 294]
type input "https://www.figma.com/design/h3quR2me0t8yxvd40CMizU/AOK-UI-Library-3.1.7--adess…"
click at [645, 262] on button "Import as image" at bounding box center [645, 269] width 67 height 17
click at [820, 160] on button "button" at bounding box center [821, 160] width 14 height 14
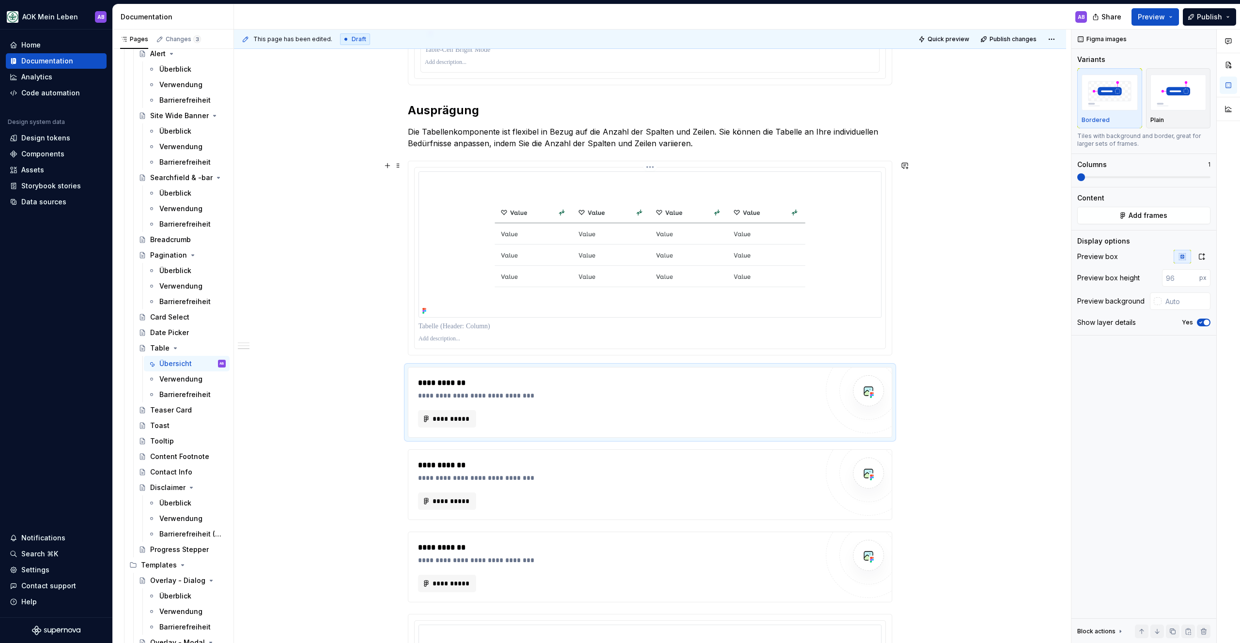
scroll to position [1268, 0]
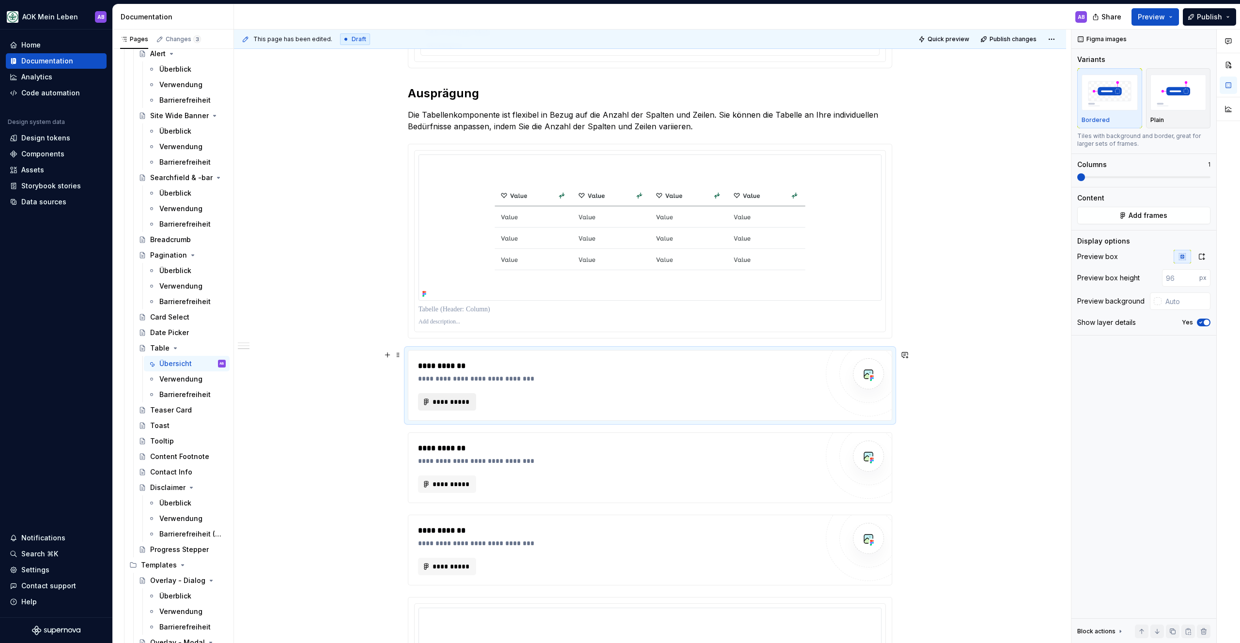
click at [448, 402] on span "**********" at bounding box center [451, 402] width 38 height 10
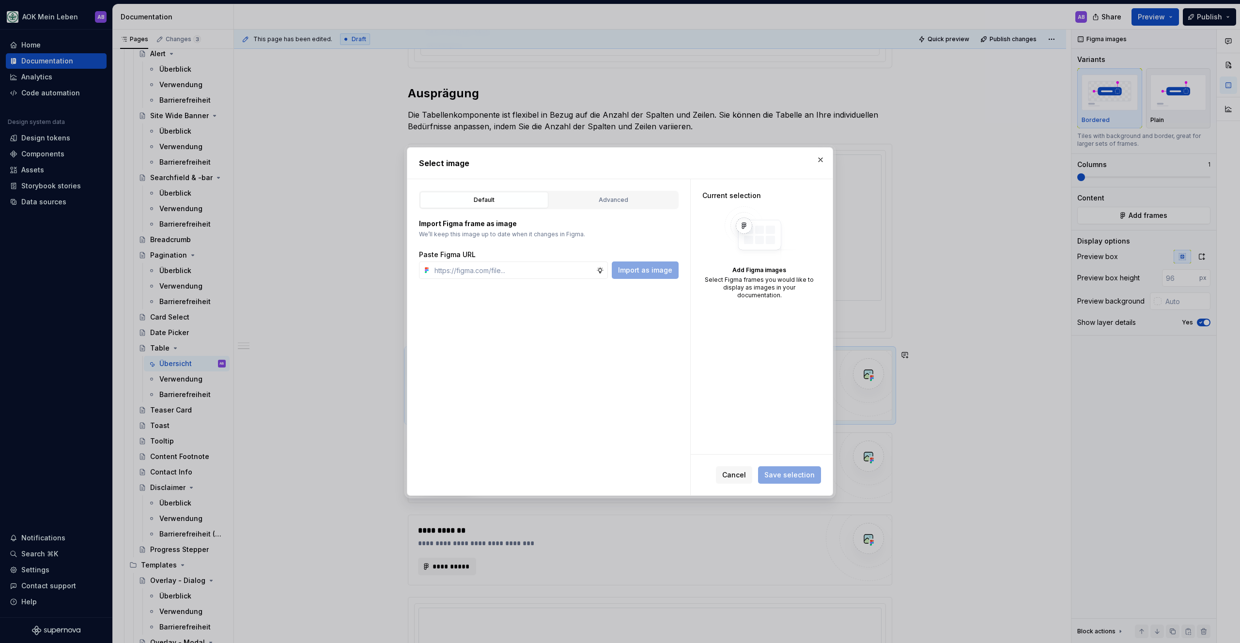
type textarea "*"
type input "https://www.figma.com/design/h3quR2me0t8yxvd40CMizU/AOK-UI-Library-3.1.7--adess…"
type textarea "*"
type input "https://www.figma.com/design/h3quR2me0t8yxvd40CMizU/AOK-UI-Library-3.1.7--adess…"
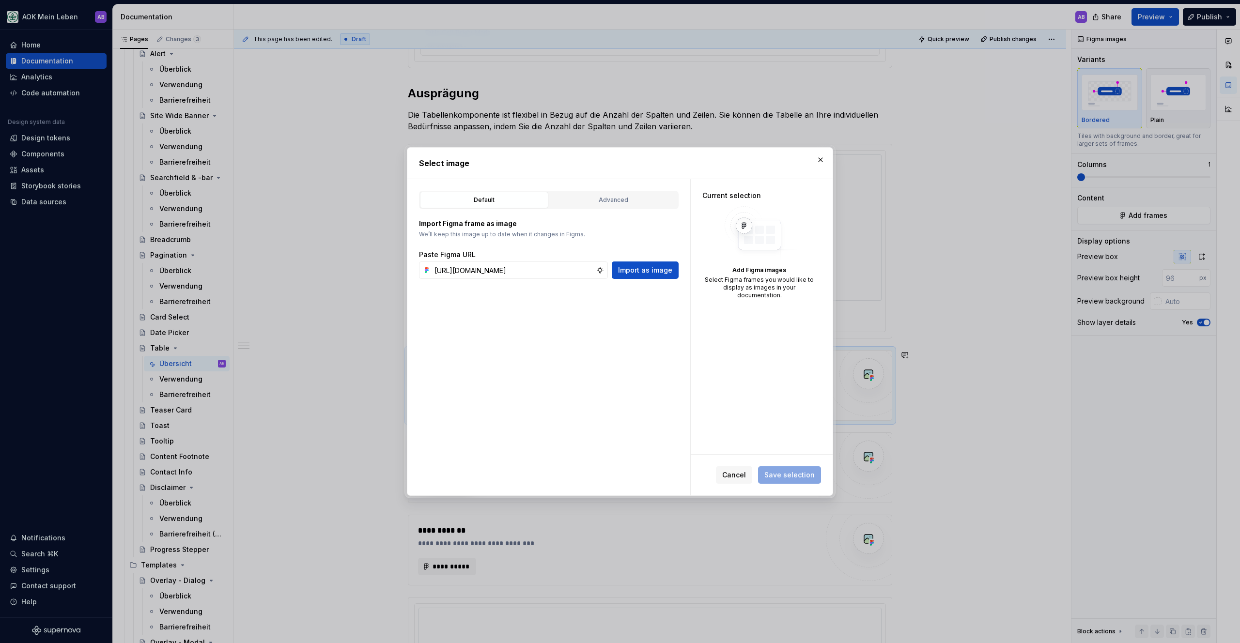
scroll to position [0, 0]
click at [640, 269] on span "Import as image" at bounding box center [645, 270] width 54 height 10
type textarea "*"
click at [785, 479] on span "Save selection" at bounding box center [789, 475] width 50 height 10
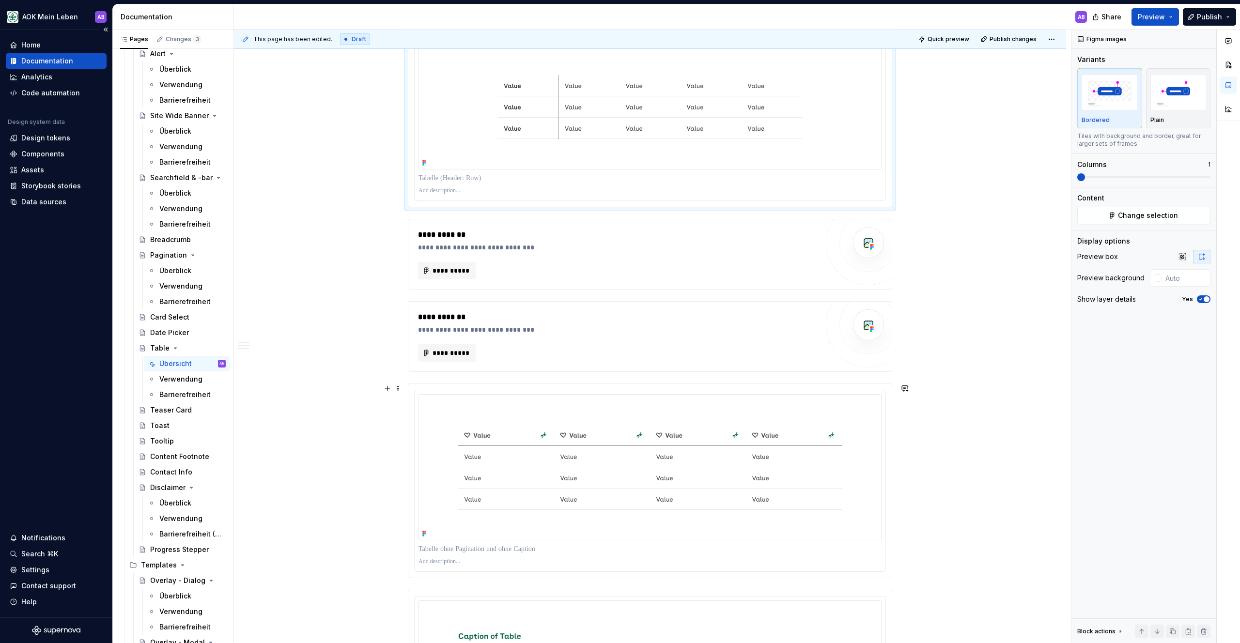
scroll to position [1584, 0]
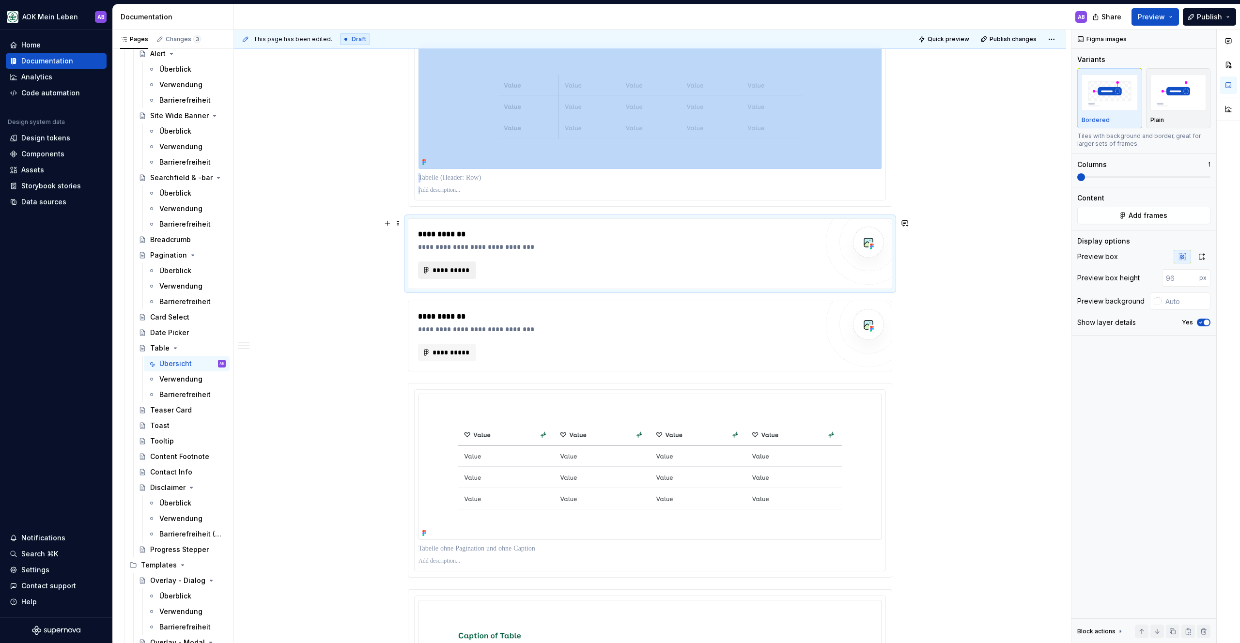
click at [462, 271] on span "**********" at bounding box center [451, 270] width 38 height 10
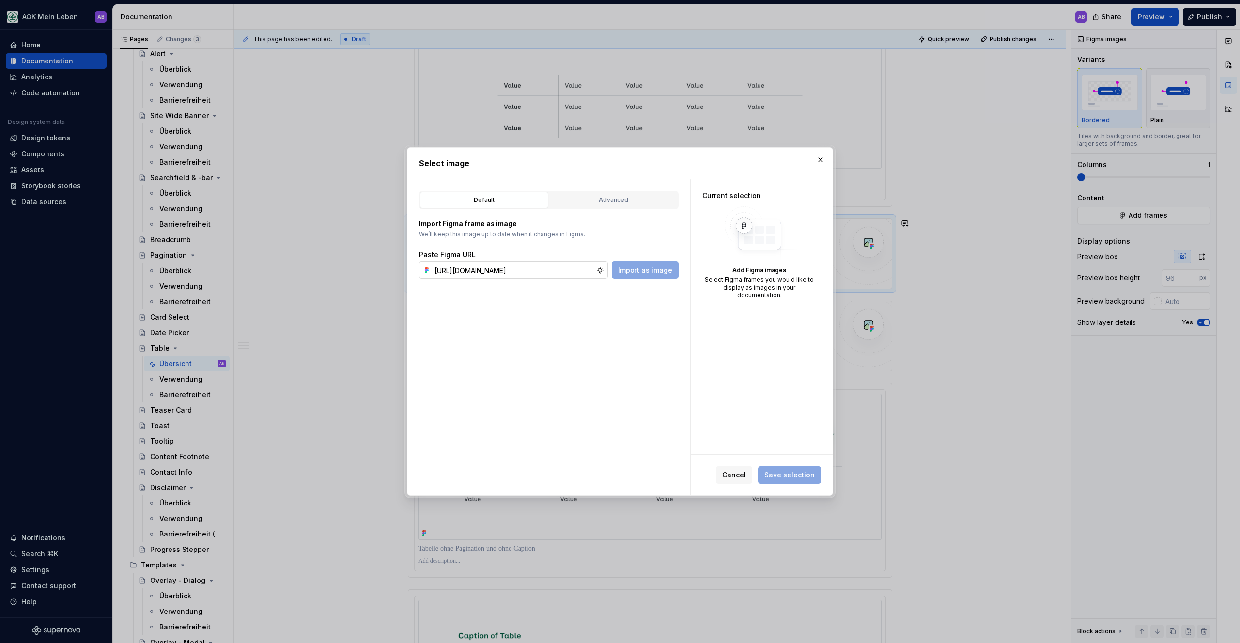
scroll to position [0, 297]
type input "https://www.figma.com/design/h3quR2me0t8yxvd40CMizU/AOK-UI-Library-3.1.7--adess…"
click at [632, 269] on span "Import as image" at bounding box center [645, 270] width 54 height 10
click at [794, 471] on span "Save selection" at bounding box center [789, 475] width 50 height 10
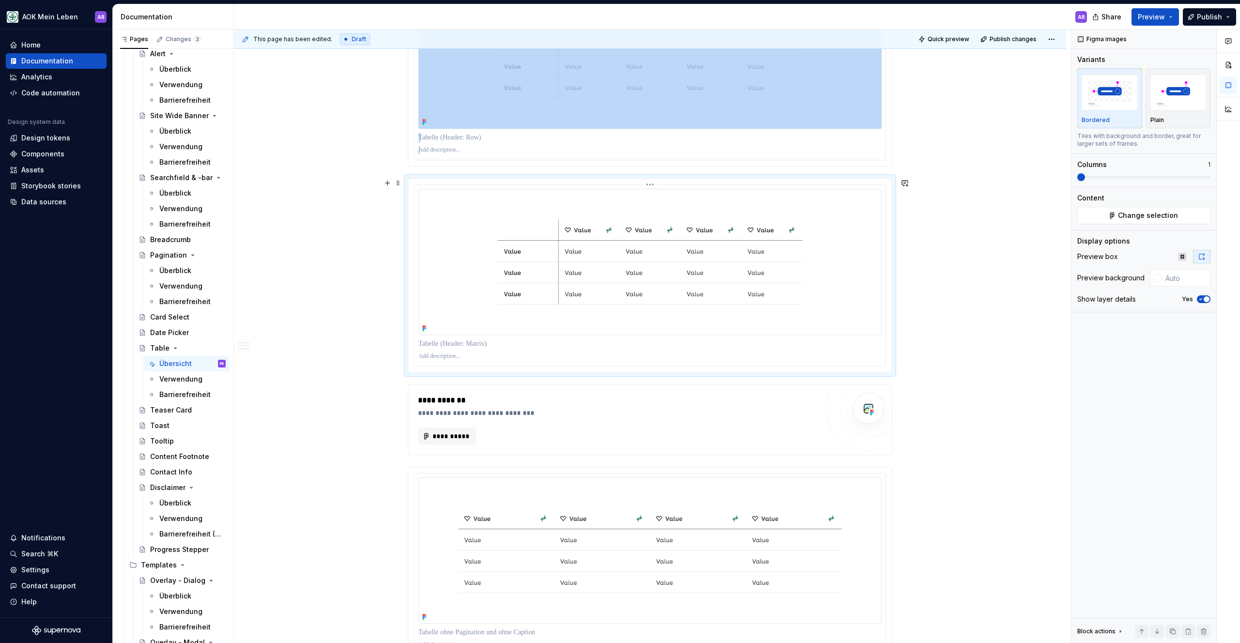
scroll to position [1631, 0]
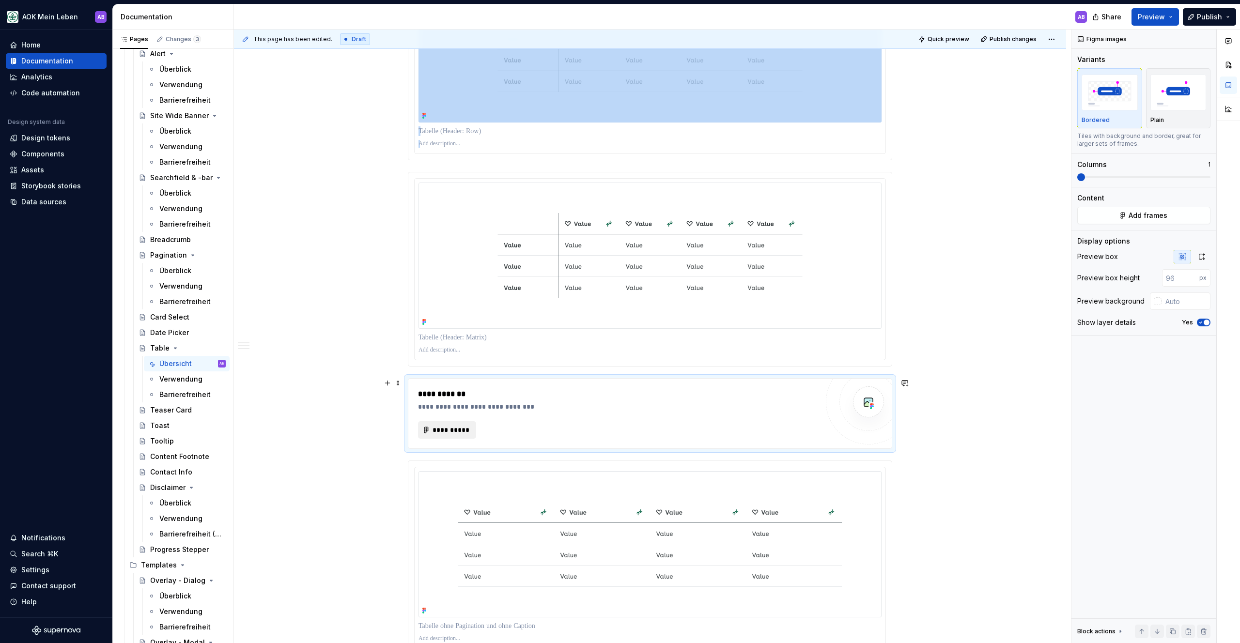
click at [458, 425] on span "**********" at bounding box center [451, 430] width 38 height 10
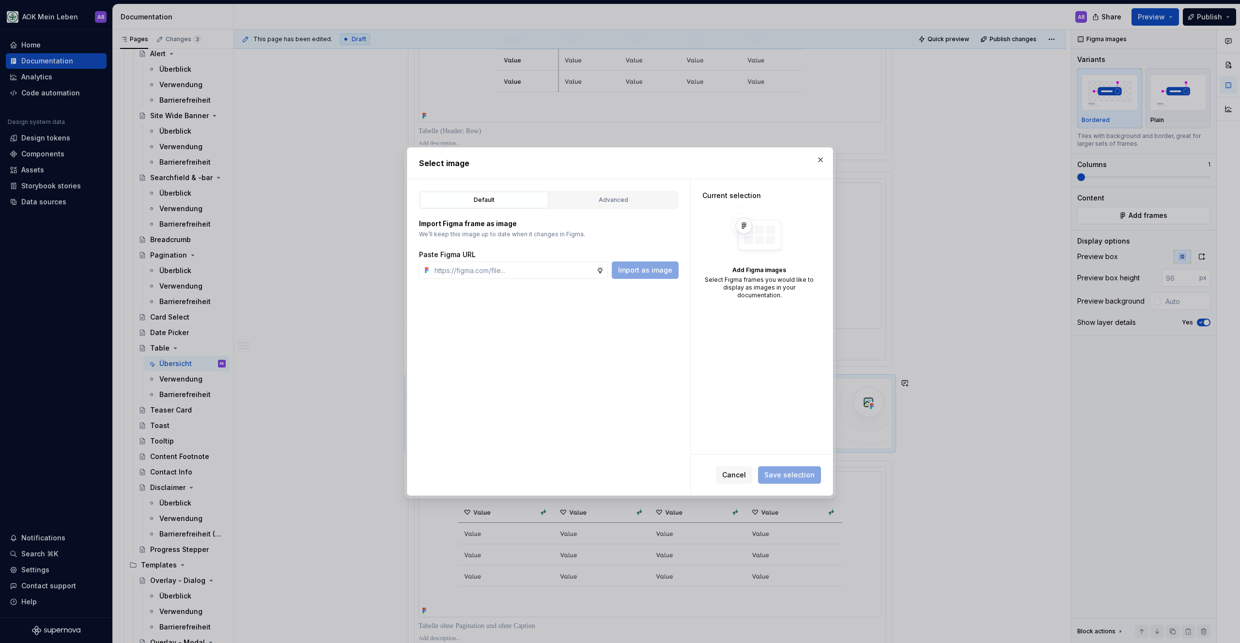
type textarea "*"
type input "https://www.figma.com/design/h3quR2me0t8yxvd40CMizU/AOK-UI-Library-3.1.7--adess…"
click at [655, 265] on span "Import as image" at bounding box center [645, 270] width 54 height 10
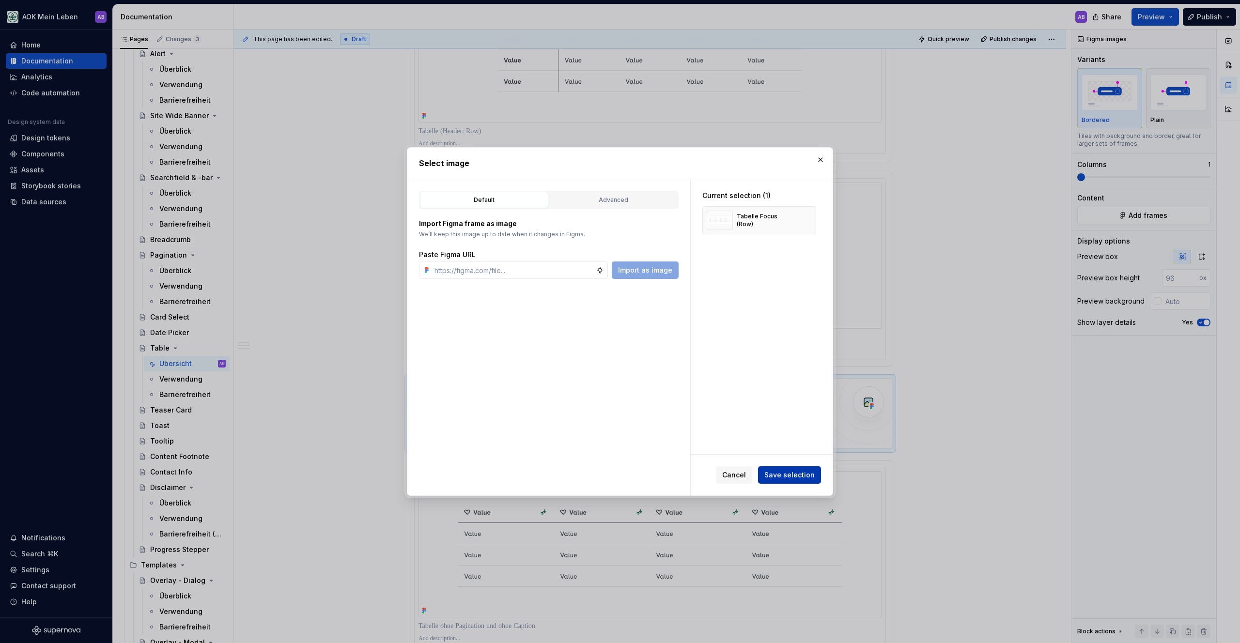
click at [807, 474] on span "Save selection" at bounding box center [789, 475] width 50 height 10
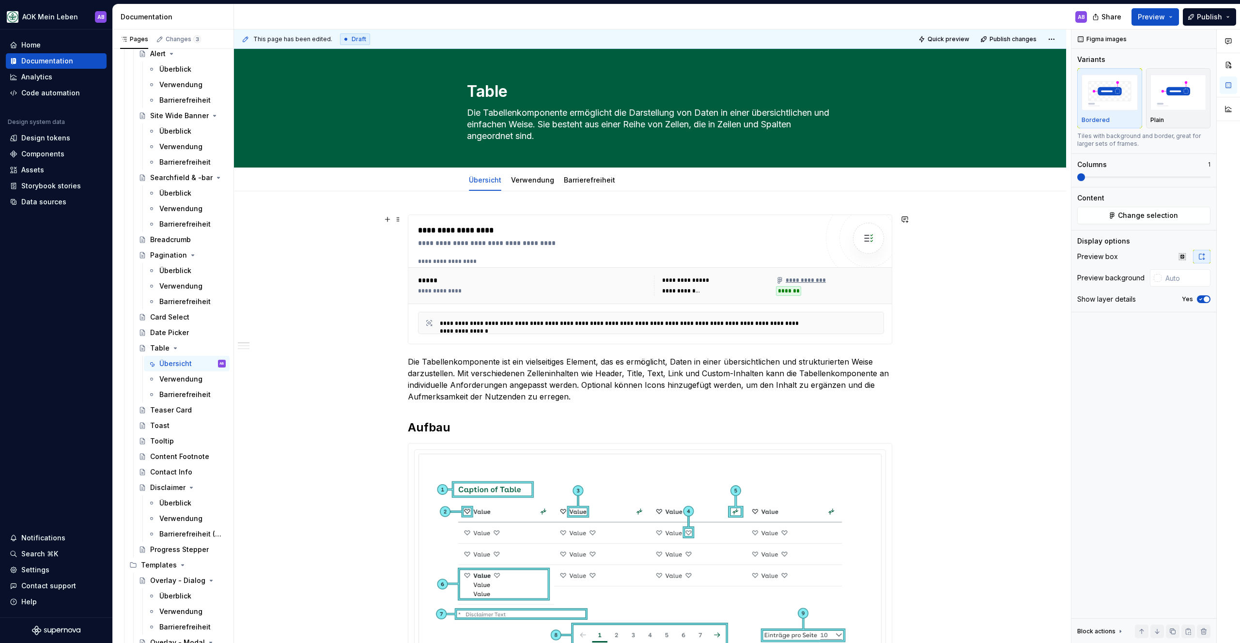
click at [974, 294] on div "**********" at bounding box center [652, 337] width 837 height 614
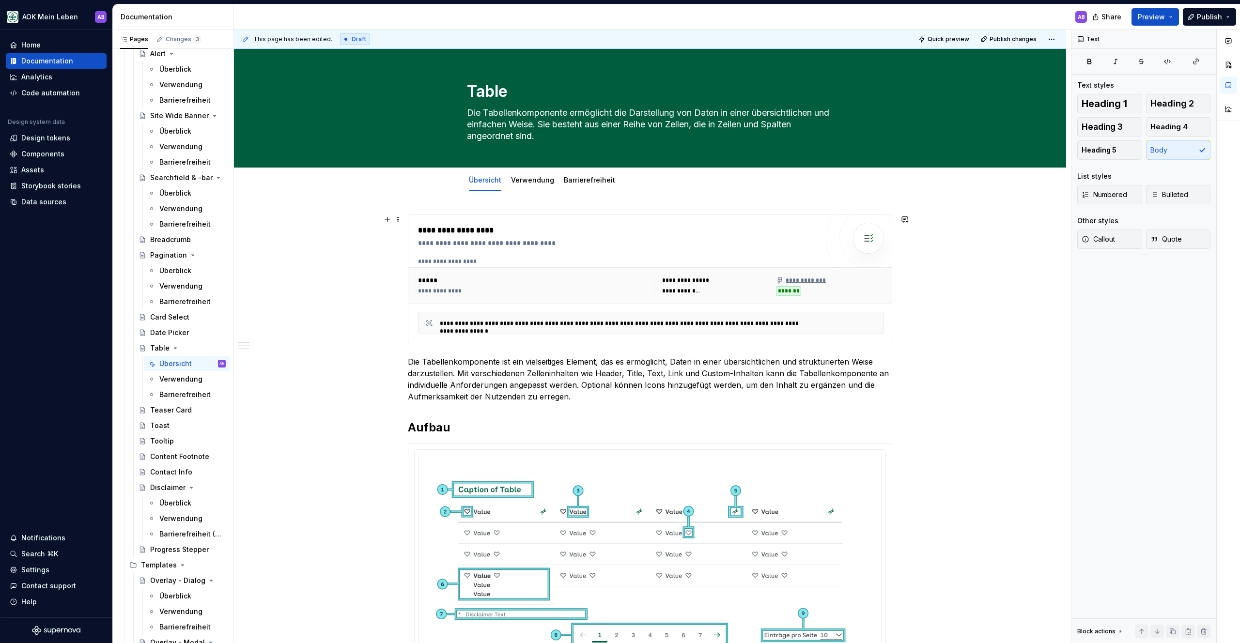
click at [812, 245] on div "**********" at bounding box center [618, 243] width 400 height 10
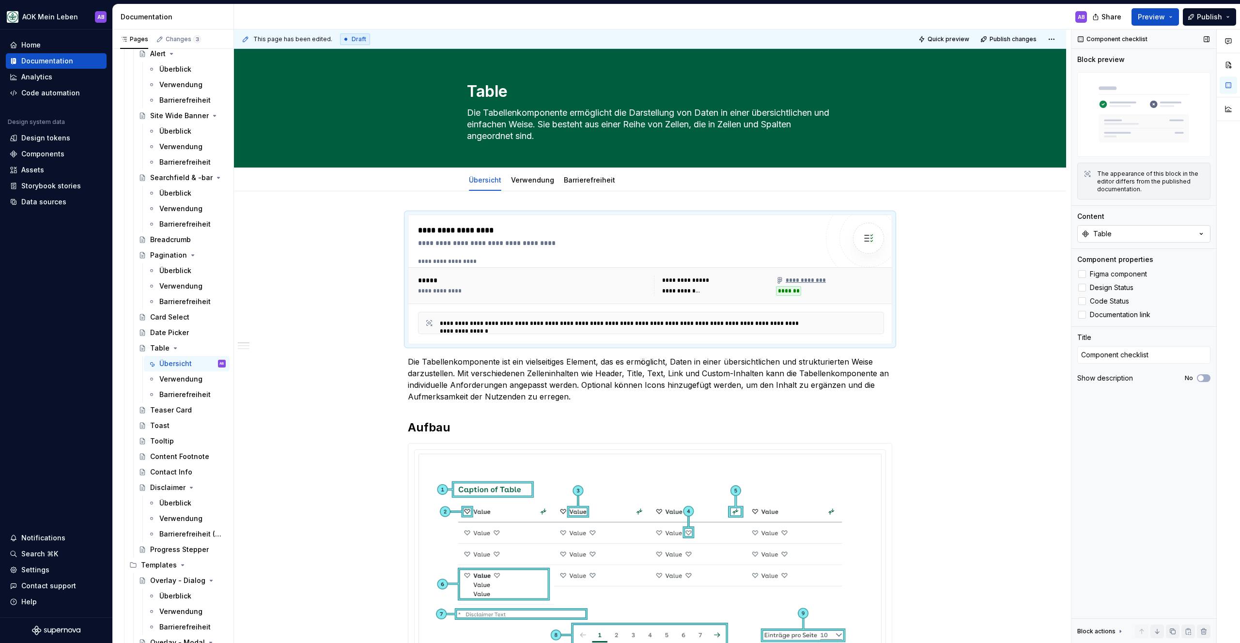
type textarea "*"
click at [1117, 236] on button "Table" at bounding box center [1143, 233] width 133 height 17
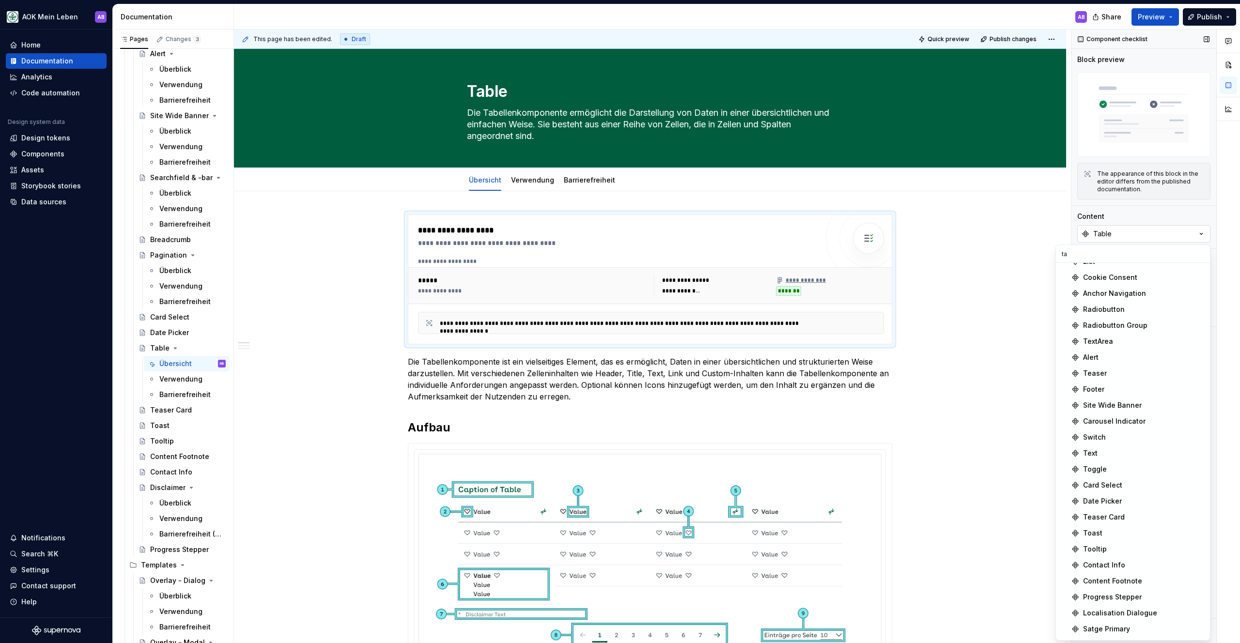
scroll to position [249, 0]
type input "tab"
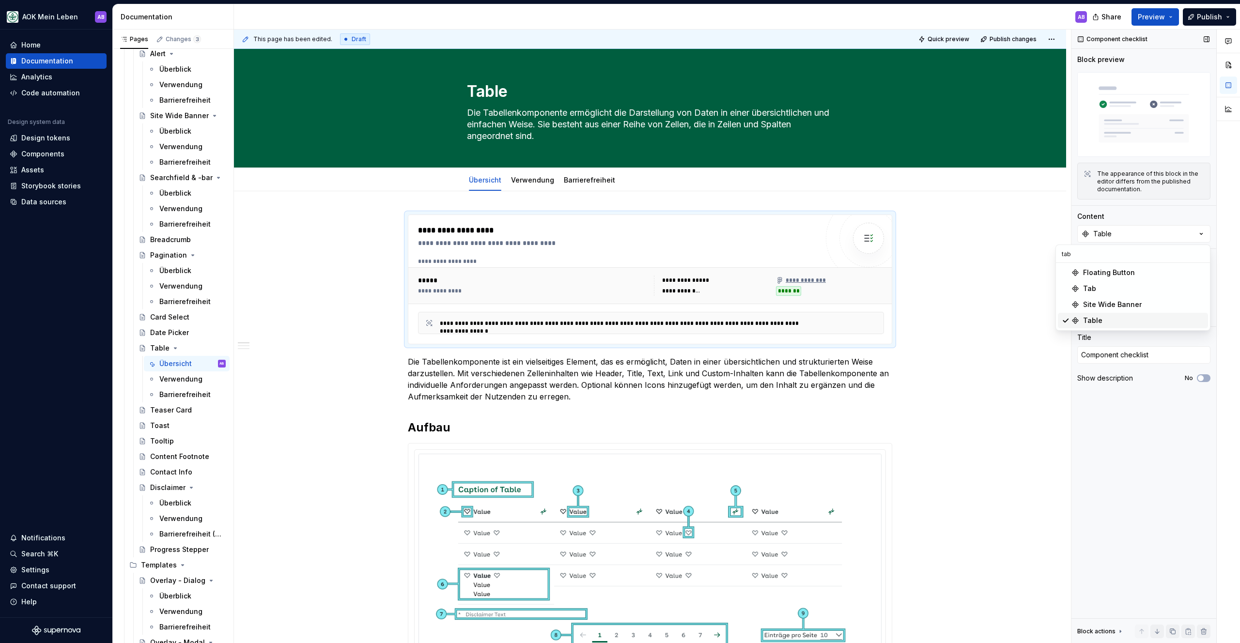
click at [1089, 320] on div "Table" at bounding box center [1092, 321] width 19 height 10
click at [1015, 40] on span "Publish changes" at bounding box center [1012, 39] width 47 height 8
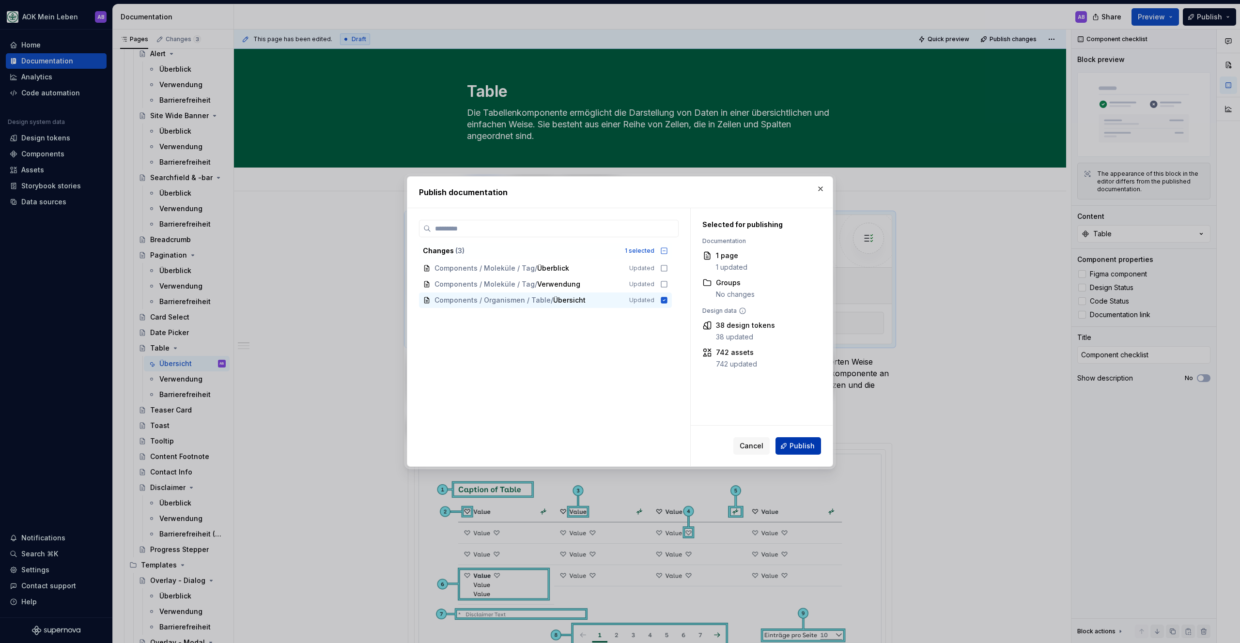
click at [804, 443] on span "Publish" at bounding box center [801, 446] width 25 height 10
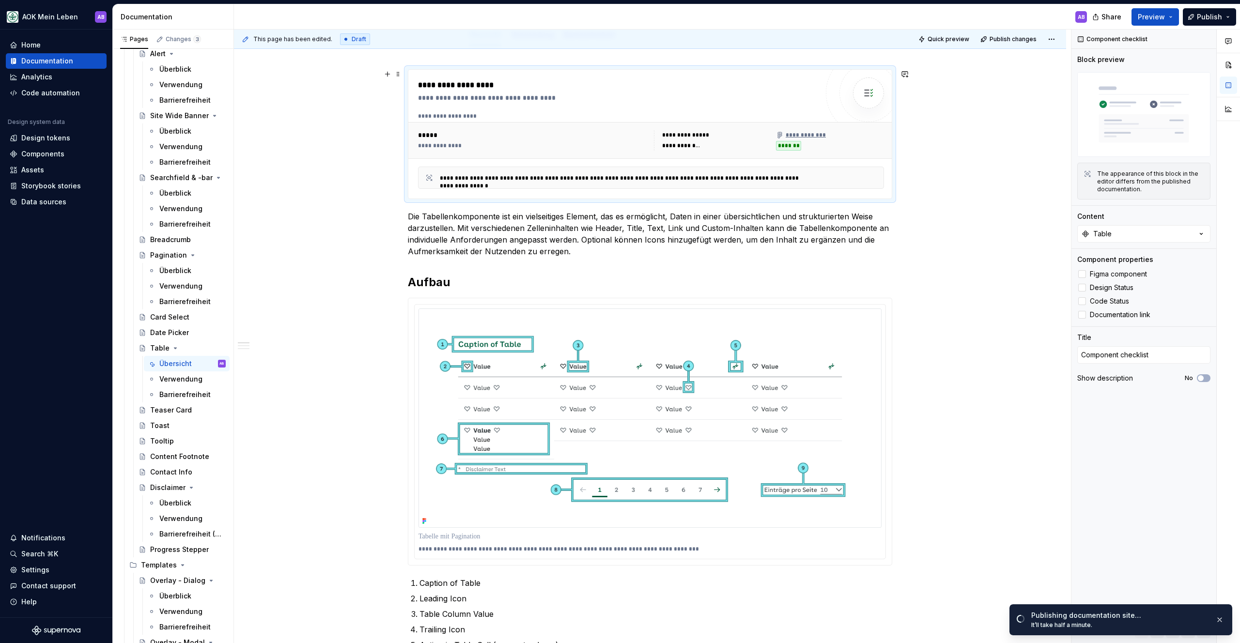
scroll to position [72, 0]
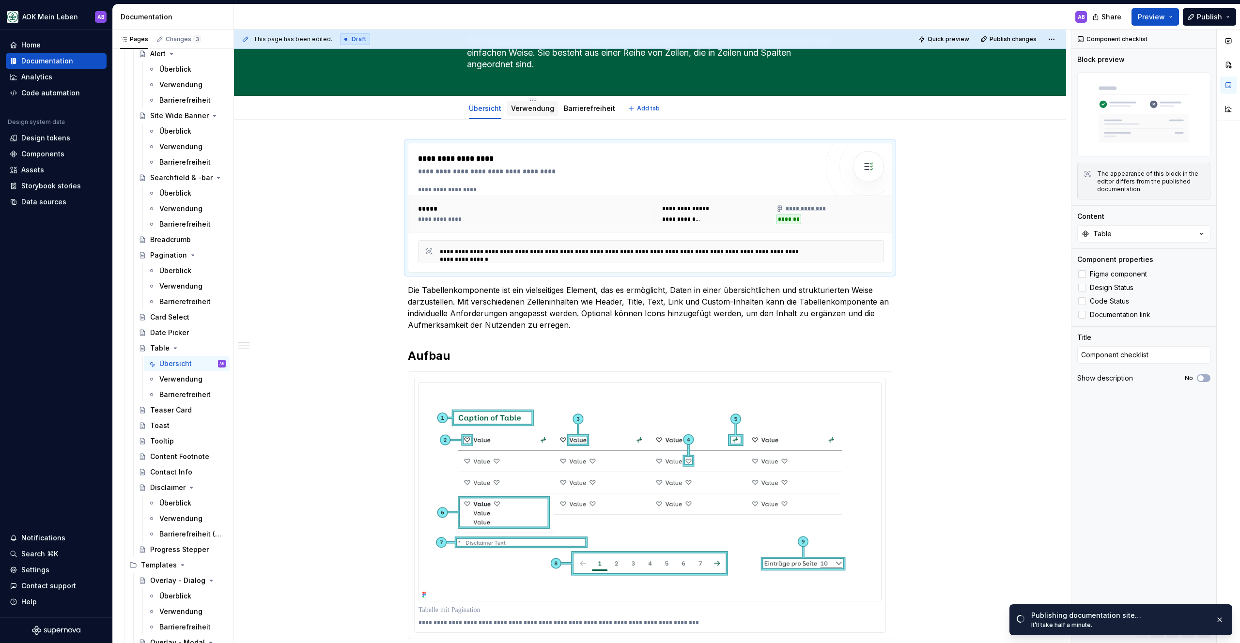
click at [522, 112] on link "Verwendung" at bounding box center [532, 108] width 43 height 8
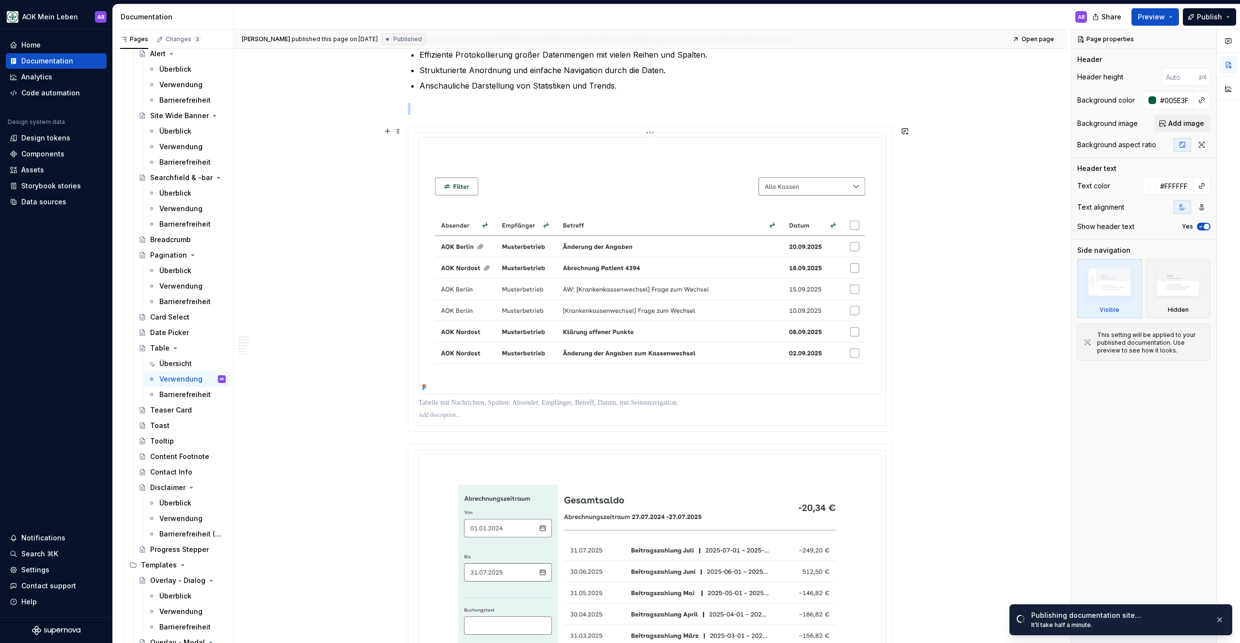
click at [562, 289] on img at bounding box center [649, 265] width 463 height 257
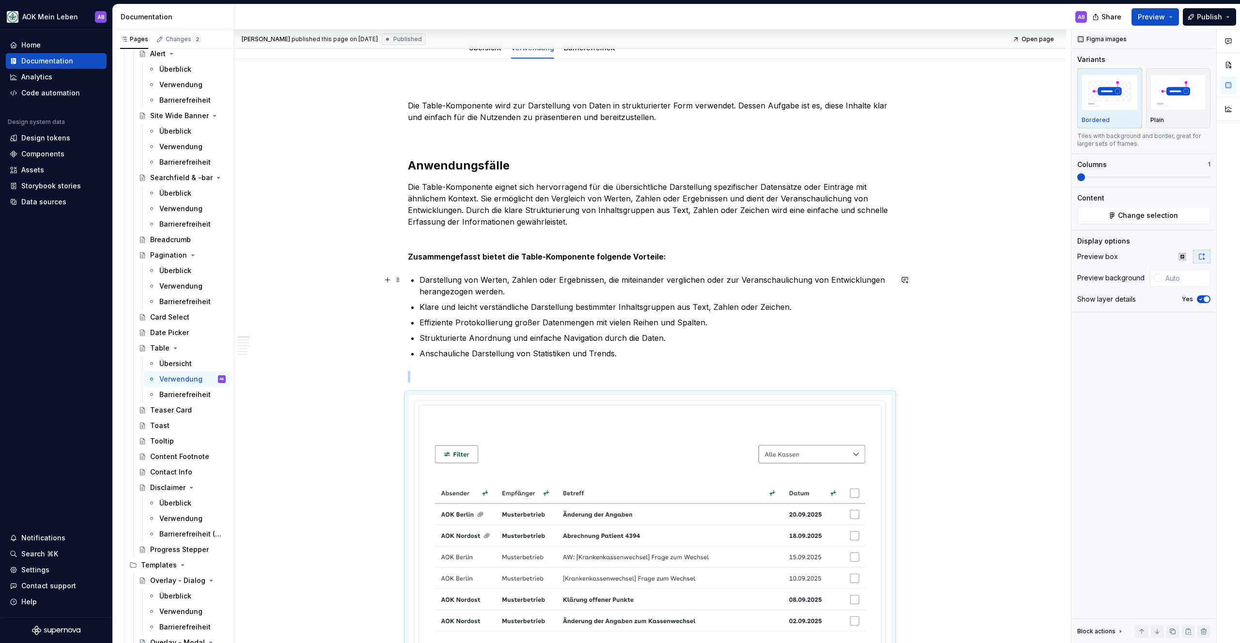
scroll to position [137, 0]
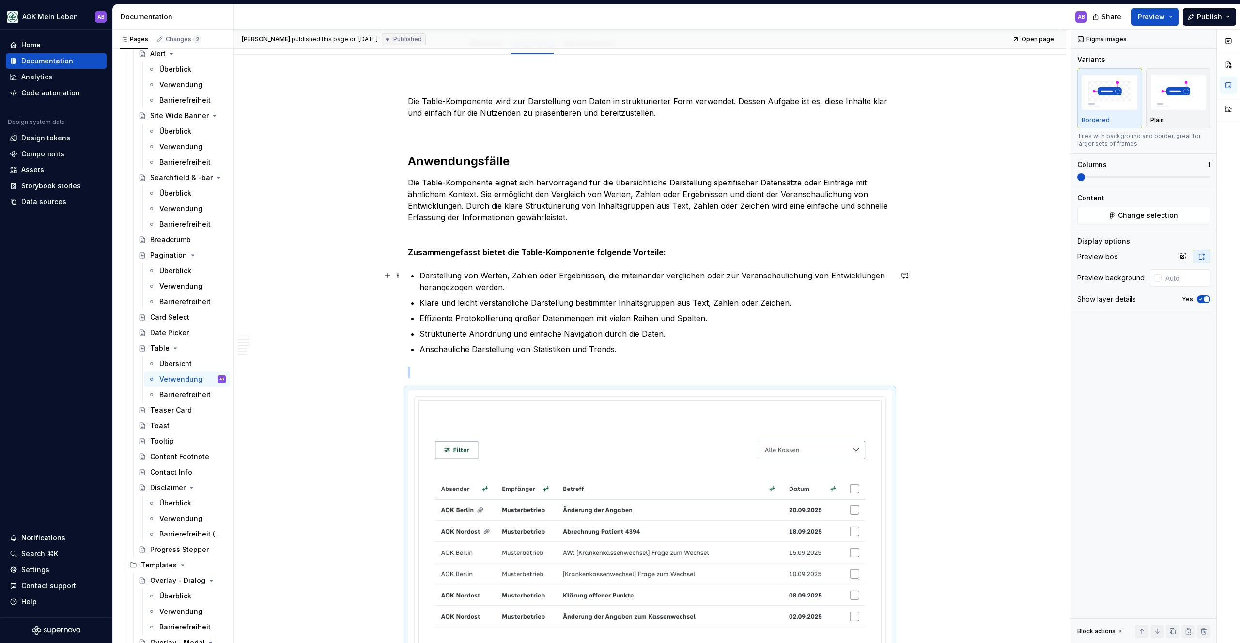
type textarea "*"
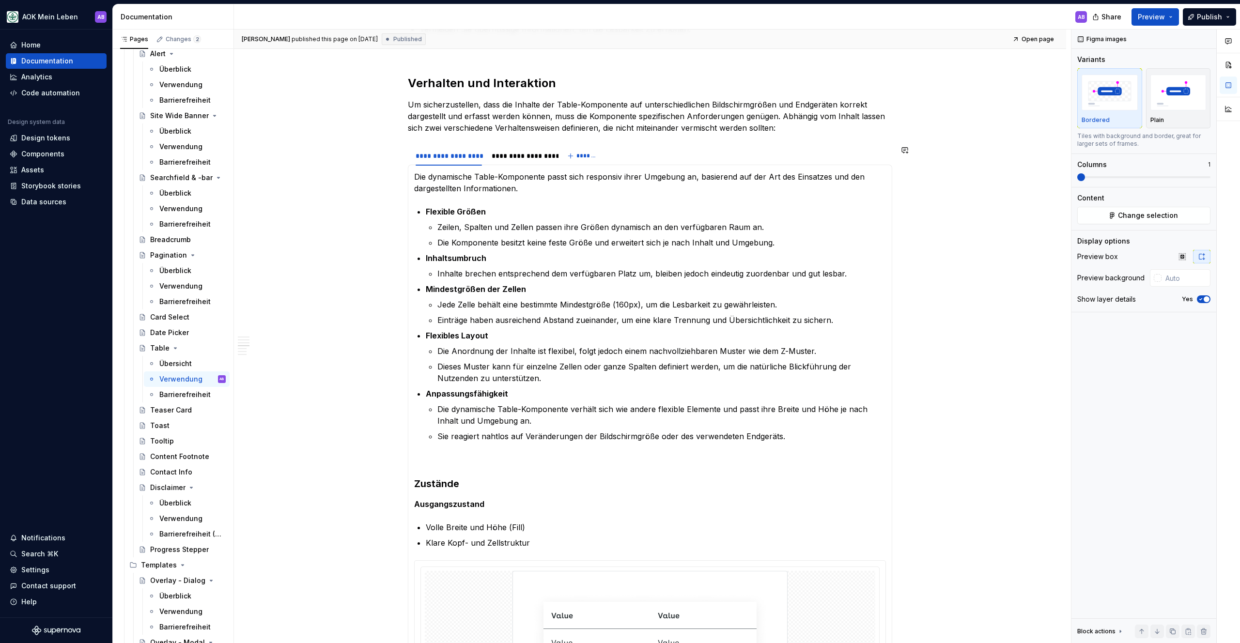
scroll to position [2668, 0]
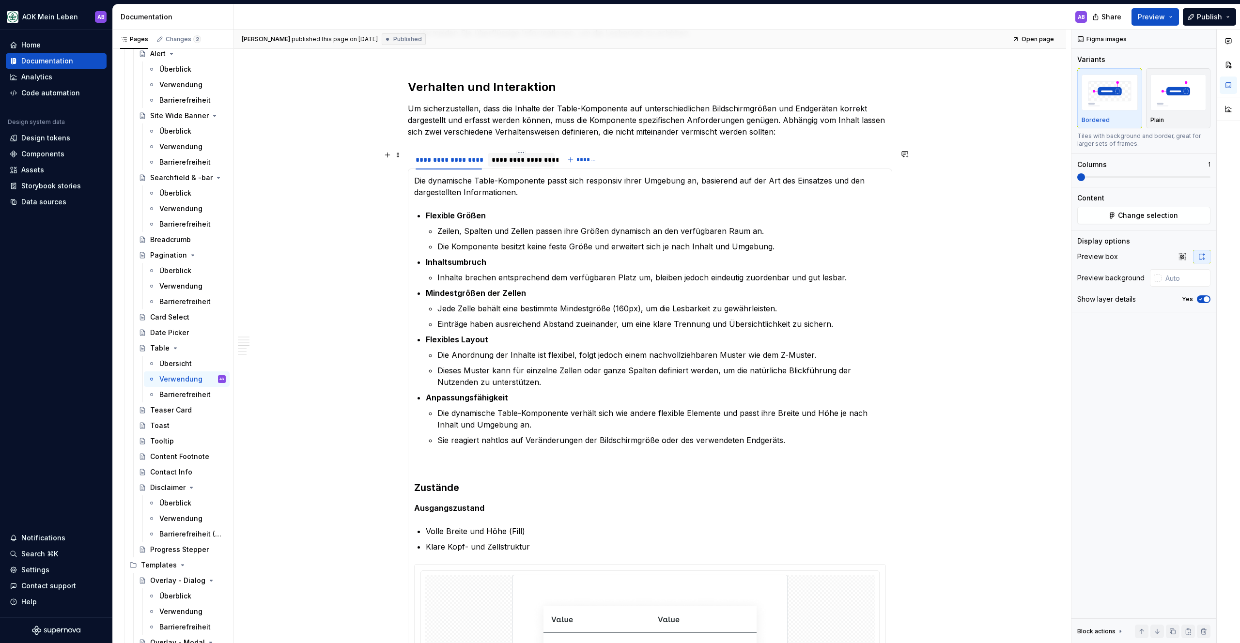
click at [526, 163] on div "**********" at bounding box center [521, 160] width 59 height 10
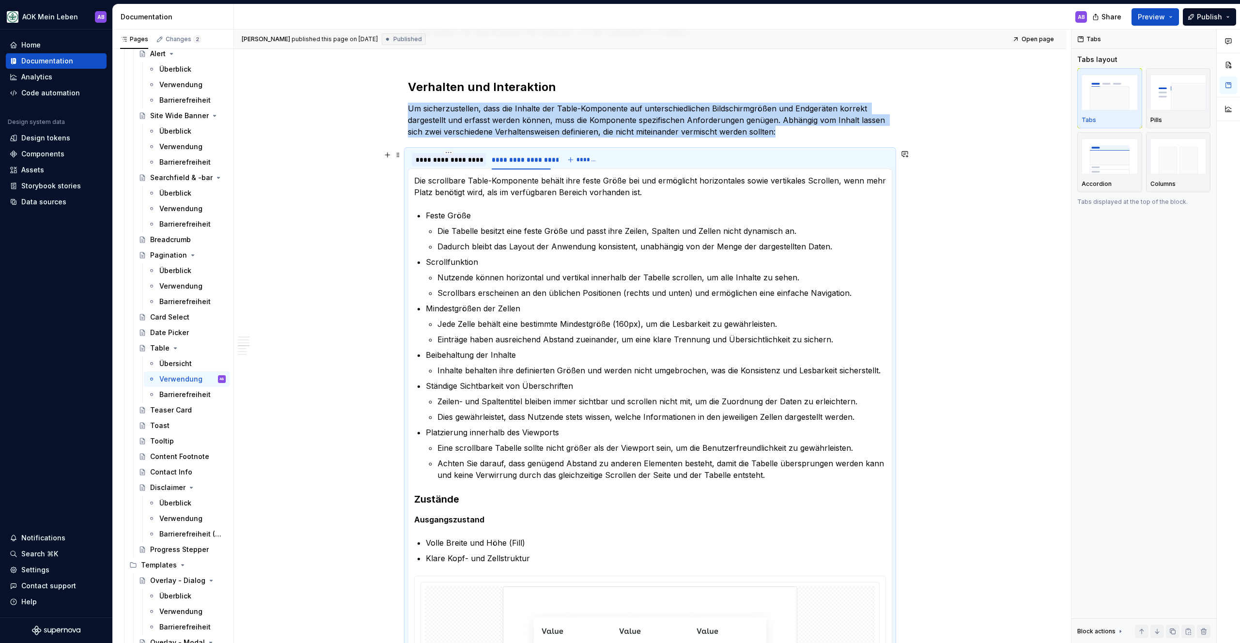
click at [460, 158] on div "**********" at bounding box center [448, 160] width 66 height 10
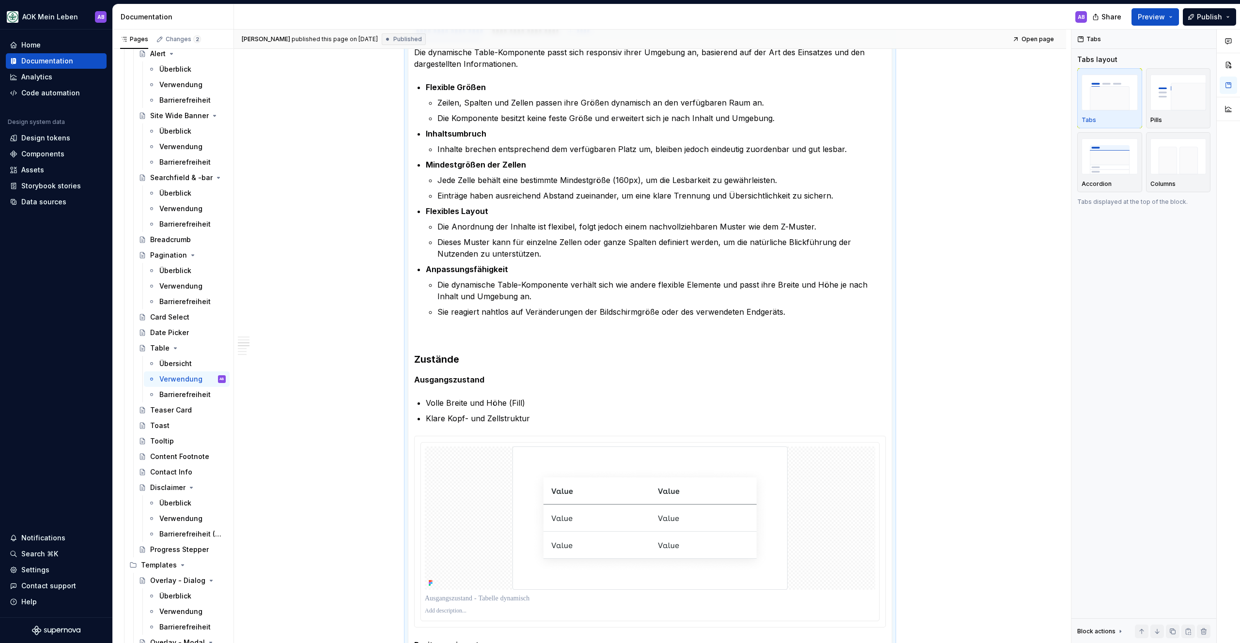
scroll to position [2510, 0]
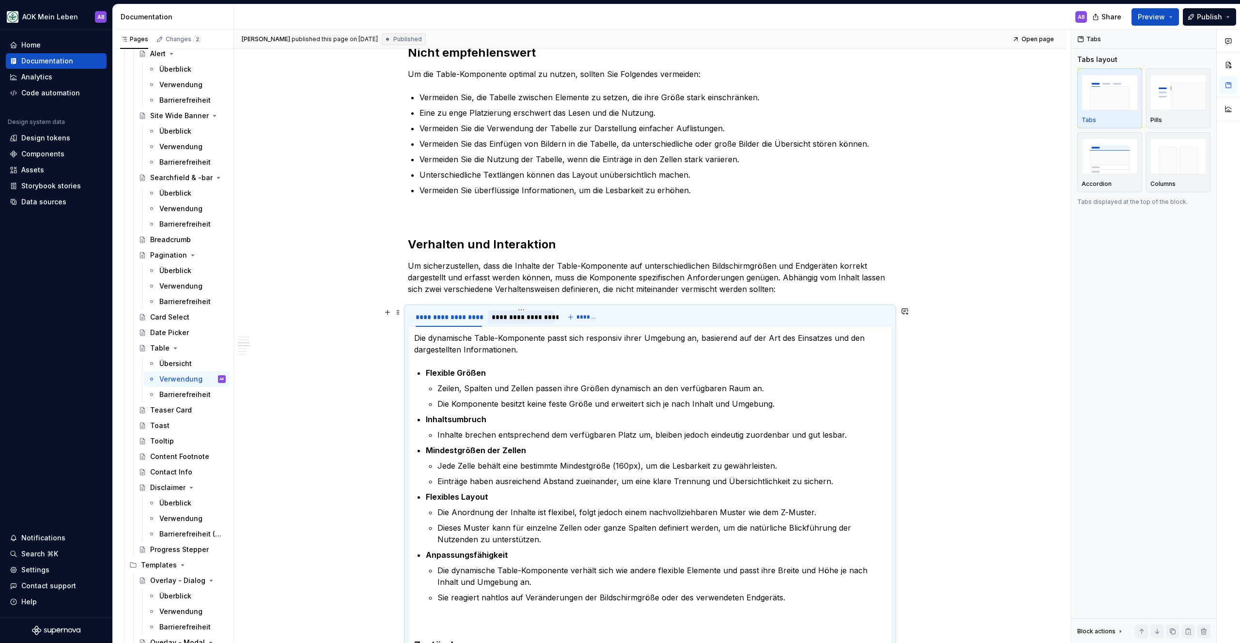
click at [514, 318] on div "**********" at bounding box center [521, 317] width 59 height 10
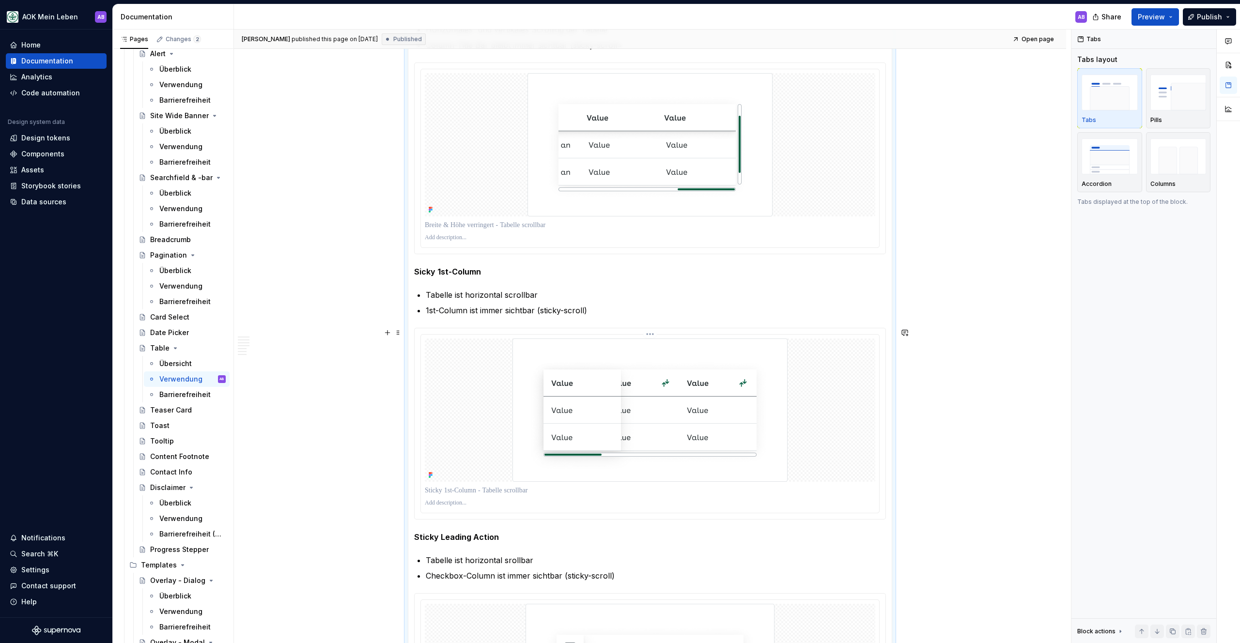
scroll to position [3504, 0]
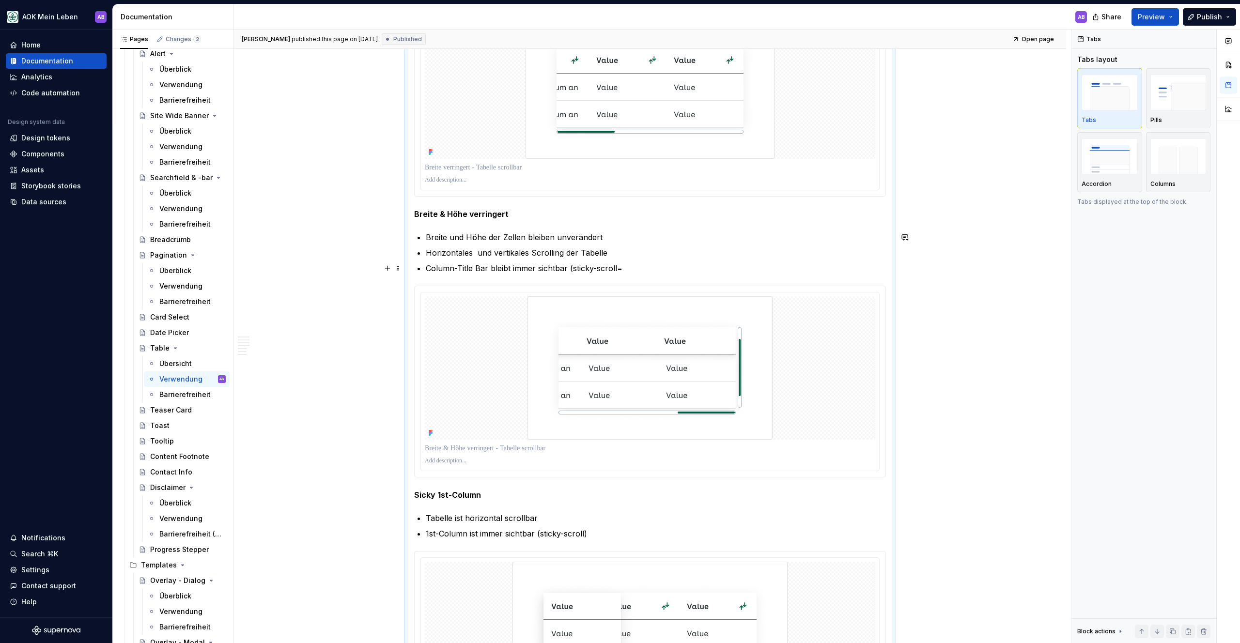
click at [626, 270] on p "Column-Title Bar bleibt immer sichtbar (sticky-scroll=" at bounding box center [656, 268] width 460 height 12
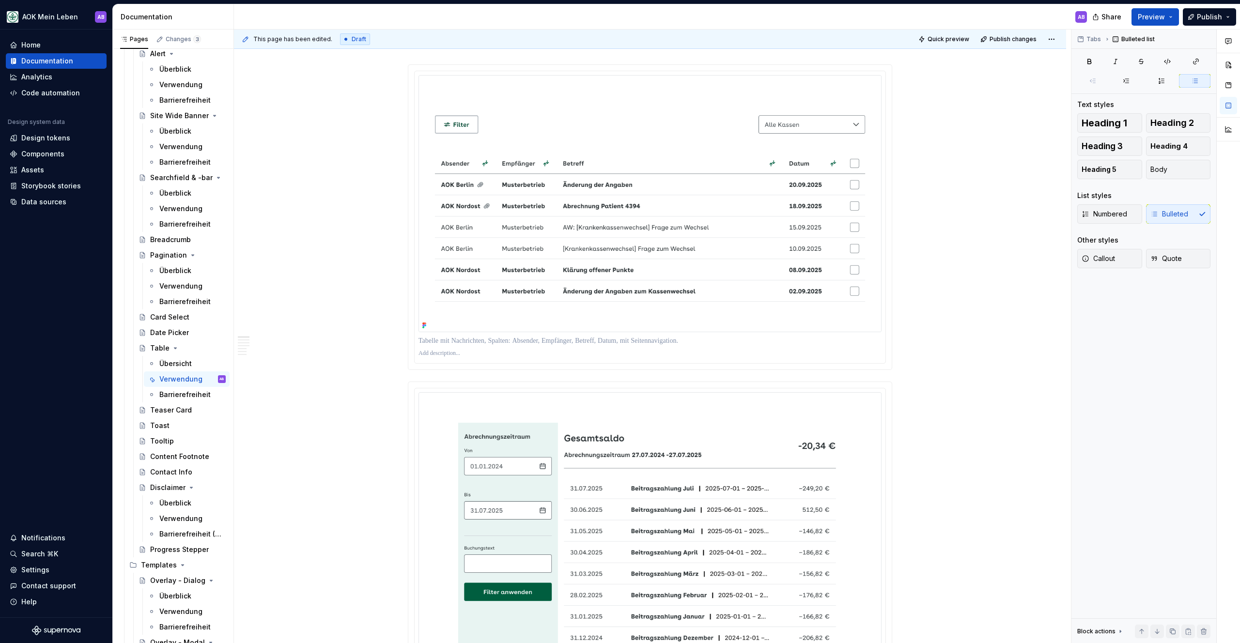
scroll to position [0, 0]
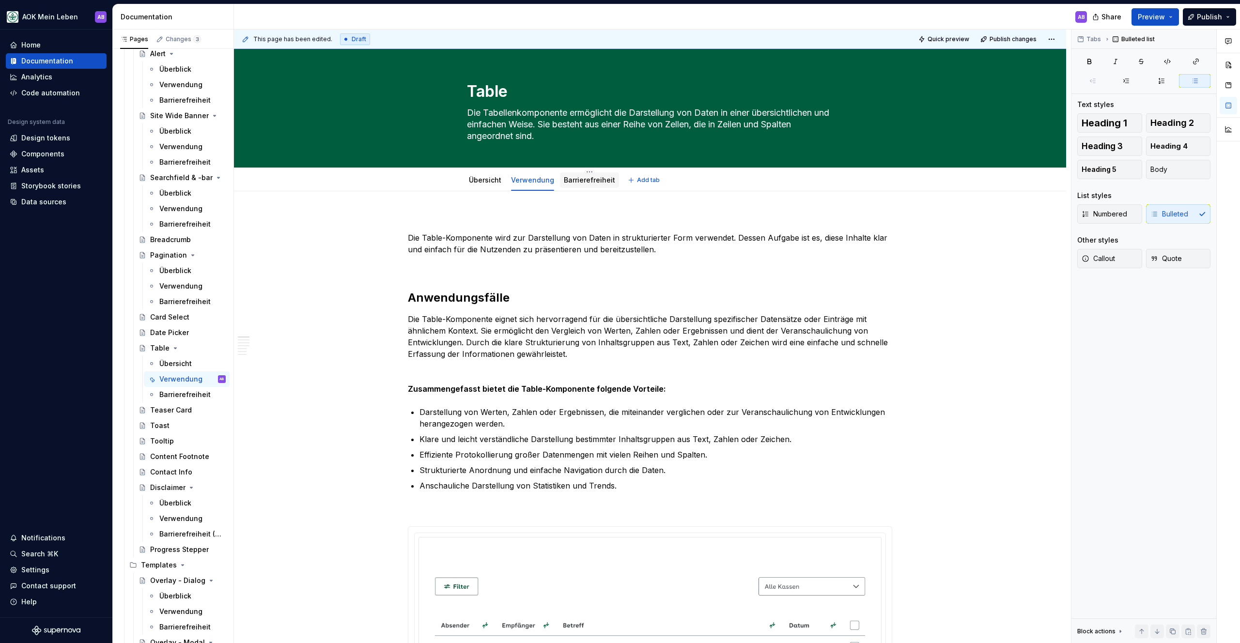
click at [572, 183] on link "Barrierefreiheit" at bounding box center [589, 180] width 51 height 8
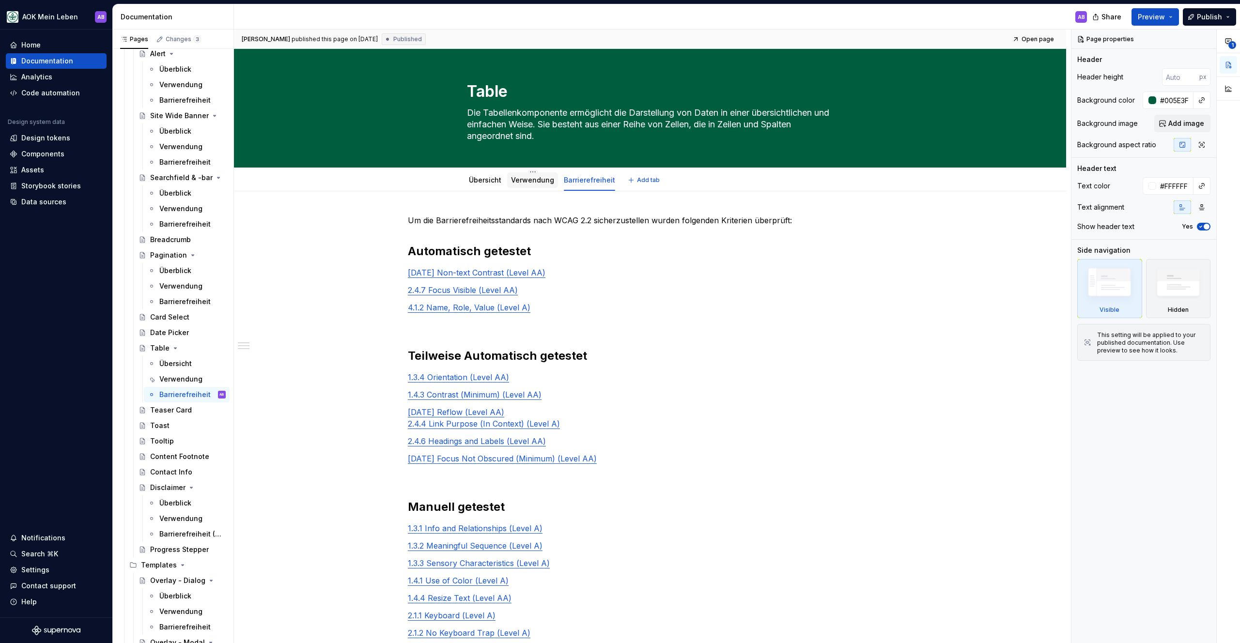
click at [549, 177] on link "Verwendung" at bounding box center [532, 180] width 43 height 8
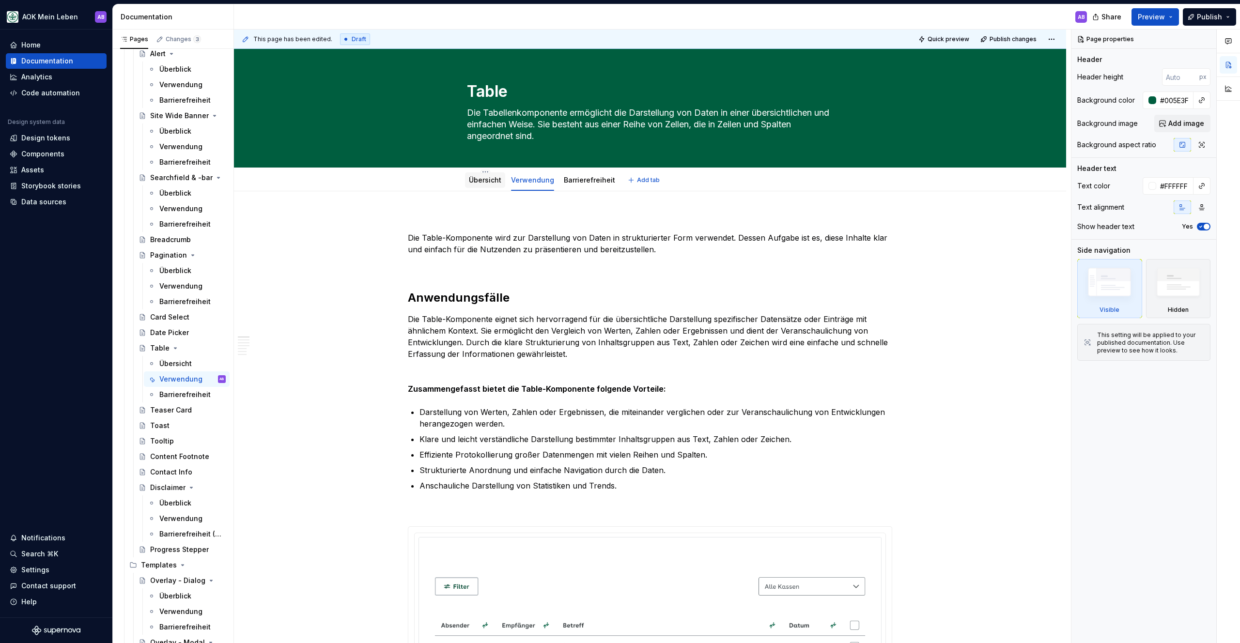
click at [494, 180] on link "Übersicht" at bounding box center [485, 180] width 32 height 8
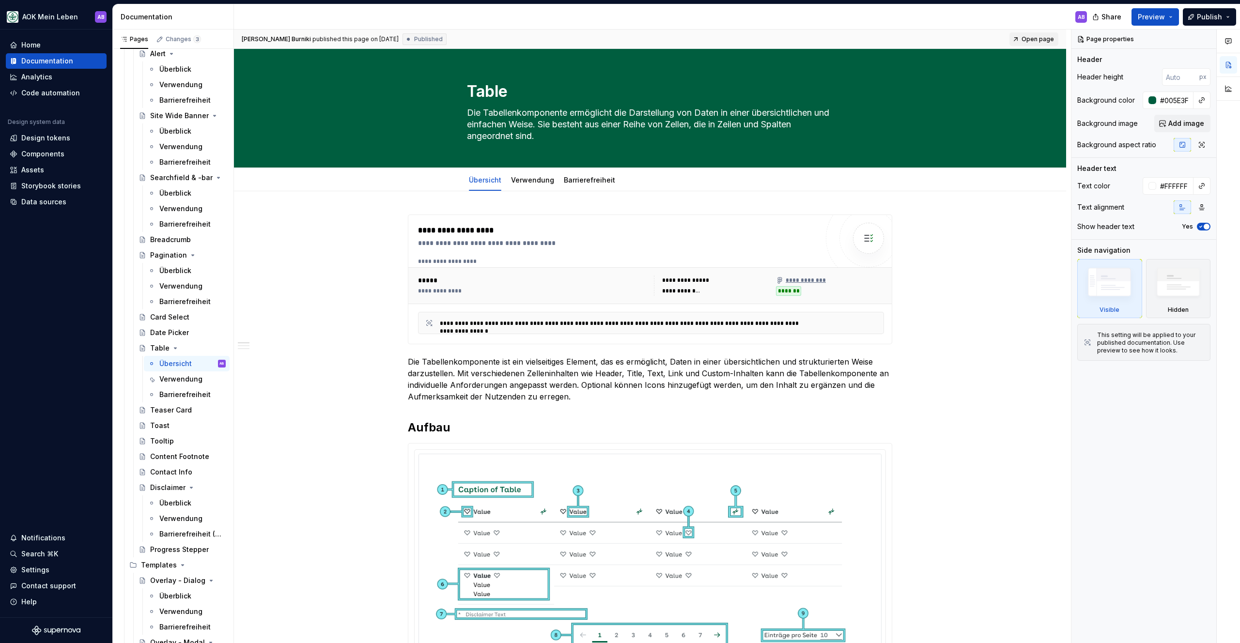
click at [1028, 37] on span "Open page" at bounding box center [1037, 39] width 32 height 8
click at [538, 183] on link "Verwendung" at bounding box center [532, 180] width 43 height 8
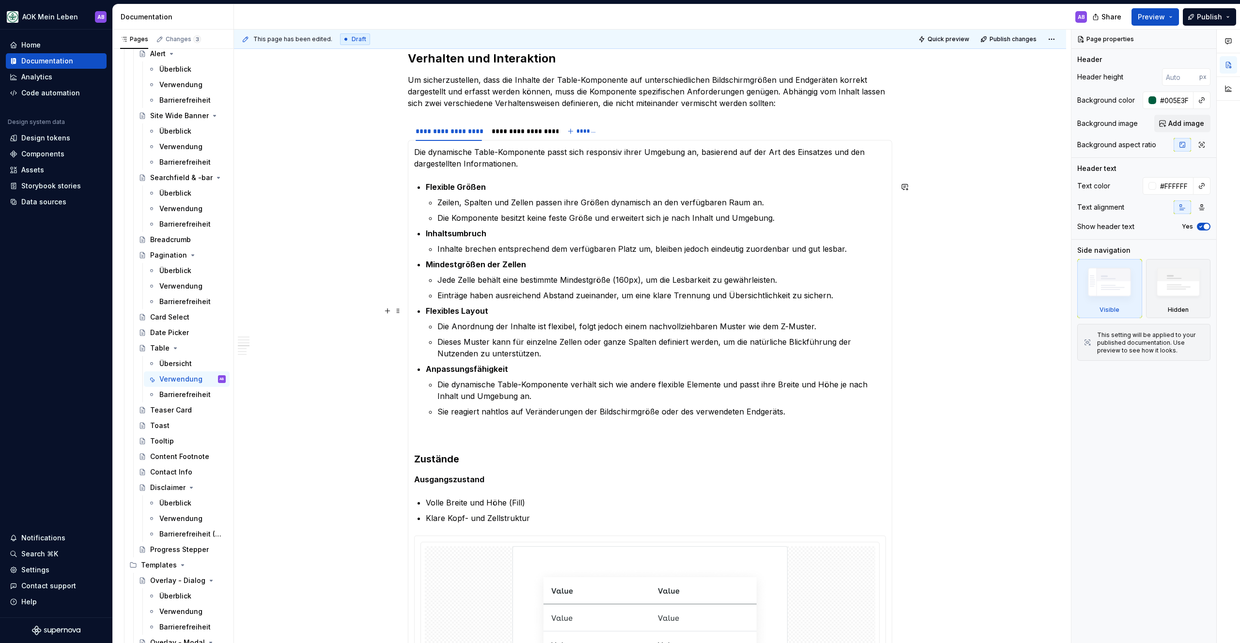
scroll to position [2553, 0]
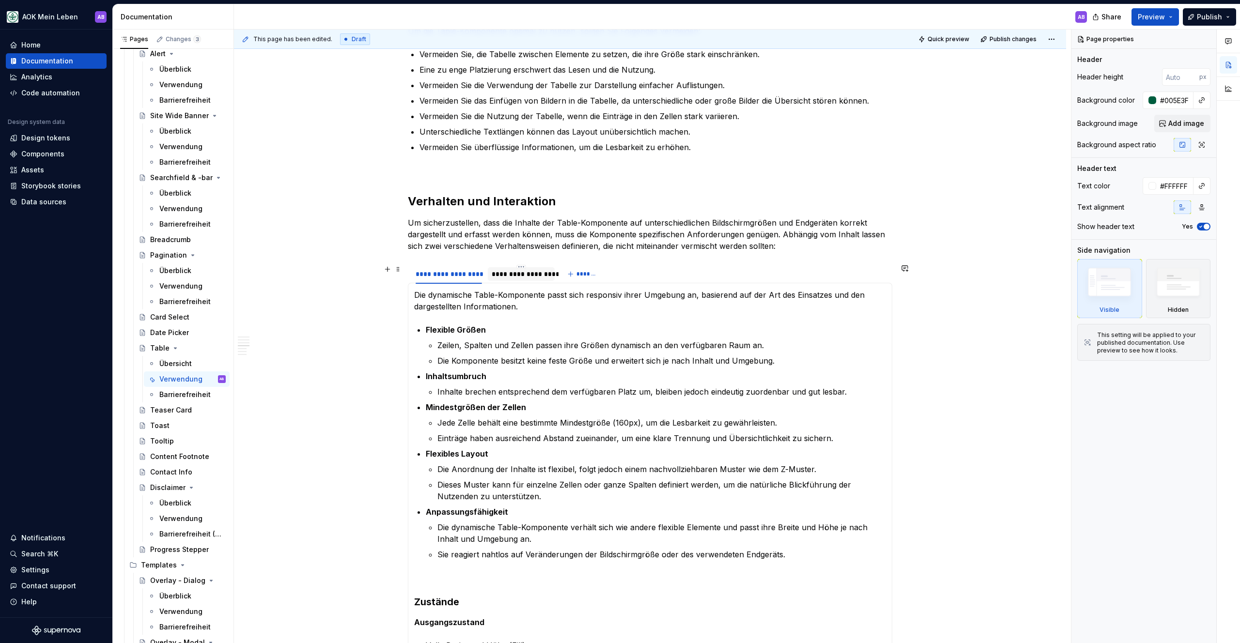
click at [524, 272] on div "**********" at bounding box center [521, 274] width 59 height 10
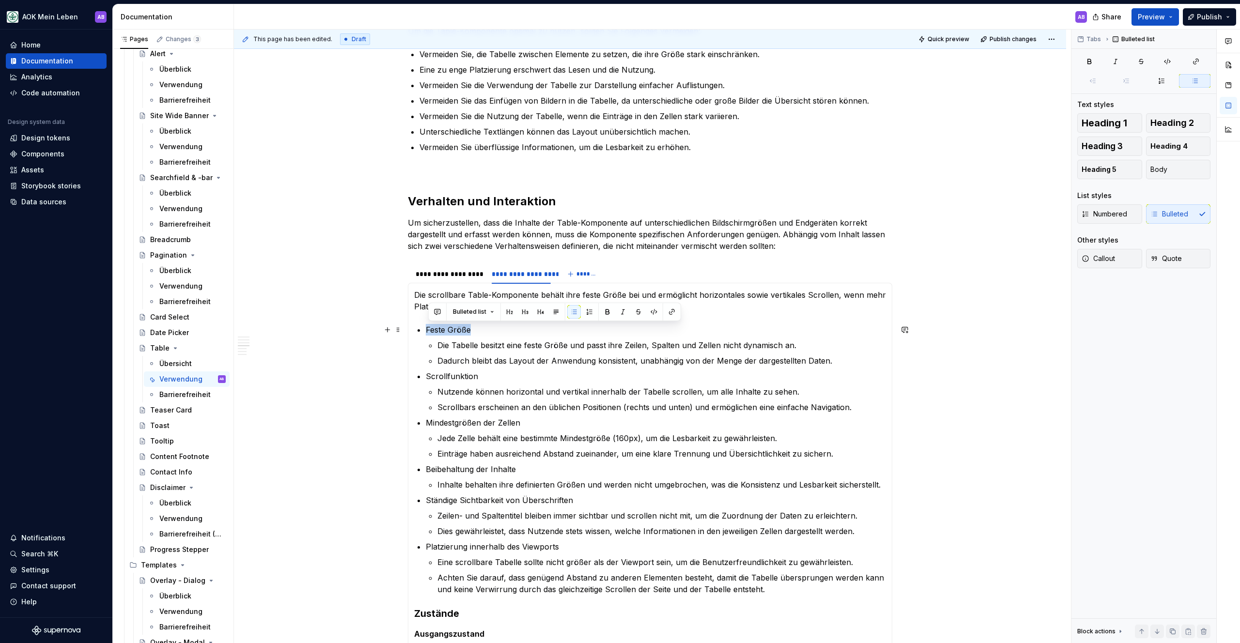
drag, startPoint x: 482, startPoint y: 327, endPoint x: 426, endPoint y: 327, distance: 55.7
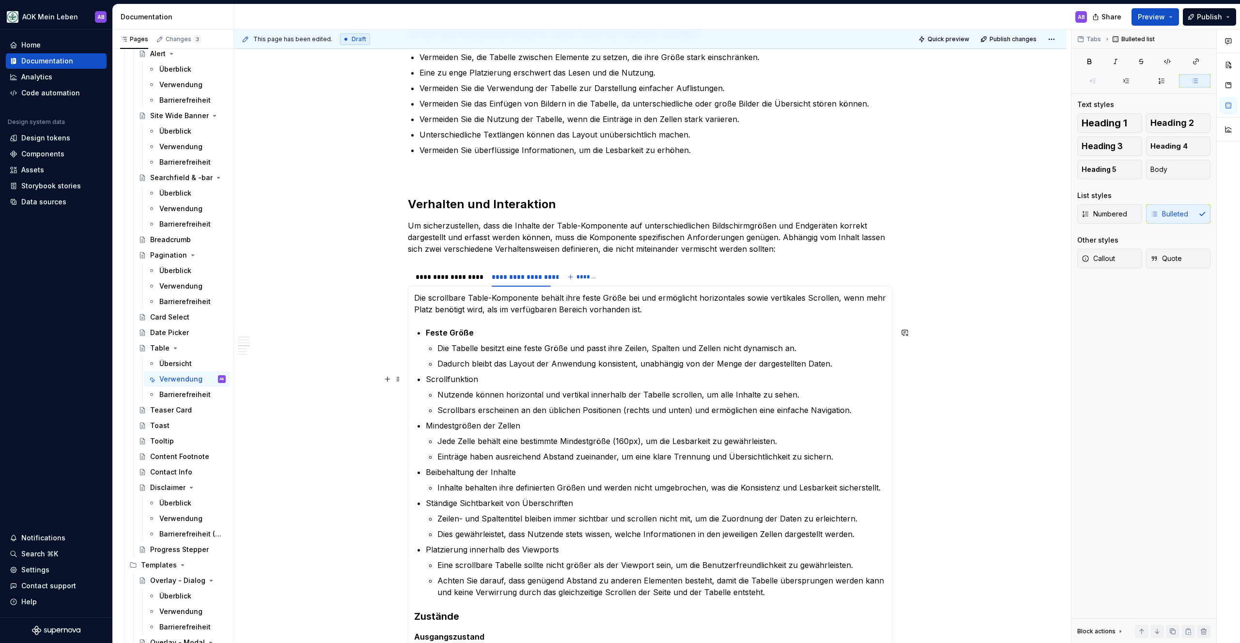
click at [479, 376] on p "Scrollfunktion" at bounding box center [656, 379] width 460 height 12
drag, startPoint x: 483, startPoint y: 376, endPoint x: 429, endPoint y: 374, distance: 53.8
click at [429, 374] on p "Scrollfunktion" at bounding box center [656, 379] width 460 height 12
click at [517, 417] on ul "Feste Größe Die Tabelle besitzt eine feste Größe und passt ihre Zeilen, Spalten…" at bounding box center [656, 462] width 460 height 271
drag, startPoint x: 521, startPoint y: 420, endPoint x: 456, endPoint y: 419, distance: 64.9
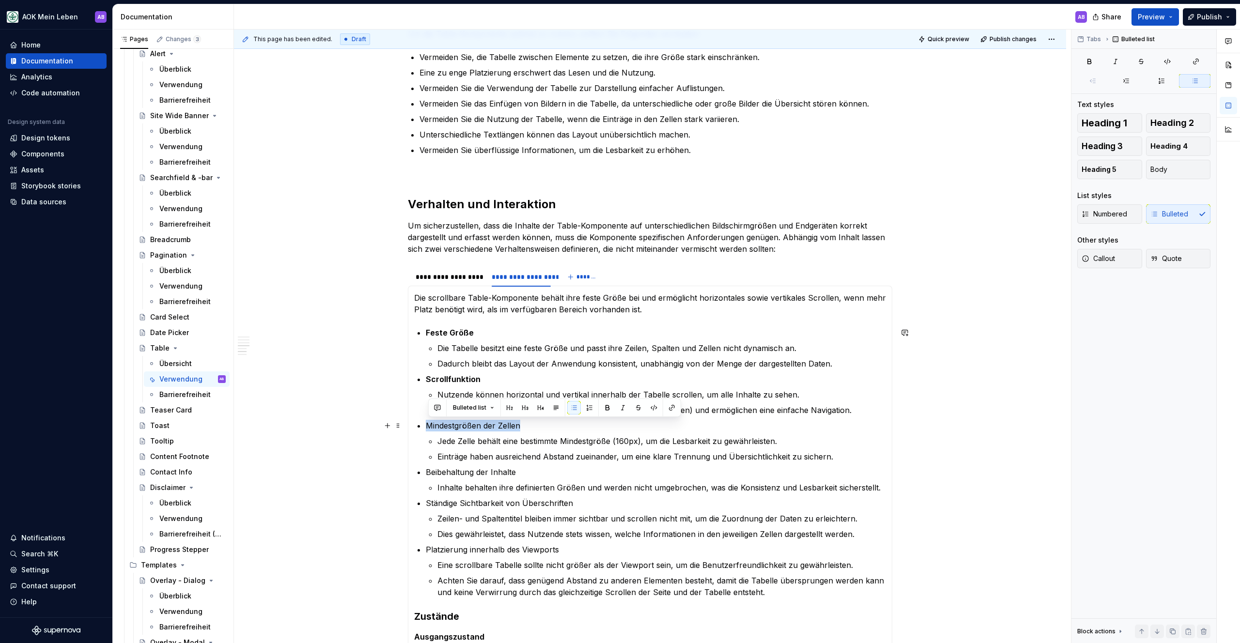
click at [456, 419] on ul "Feste Größe Die Tabelle besitzt eine feste Größe und passt ihre Zeilen, Spalten…" at bounding box center [656, 462] width 460 height 271
drag, startPoint x: 502, startPoint y: 470, endPoint x: 417, endPoint y: 471, distance: 84.8
drag, startPoint x: 525, startPoint y: 507, endPoint x: 424, endPoint y: 502, distance: 101.8
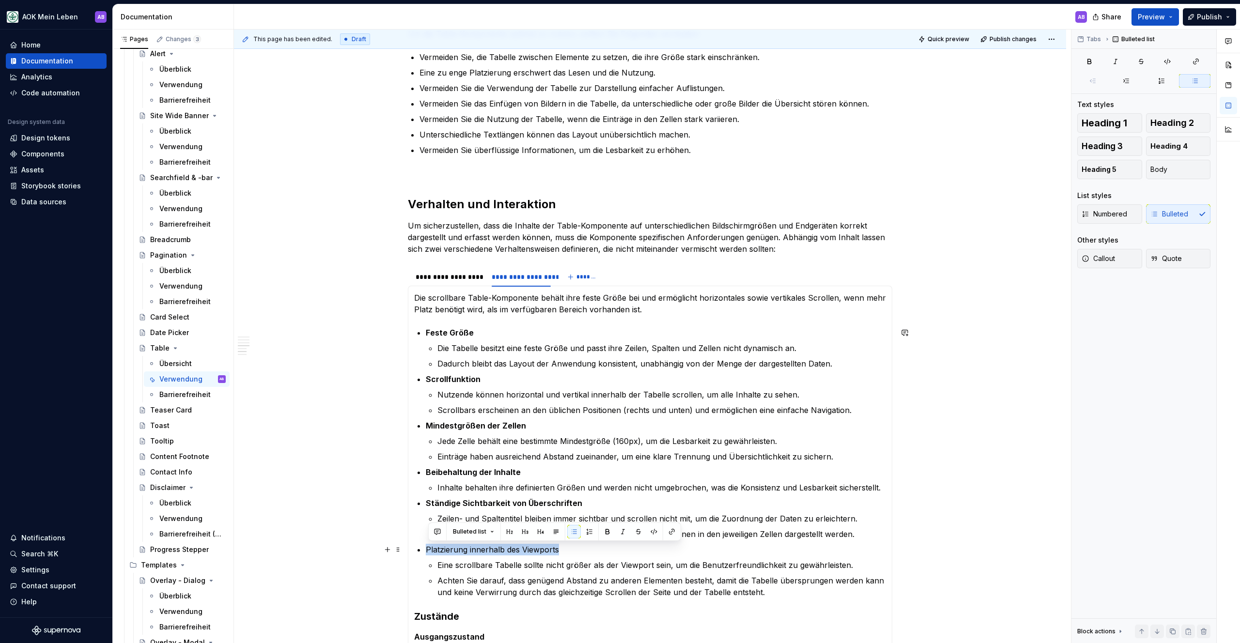
drag, startPoint x: 558, startPoint y: 551, endPoint x: 453, endPoint y: 543, distance: 105.4
click at [453, 543] on ul "Feste Größe Die Tabelle besitzt eine feste Größe und passt ihre Zeilen, Spalten…" at bounding box center [656, 462] width 460 height 271
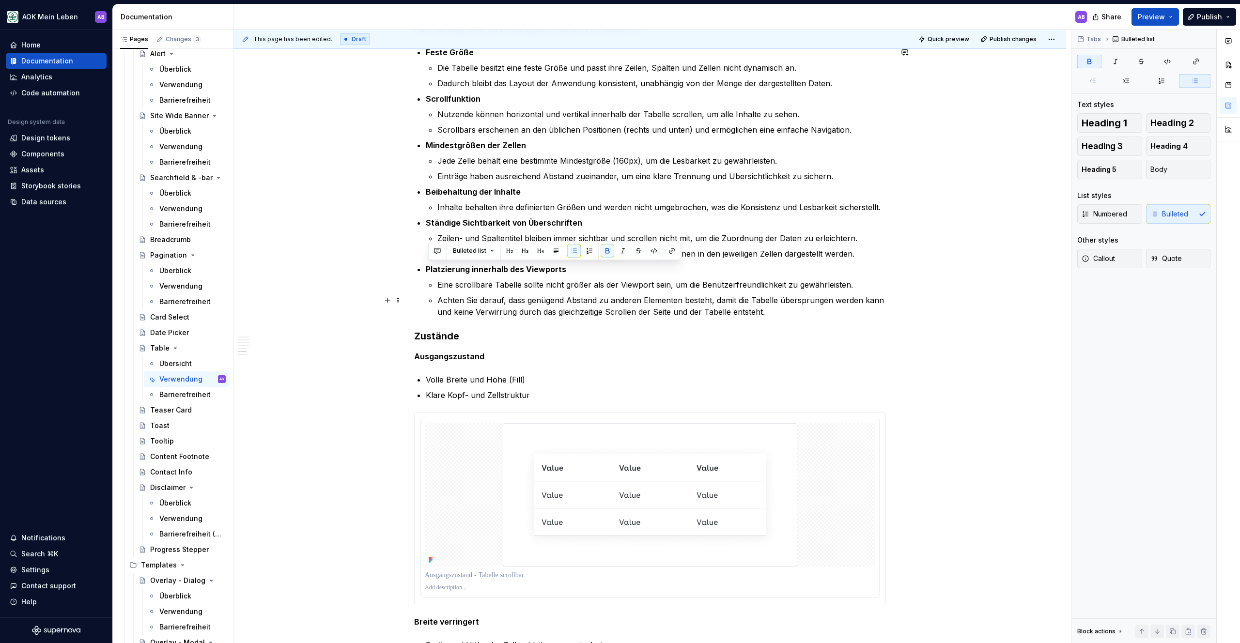
scroll to position [2833, 0]
click at [816, 300] on p "Achten Sie darauf, dass genügend Abstand zu anderen Elementen besteht, damit di…" at bounding box center [661, 303] width 448 height 23
click at [1004, 35] on span "Publish changes" at bounding box center [1012, 39] width 47 height 8
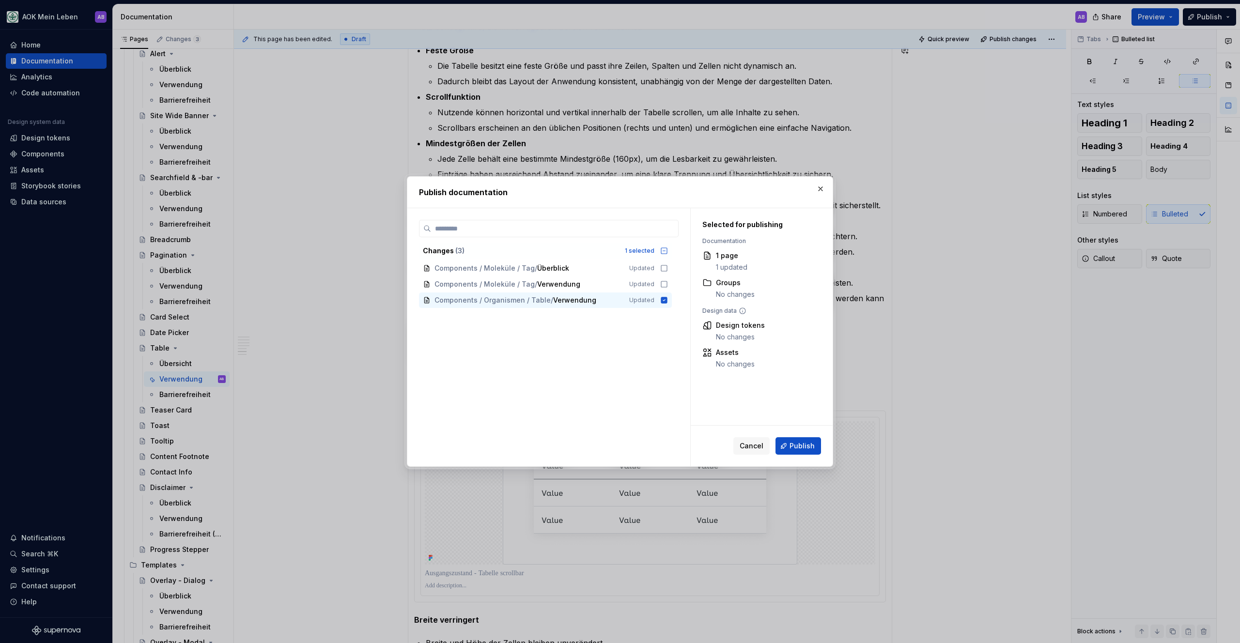
click at [805, 453] on button "Publish" at bounding box center [798, 445] width 46 height 17
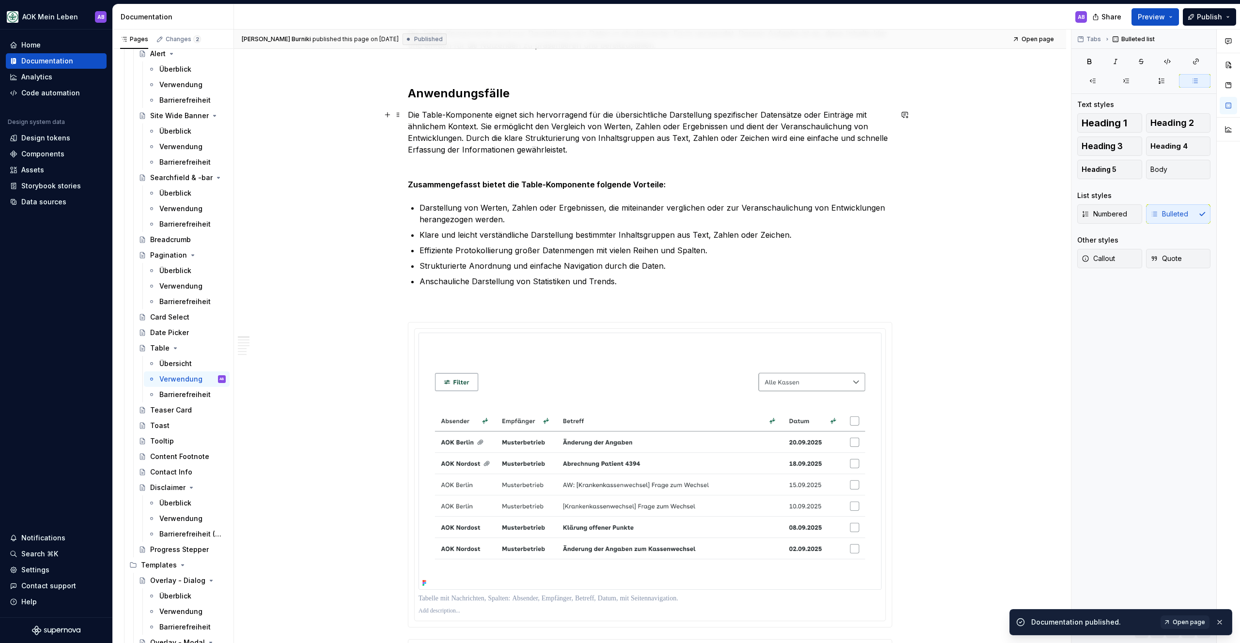
scroll to position [0, 0]
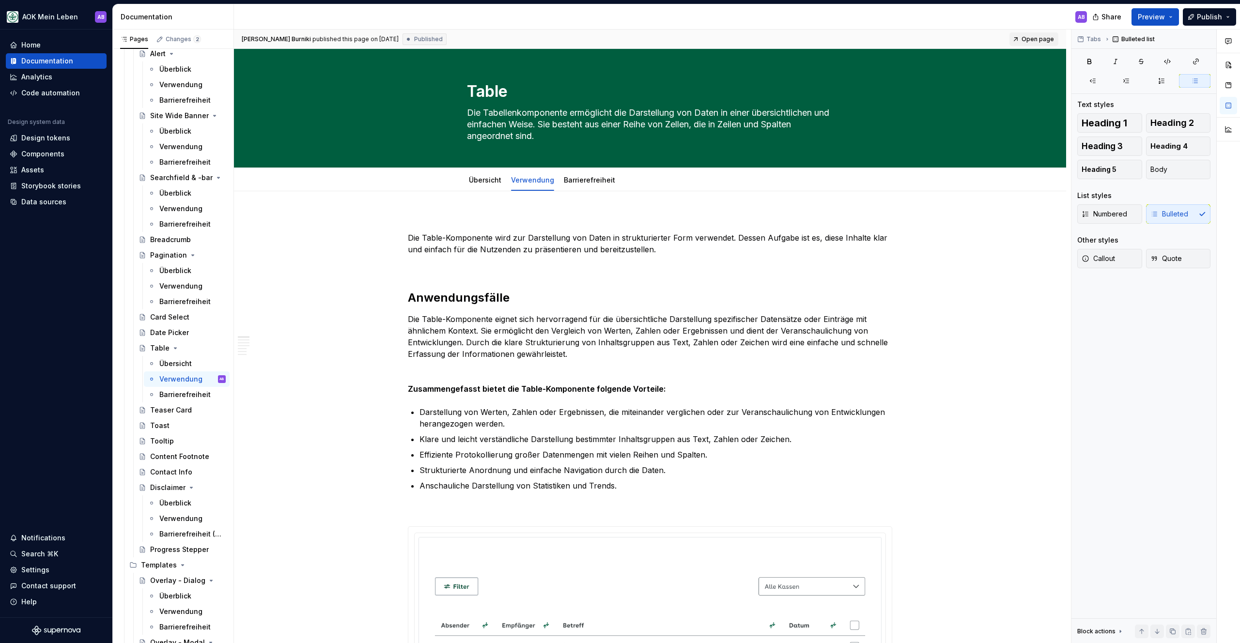
click at [1031, 44] on link "Open page" at bounding box center [1033, 39] width 49 height 14
type textarea "*"
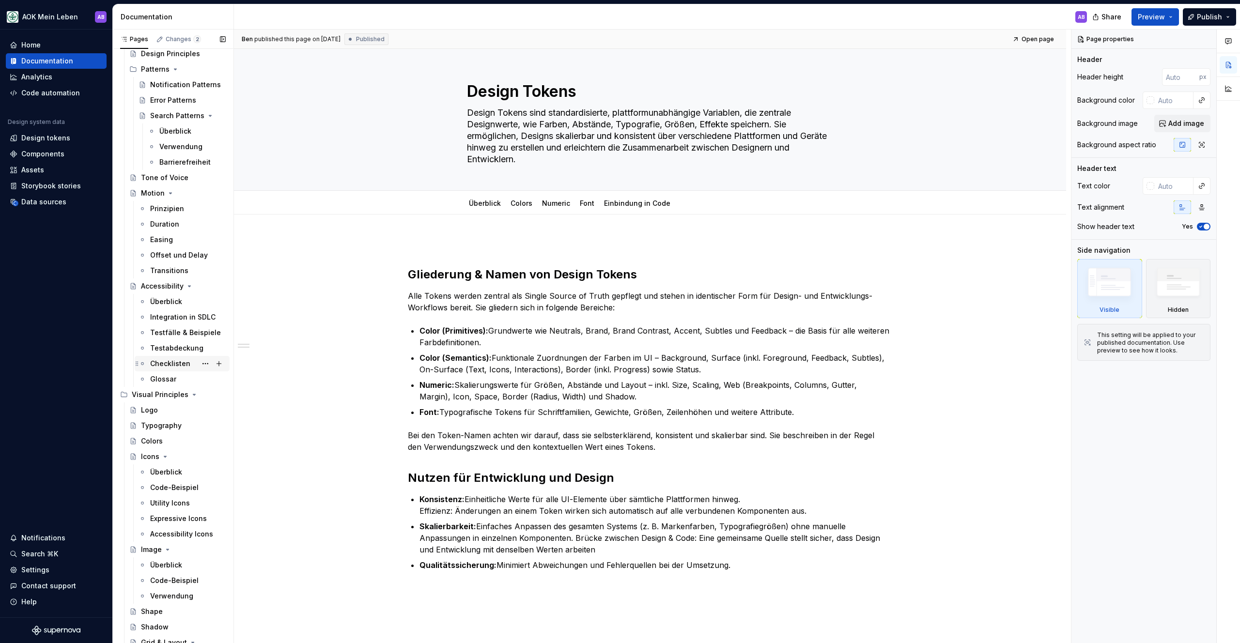
scroll to position [2473, 0]
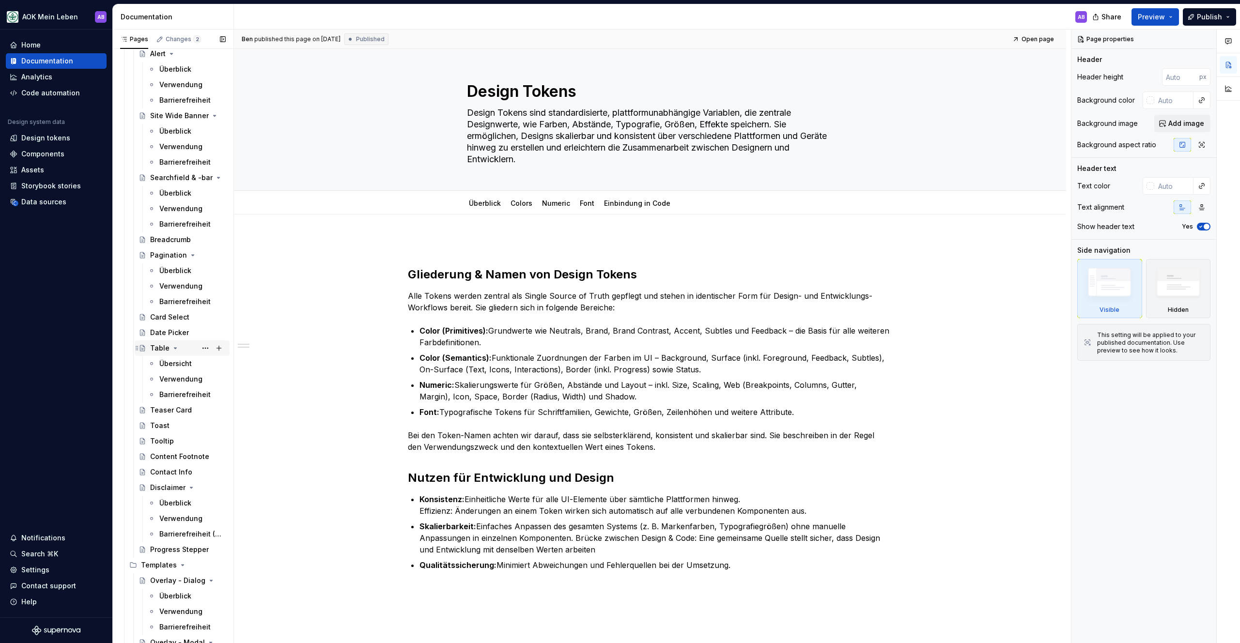
click at [159, 349] on div "Table" at bounding box center [159, 348] width 19 height 10
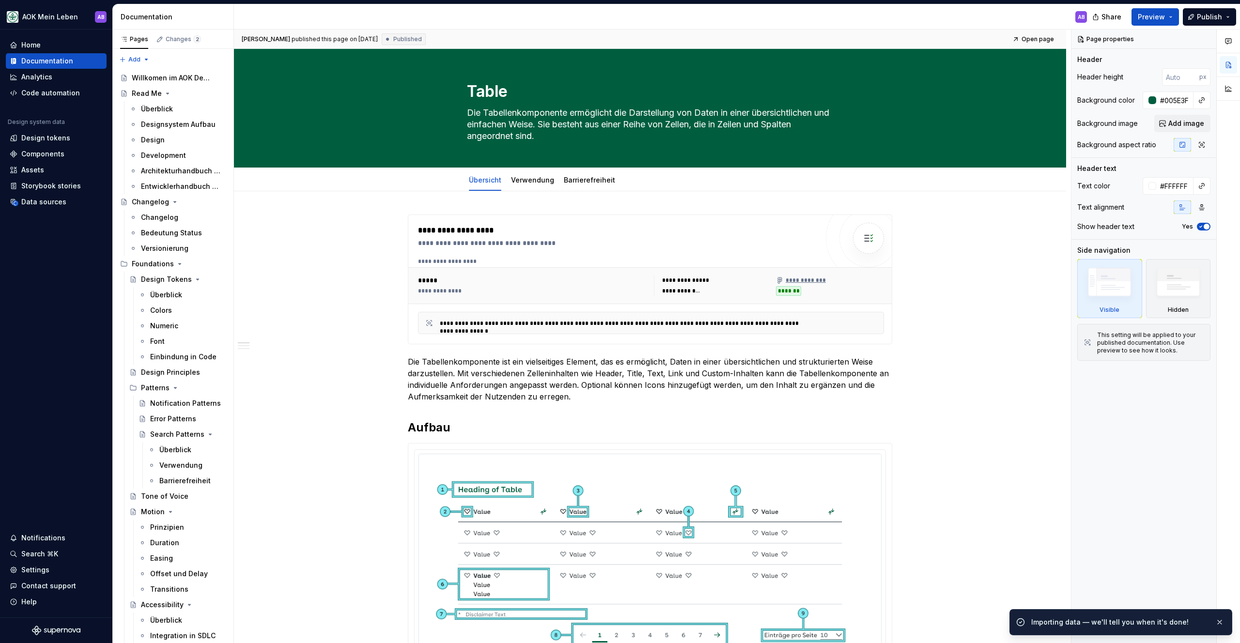
click at [1015, 42] on div "Sandra published this page on October 3, 2025 Published Open page" at bounding box center [650, 39] width 832 height 19
click at [1025, 39] on link "Open page" at bounding box center [1033, 39] width 49 height 14
type textarea "*"
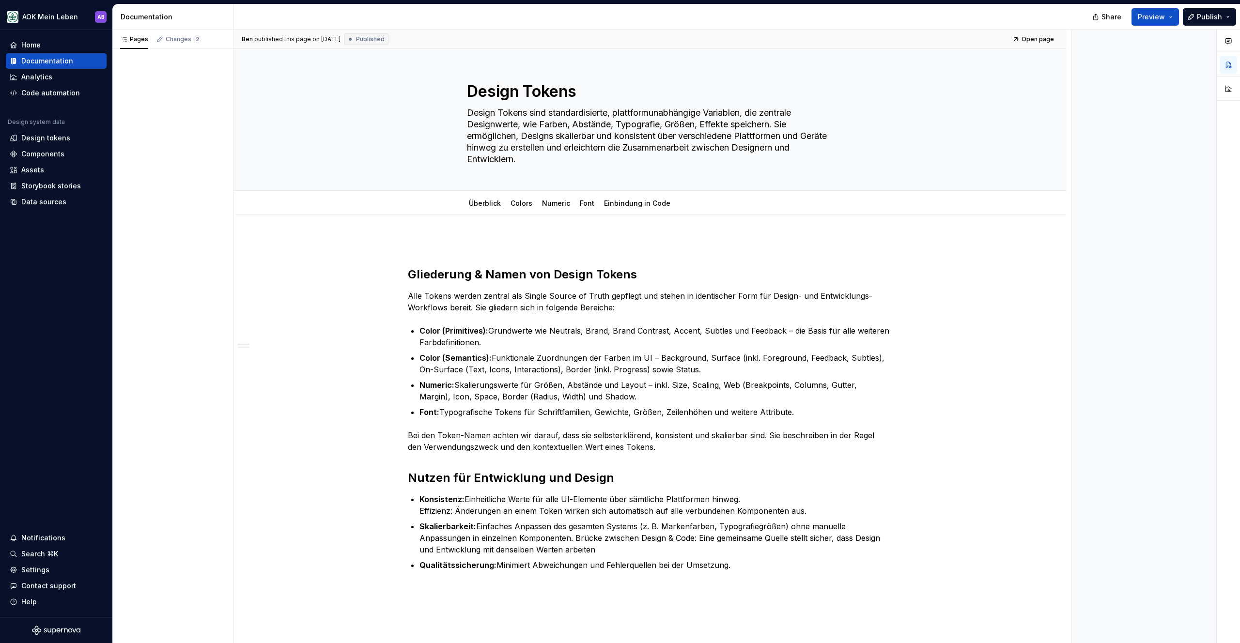
type textarea "*"
